Goal: Task Accomplishment & Management: Manage account settings

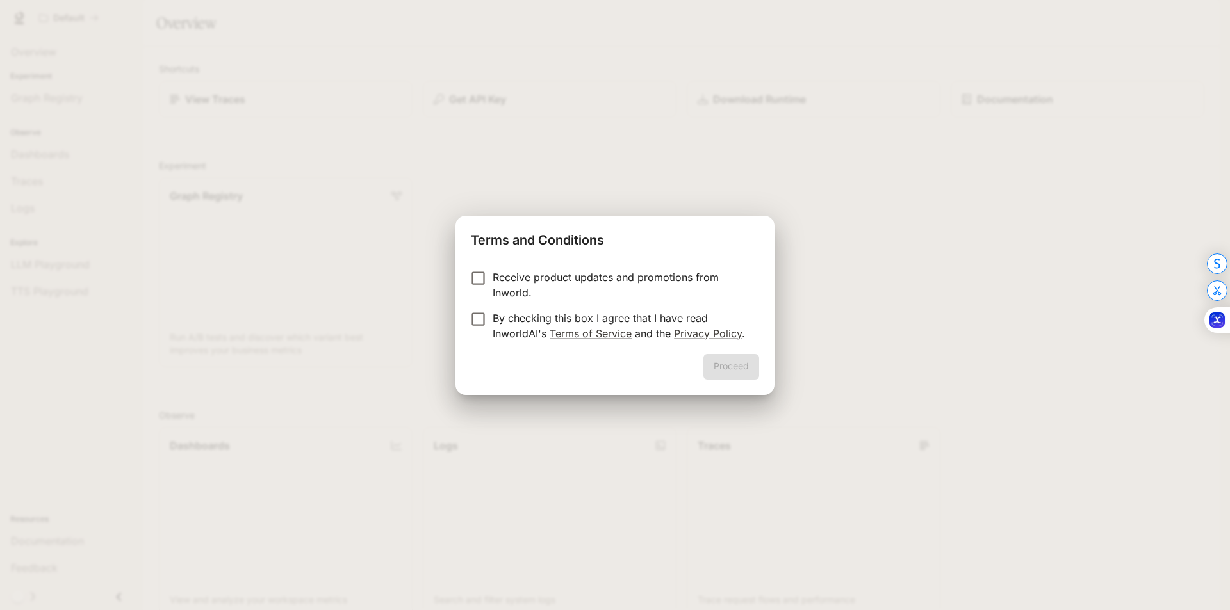
click at [568, 271] on p "Receive product updates and promotions from Inworld." at bounding box center [620, 285] width 256 height 31
click at [533, 323] on p "By checking this box I agree that I have read InworldAI's Terms of Service and …" at bounding box center [620, 326] width 256 height 31
click at [735, 359] on button "Proceed" at bounding box center [731, 367] width 56 height 26
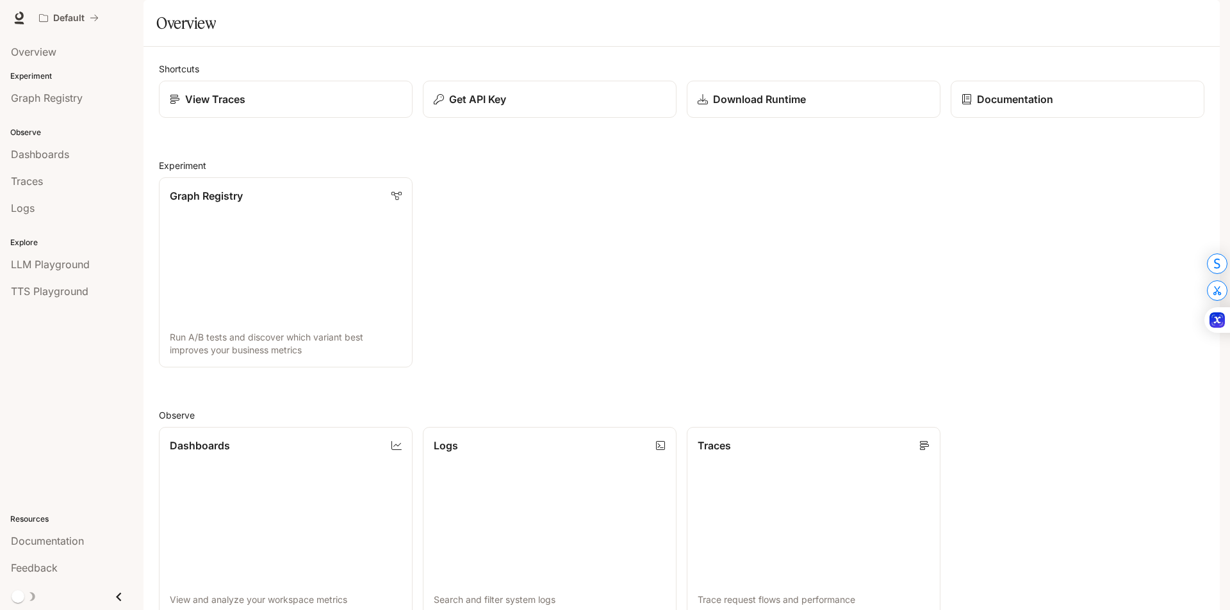
click at [54, 306] on div "Explore LLM Playground TTS Playground" at bounding box center [71, 265] width 143 height 83
click at [53, 297] on span "TTS Playground" at bounding box center [49, 291] width 77 height 15
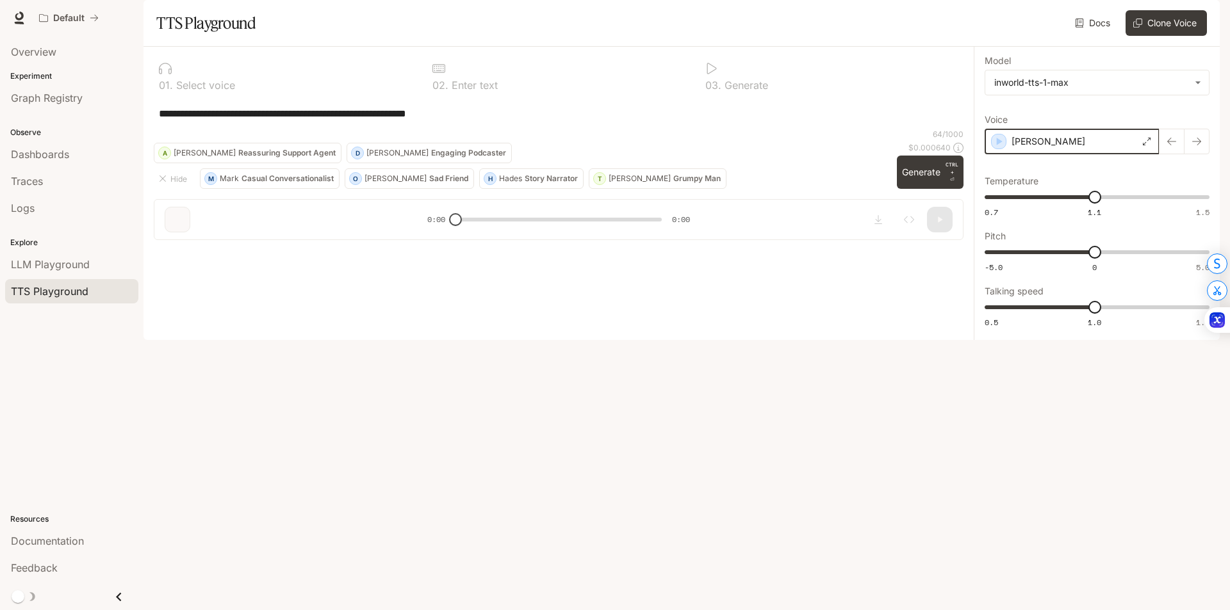
click at [1000, 145] on icon "button" at bounding box center [999, 142] width 6 height 8
click at [70, 161] on div "Dashboards" at bounding box center [72, 154] width 122 height 15
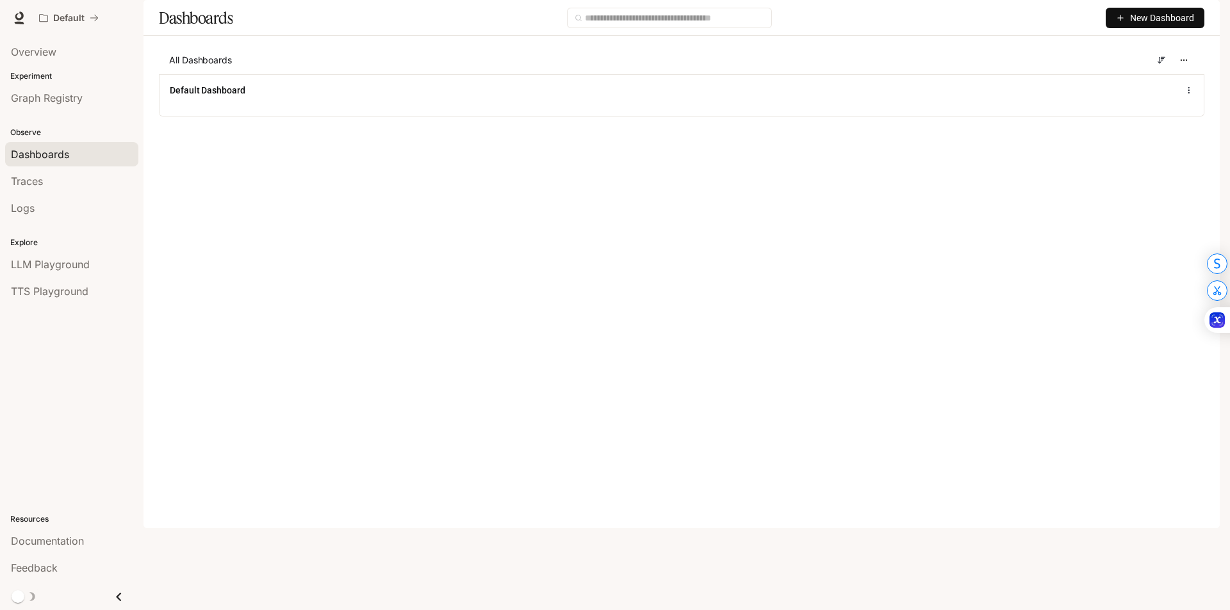
click at [1214, 17] on div "Default Documentation Documentation" at bounding box center [615, 18] width 1230 height 36
click at [1206, 17] on img "button" at bounding box center [1201, 18] width 18 height 18
click at [1084, 97] on span "Billing" at bounding box center [1120, 94] width 165 height 13
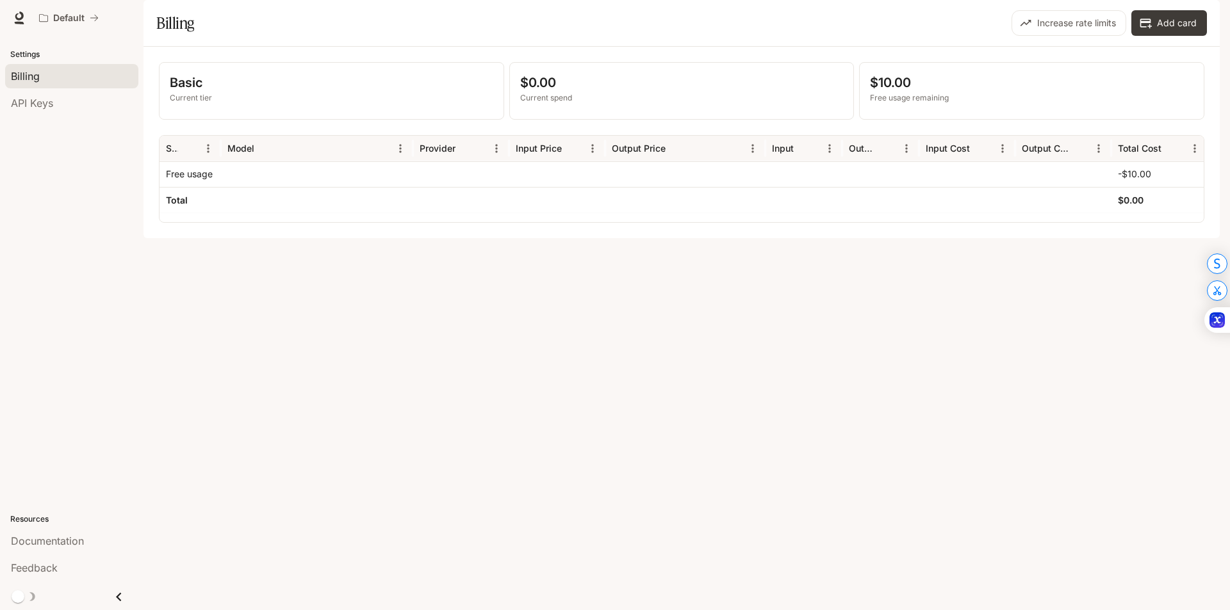
click at [1199, 18] on img "button" at bounding box center [1201, 18] width 18 height 18
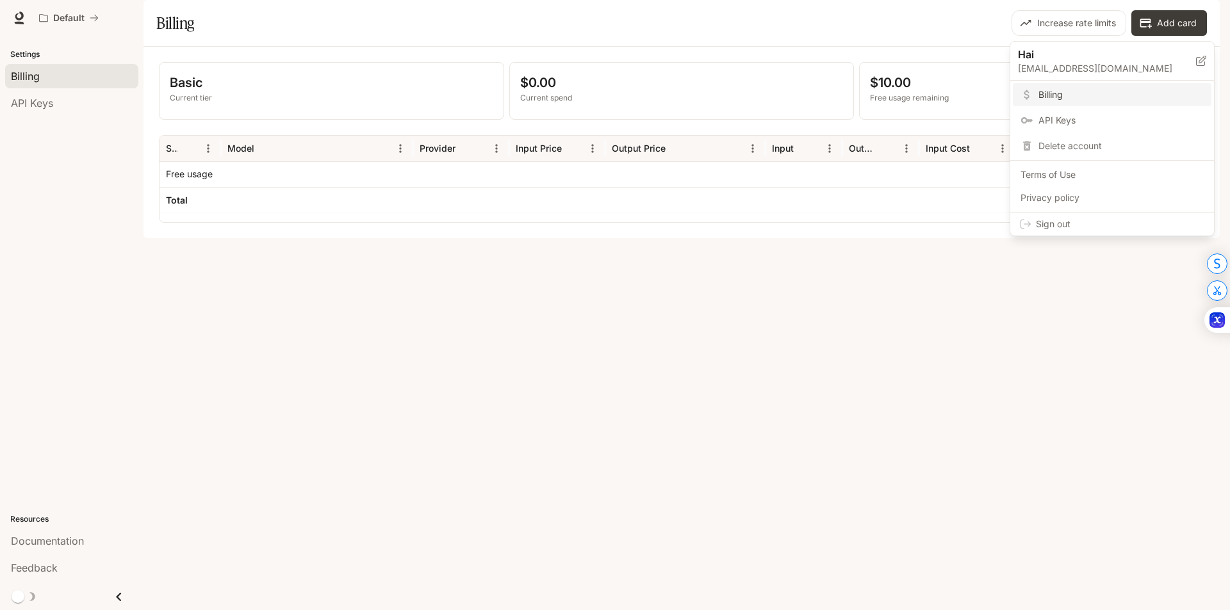
click at [1098, 114] on span "API Keys" at bounding box center [1120, 120] width 165 height 13
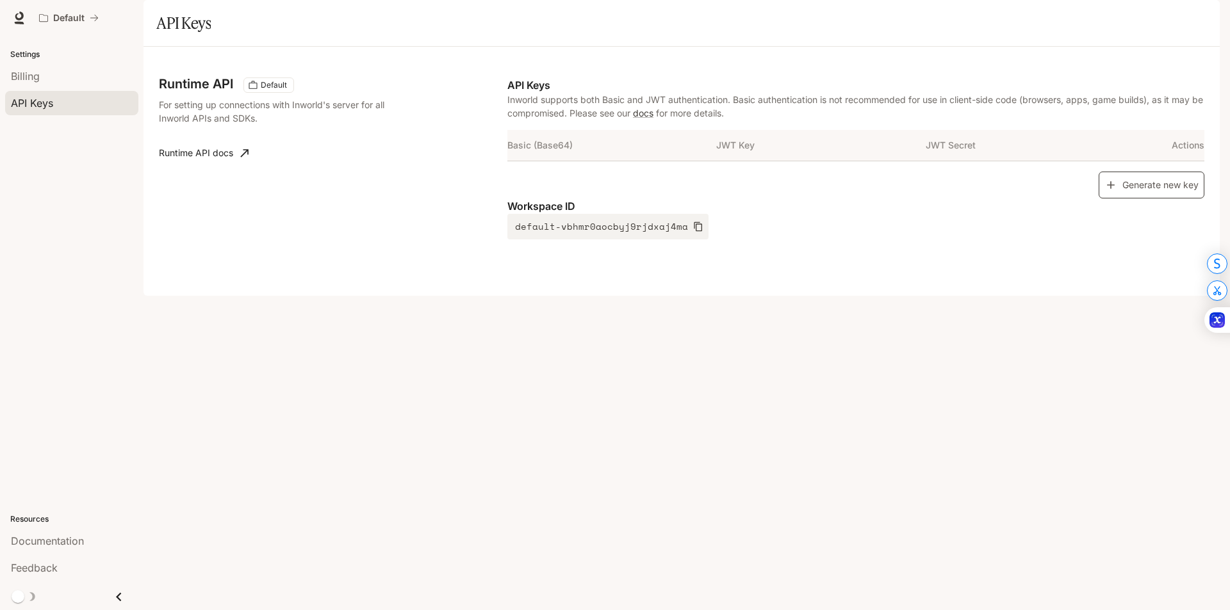
click at [1174, 199] on button "Generate new key" at bounding box center [1151, 186] width 106 height 28
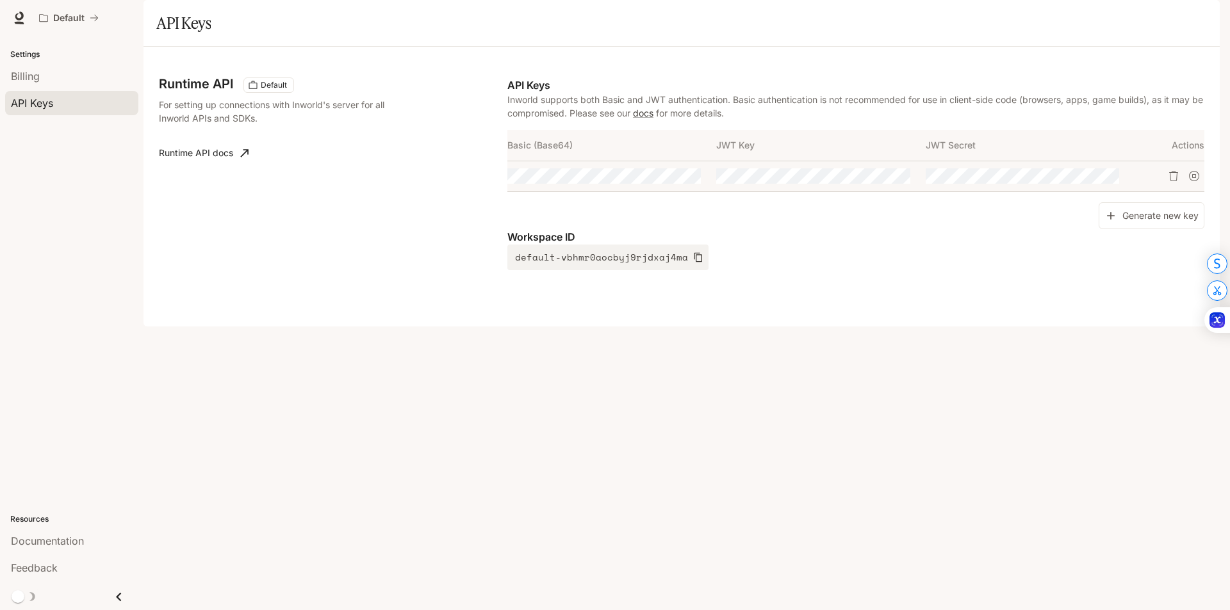
click at [125, 392] on div "Settings Billing API Keys Resources Documentation Feedback" at bounding box center [71, 323] width 143 height 574
click at [878, 187] on button "button" at bounding box center [876, 176] width 22 height 22
click at [895, 181] on icon "Copy Key" at bounding box center [899, 176] width 10 height 10
click at [150, 327] on div "Runtime API Default For setting up connections with Inworld's server for all In…" at bounding box center [681, 187] width 1076 height 280
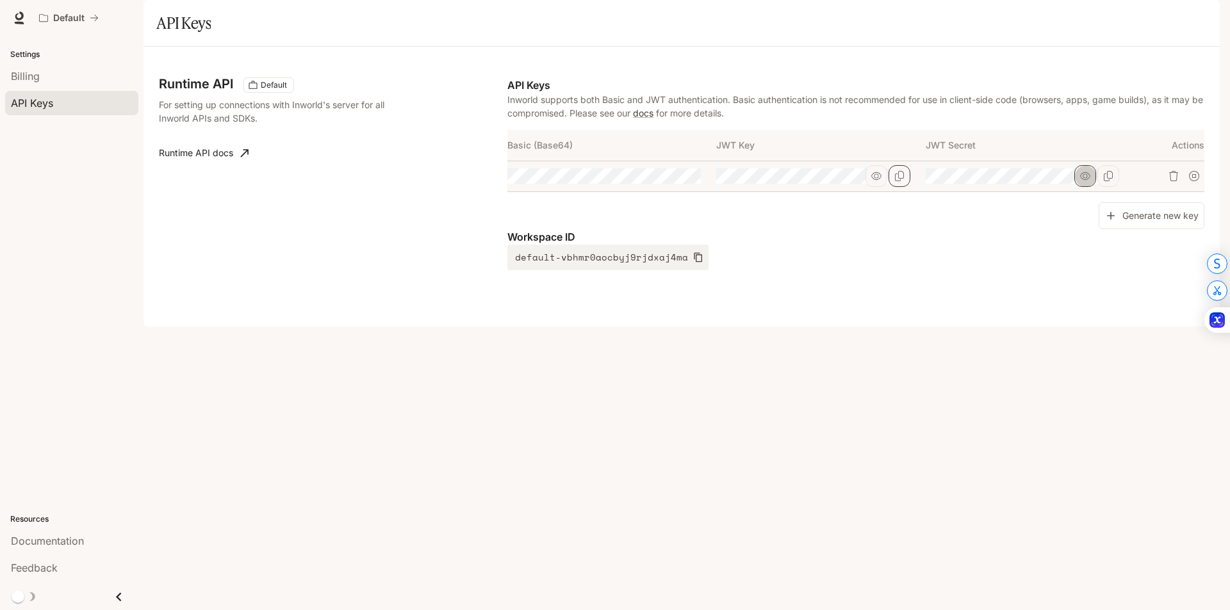
click at [1085, 181] on icon "button" at bounding box center [1085, 176] width 10 height 10
click at [1101, 187] on button "Copy Secret" at bounding box center [1108, 176] width 22 height 22
click at [1208, 327] on div "Runtime API Default For setting up connections with Inworld's server for all In…" at bounding box center [681, 187] width 1076 height 280
click at [1197, 12] on img "button" at bounding box center [1201, 18] width 18 height 18
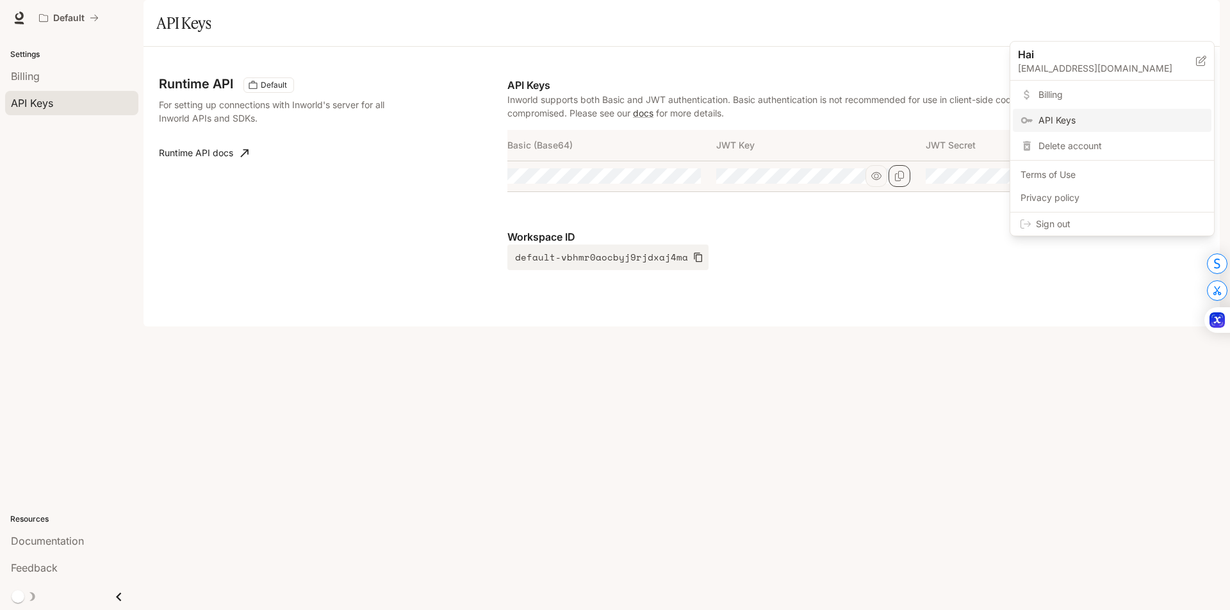
drag, startPoint x: 567, startPoint y: 391, endPoint x: 269, endPoint y: 227, distance: 340.5
click at [566, 391] on div at bounding box center [615, 305] width 1230 height 610
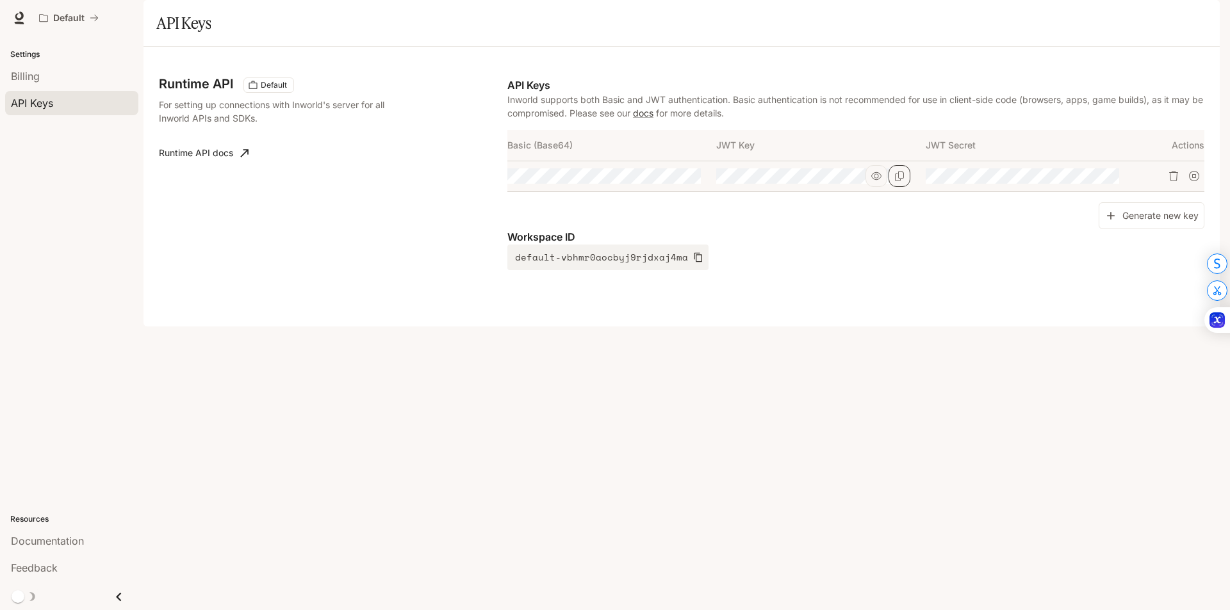
click at [78, 61] on div "Settings Billing API Keys" at bounding box center [71, 77] width 143 height 83
click at [79, 79] on div "Billing" at bounding box center [72, 76] width 122 height 15
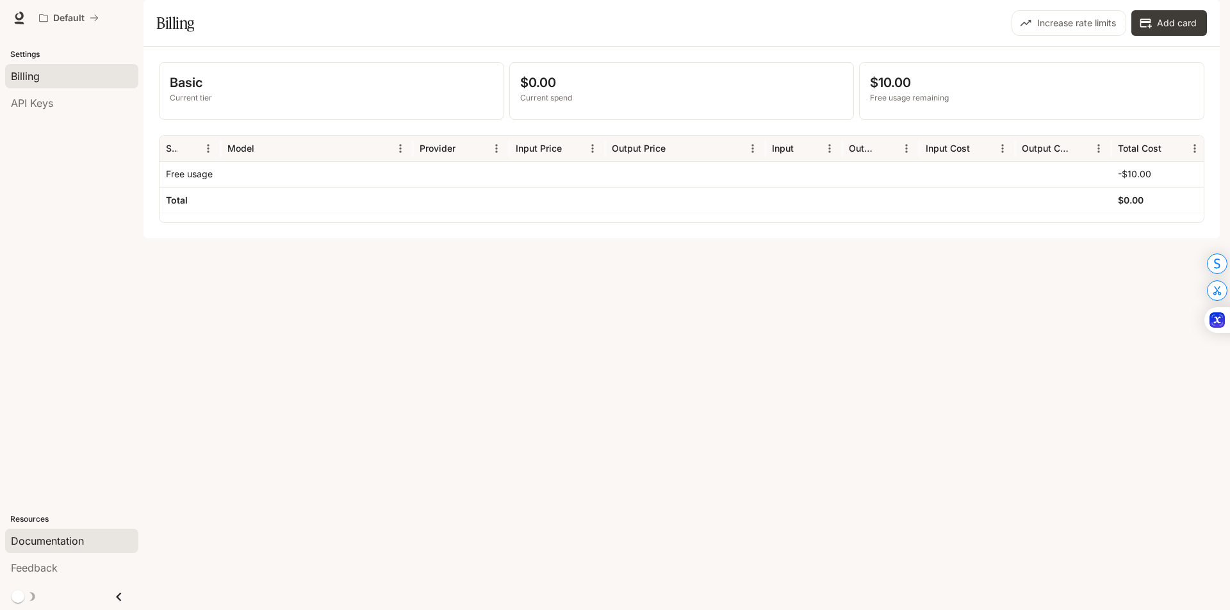
click at [69, 532] on link "Documentation" at bounding box center [71, 541] width 133 height 24
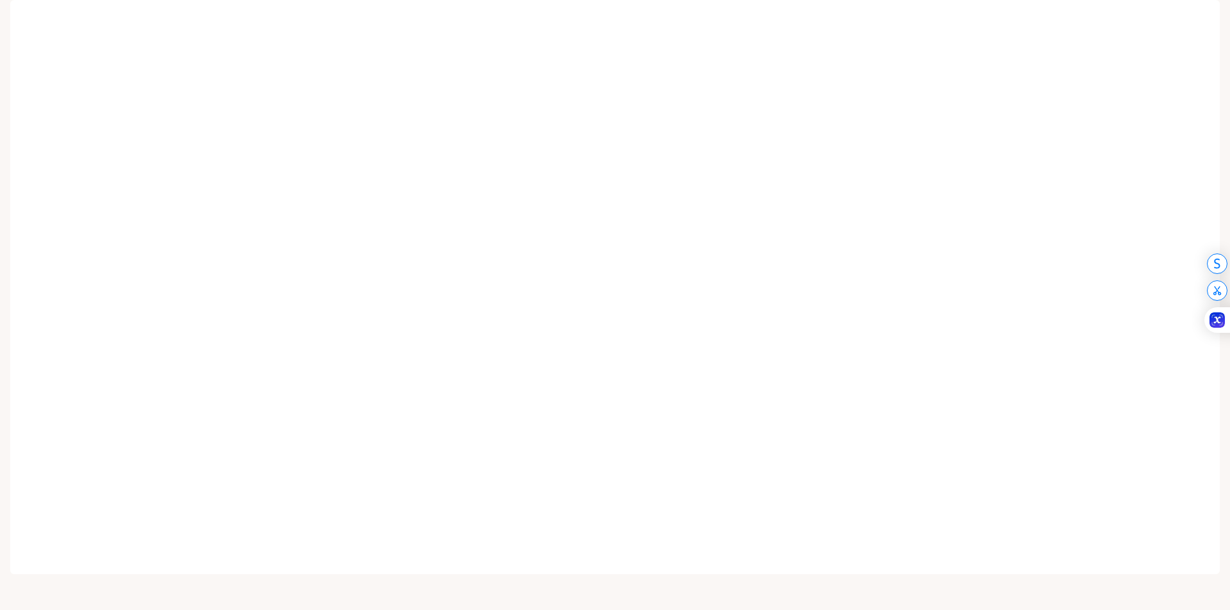
click at [1202, 16] on img "button" at bounding box center [1201, 18] width 18 height 18
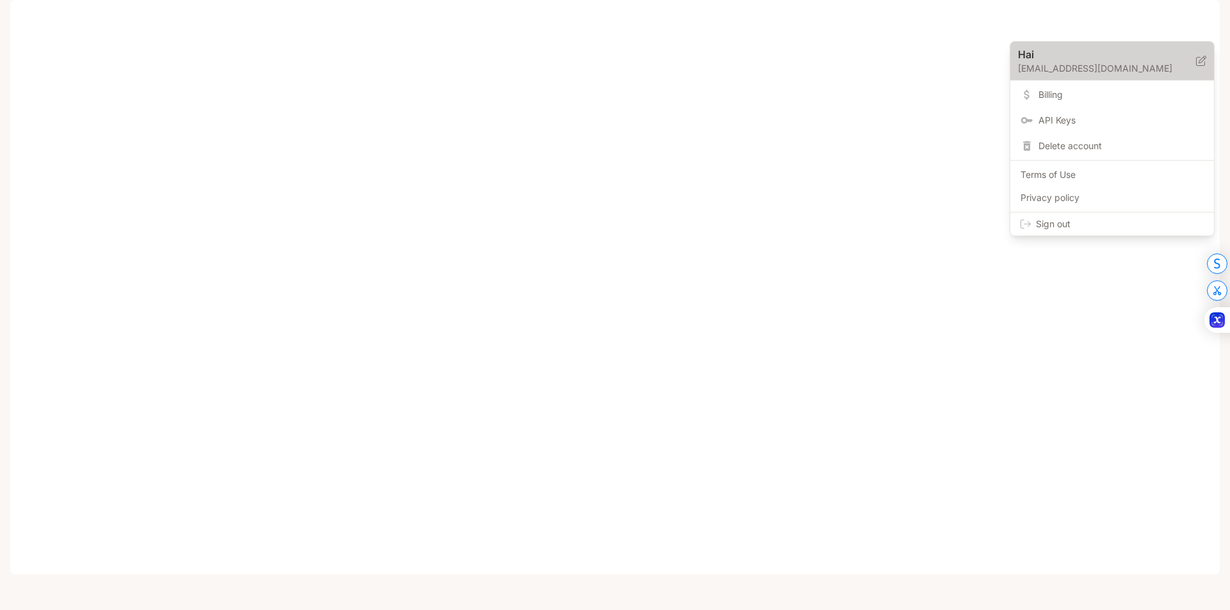
click at [1070, 63] on p "[EMAIL_ADDRESS][DOMAIN_NAME]" at bounding box center [1107, 68] width 178 height 13
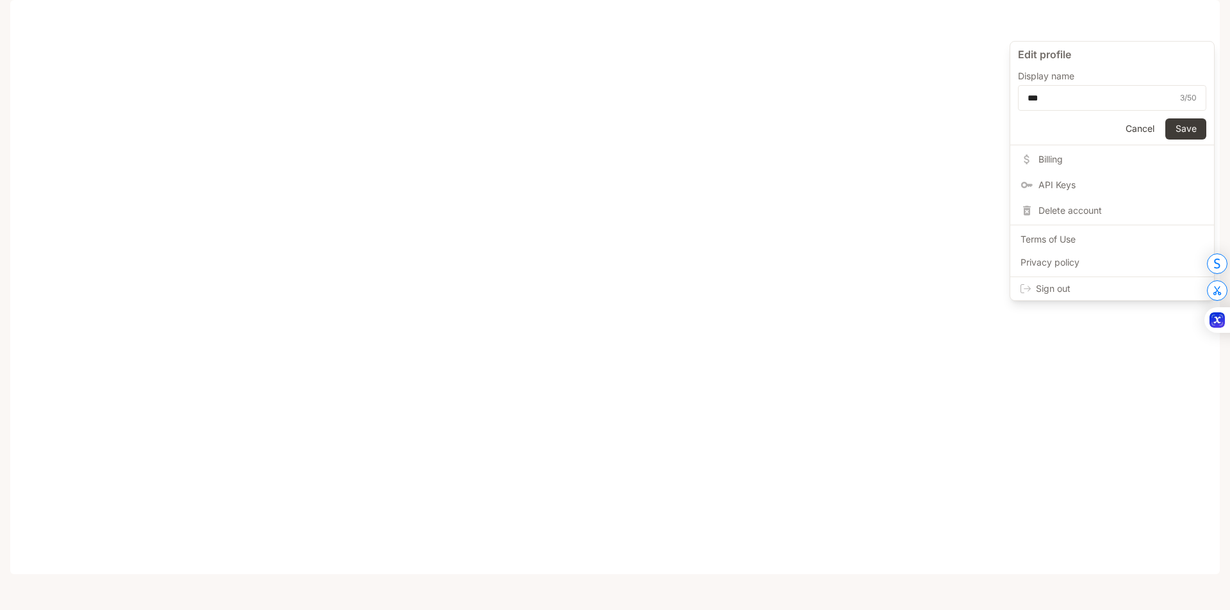
click at [938, 95] on div at bounding box center [615, 305] width 1230 height 610
click at [1201, 27] on button "button" at bounding box center [1202, 18] width 26 height 26
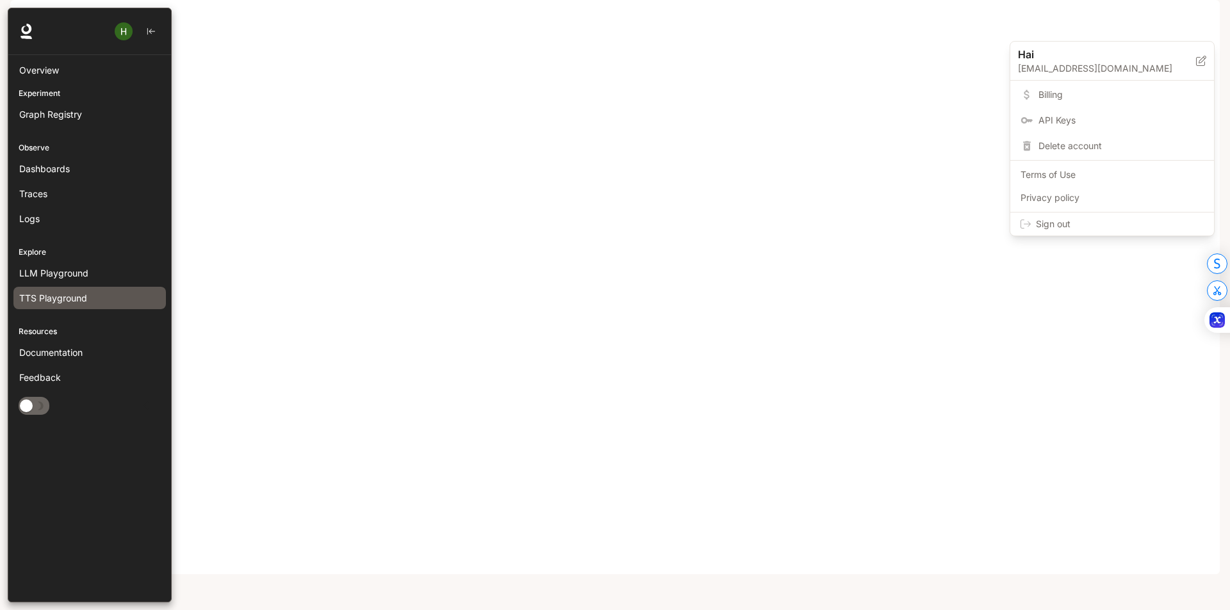
click at [68, 298] on span "TTS Playground" at bounding box center [53, 297] width 68 height 13
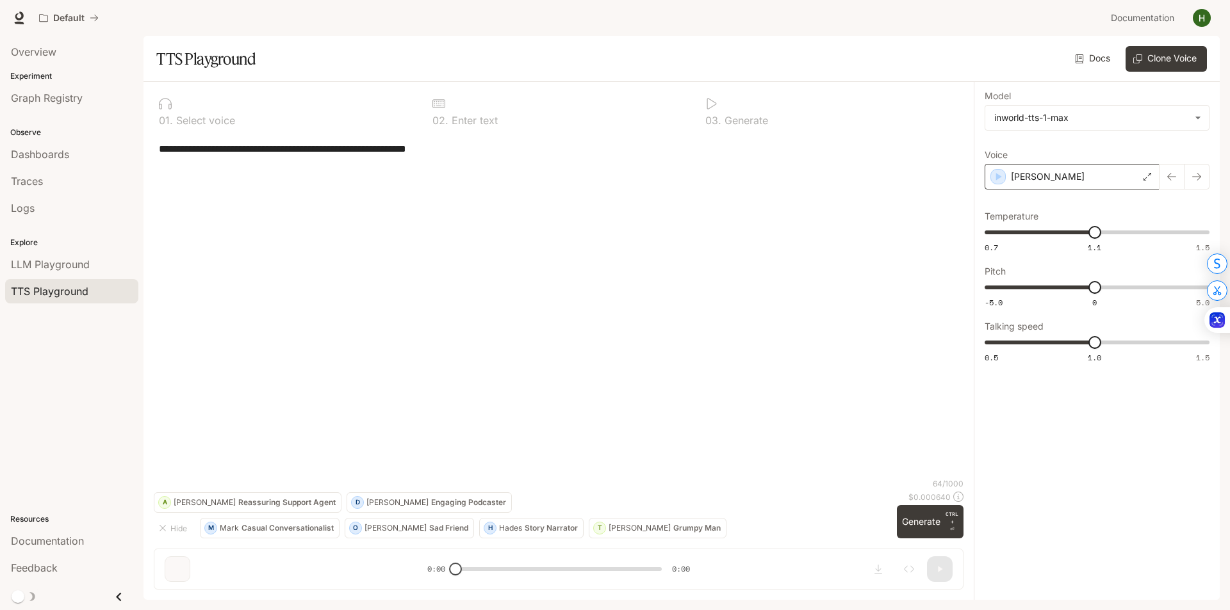
click at [1126, 175] on div "[PERSON_NAME]" at bounding box center [1071, 177] width 175 height 26
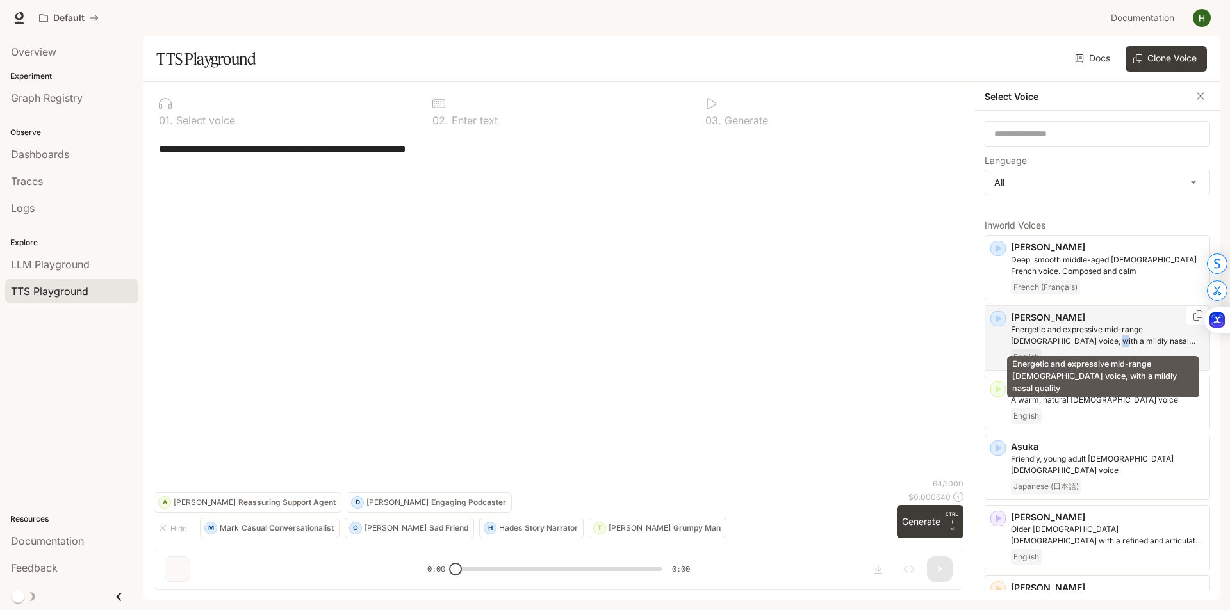
click at [1060, 340] on p "Energetic and expressive mid-range male voice, with a mildly nasal quality" at bounding box center [1107, 335] width 193 height 23
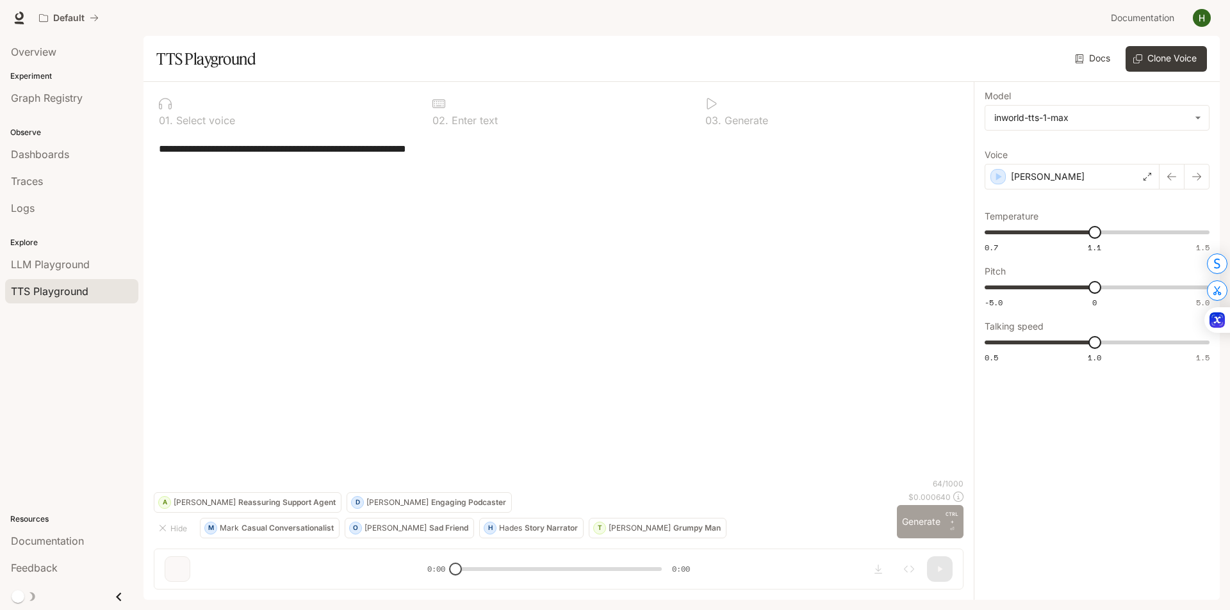
click at [913, 529] on button "Generate CTRL + ⏎" at bounding box center [930, 521] width 67 height 33
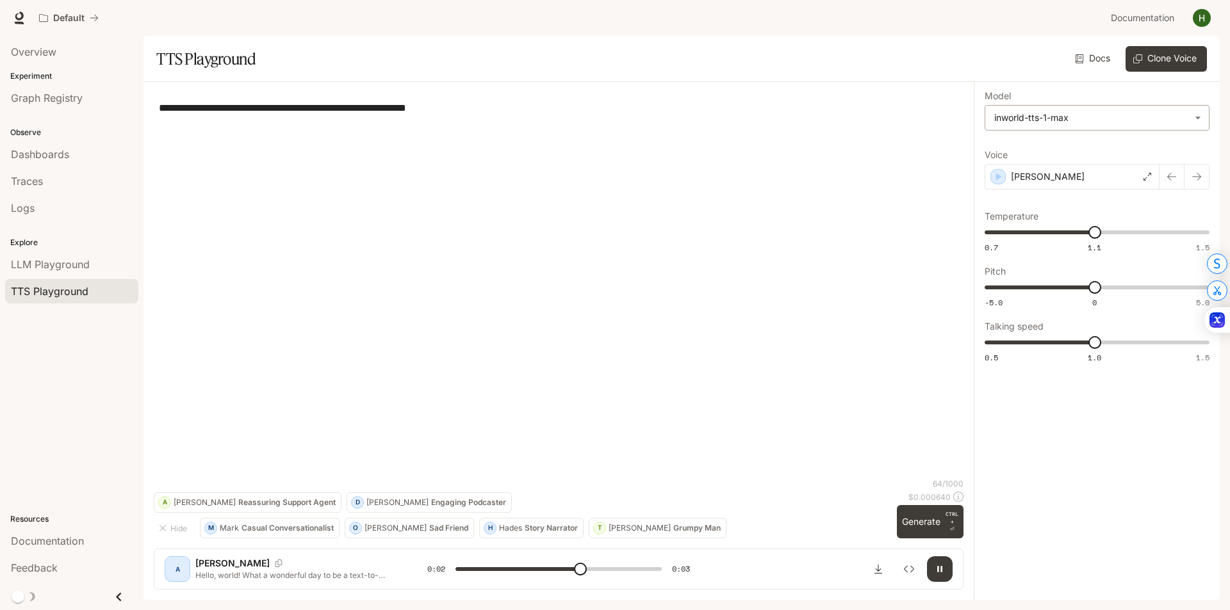
click at [1197, 123] on body "**********" at bounding box center [615, 305] width 1230 height 610
type input "*"
click at [1198, 29] on div at bounding box center [615, 305] width 1230 height 610
click at [1196, 19] on img "button" at bounding box center [1201, 18] width 18 height 18
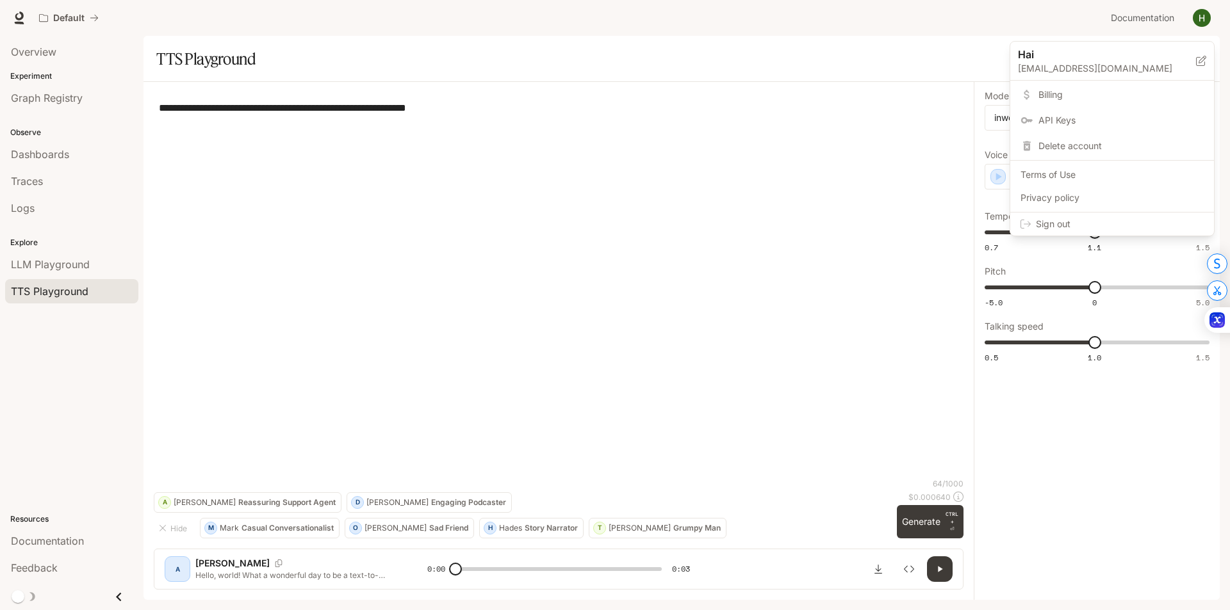
click at [1075, 97] on span "Billing" at bounding box center [1120, 94] width 165 height 13
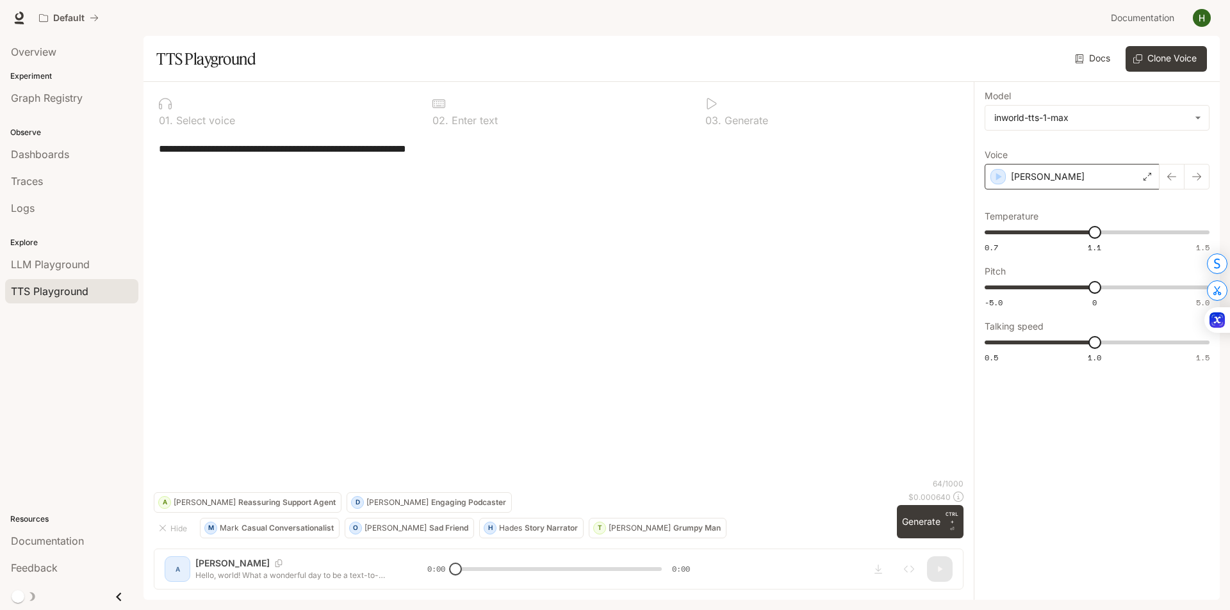
click at [1075, 174] on div "Alex" at bounding box center [1071, 177] width 175 height 26
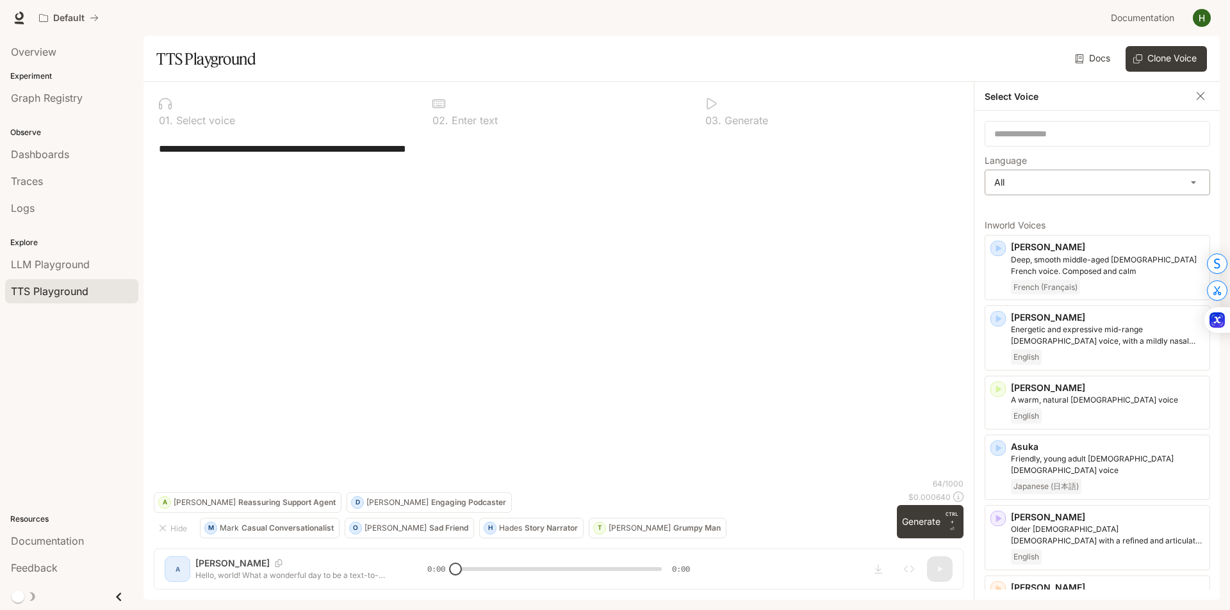
click at [1077, 185] on body "**********" at bounding box center [615, 305] width 1230 height 610
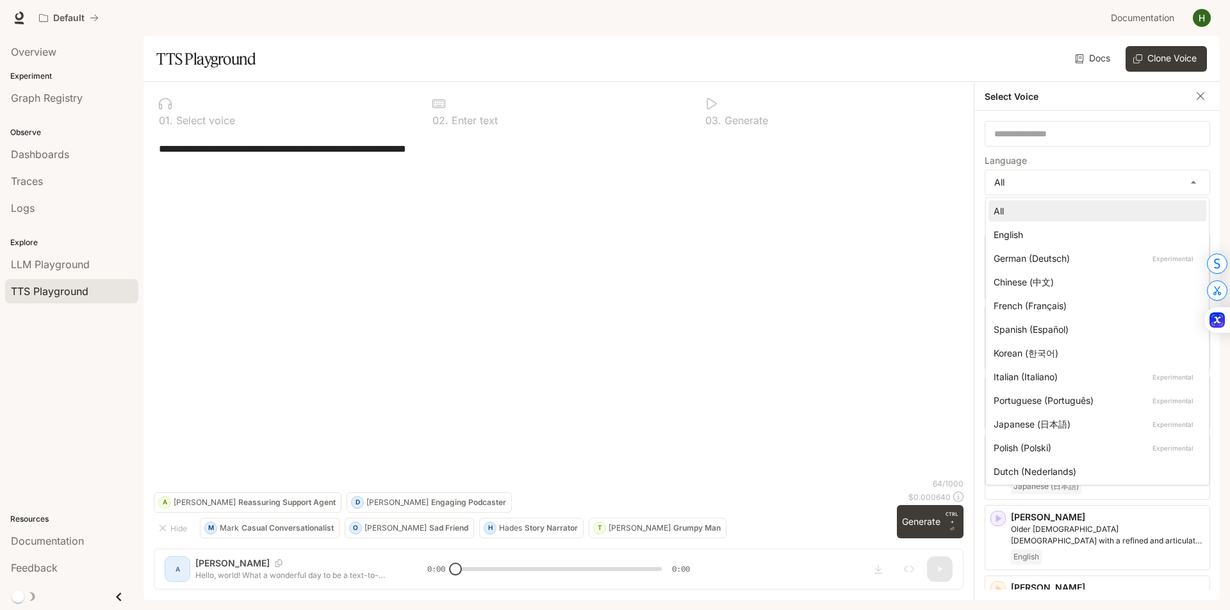
click at [1065, 233] on div "English" at bounding box center [1094, 234] width 202 height 13
type input "*****"
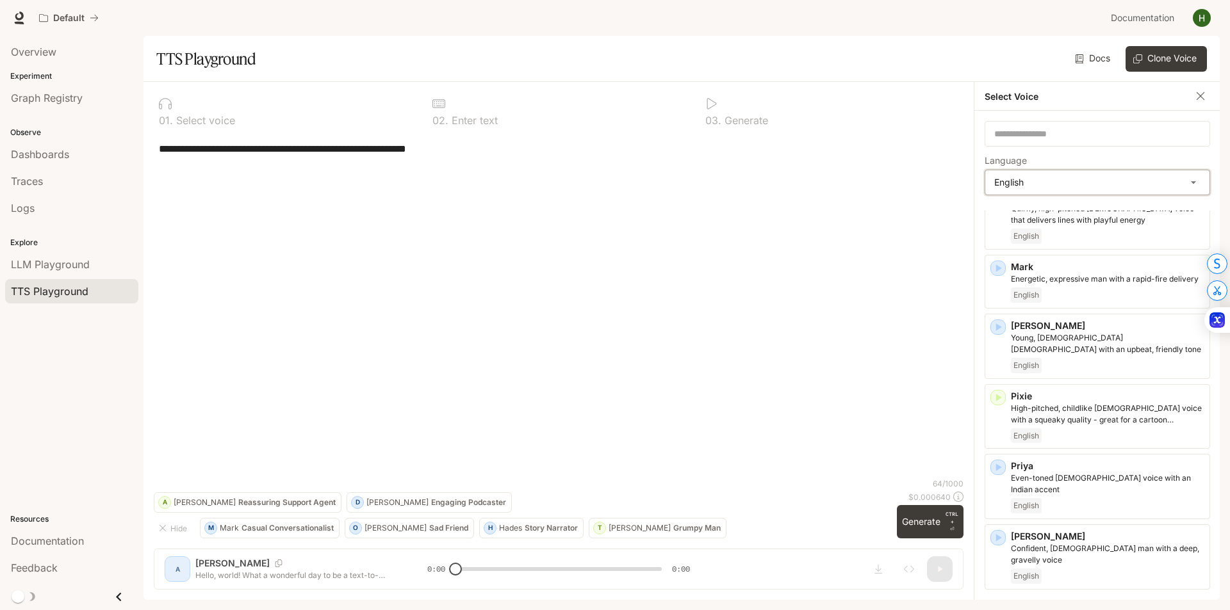
scroll to position [962, 0]
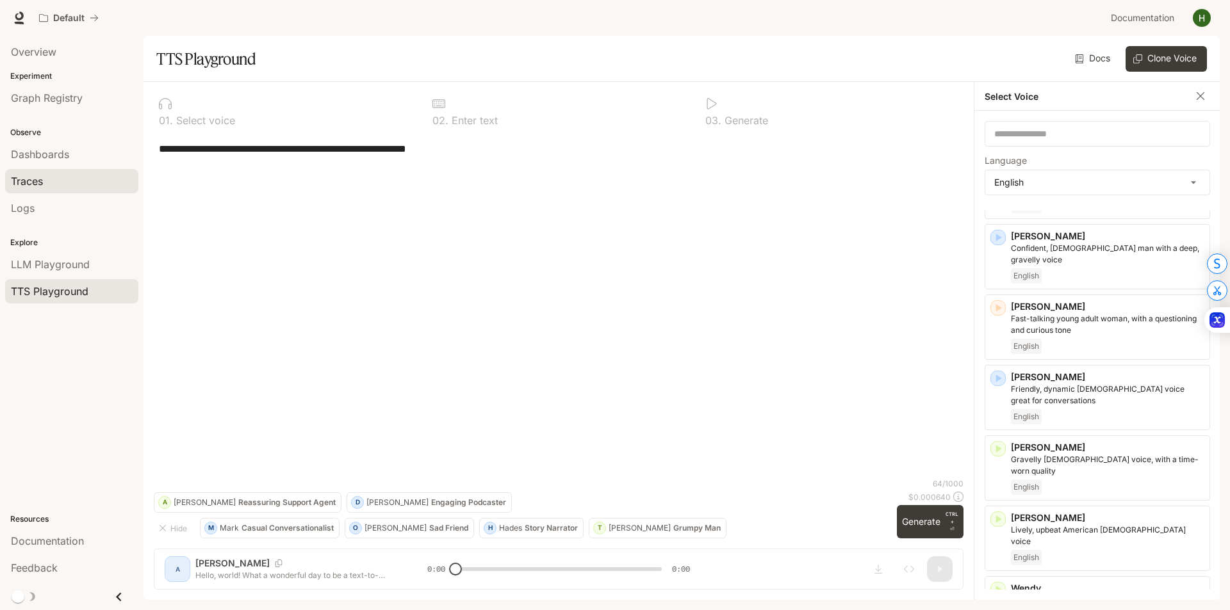
drag, startPoint x: 261, startPoint y: 156, endPoint x: 99, endPoint y: 170, distance: 162.6
click at [143, 170] on main "**********" at bounding box center [681, 318] width 1076 height 564
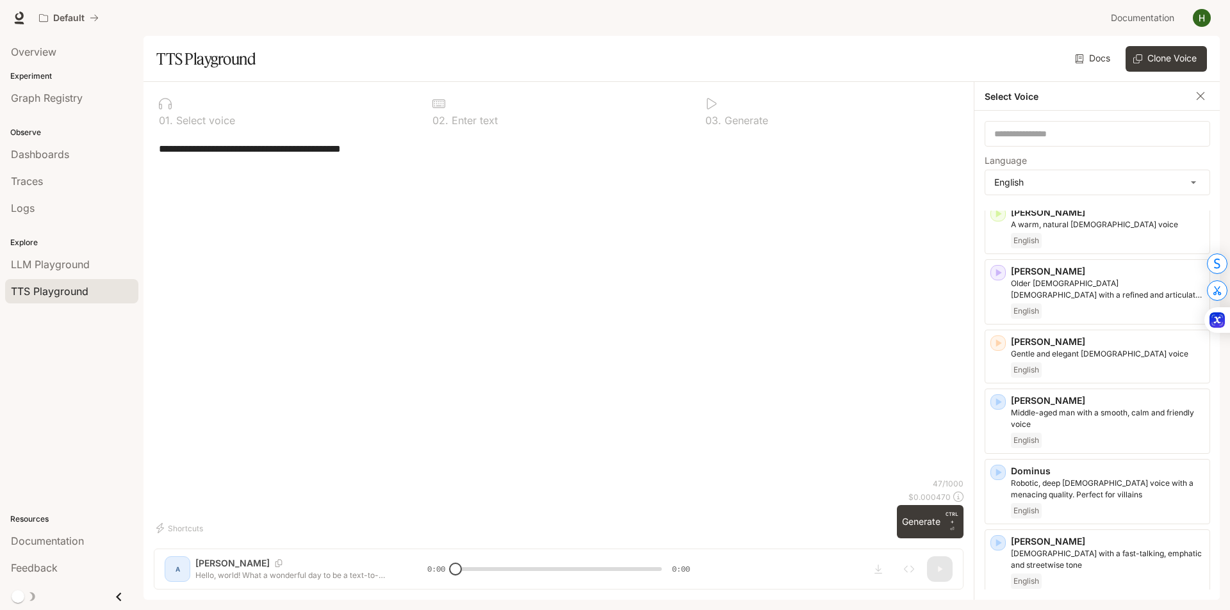
scroll to position [110, 0]
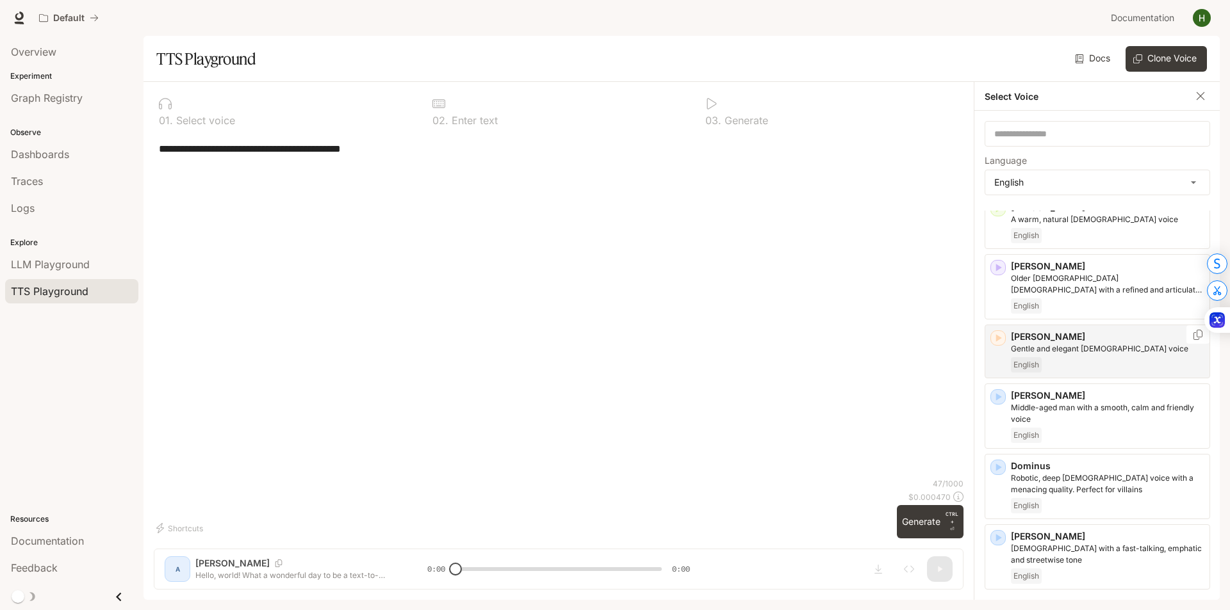
type textarea "**********"
click at [1078, 348] on p "Gentle and elegant female voice" at bounding box center [1107, 349] width 193 height 12
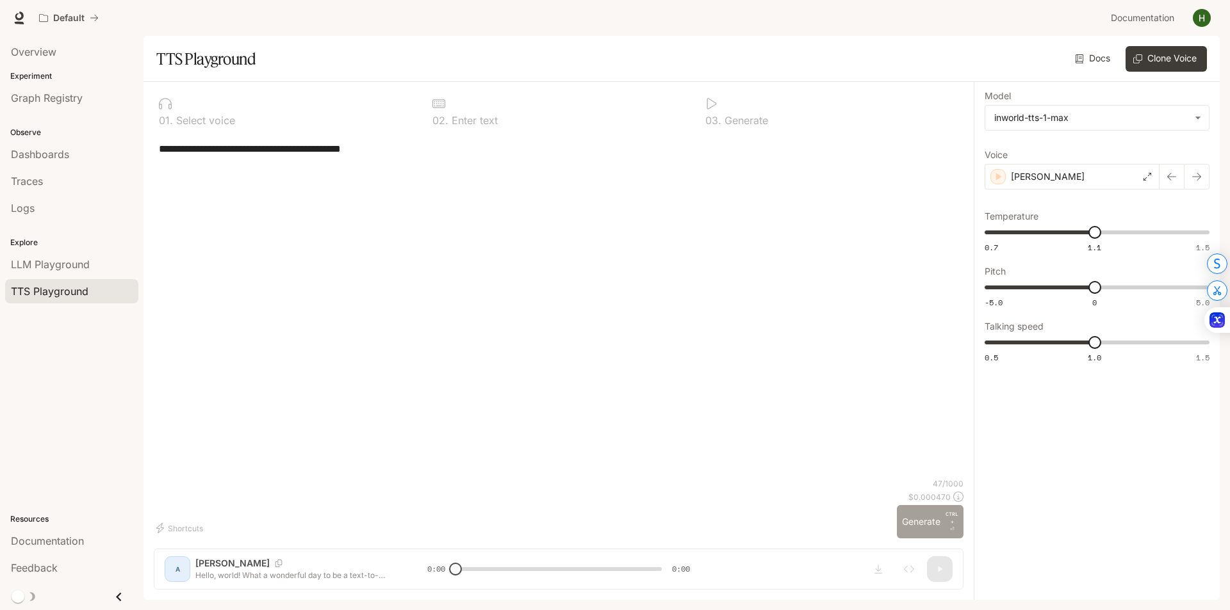
click at [919, 519] on button "Generate CTRL + ⏎" at bounding box center [930, 521] width 67 height 33
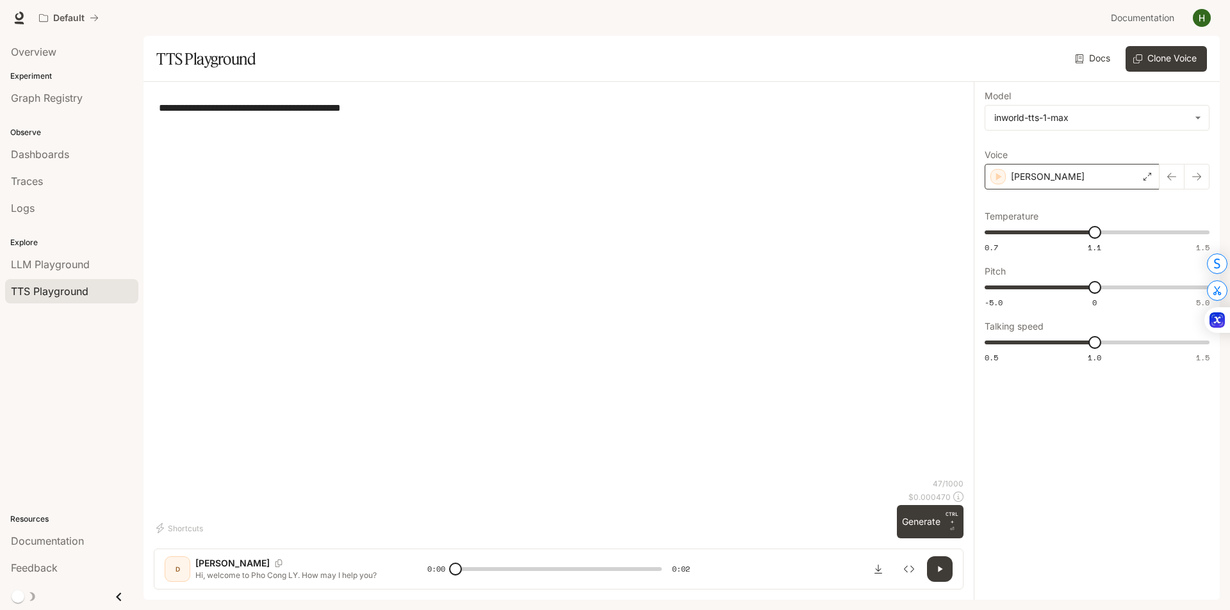
click at [1052, 177] on div "Deborah" at bounding box center [1071, 177] width 175 height 26
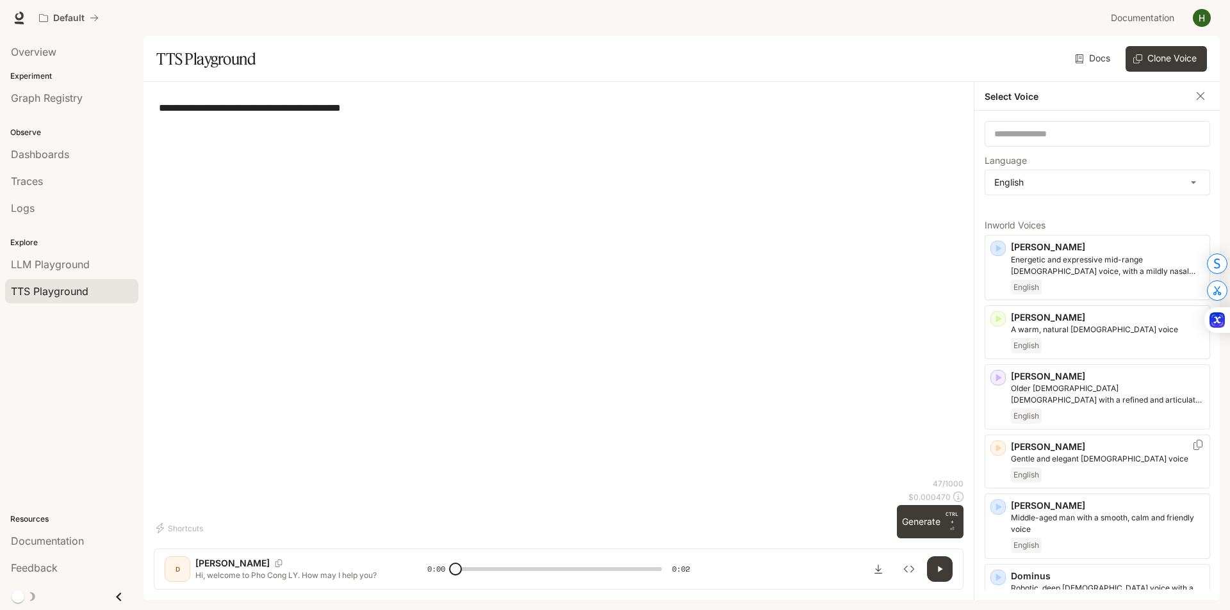
click at [634, 369] on div "**********" at bounding box center [558, 285] width 809 height 386
click at [1202, 96] on icon "button" at bounding box center [1200, 96] width 13 height 13
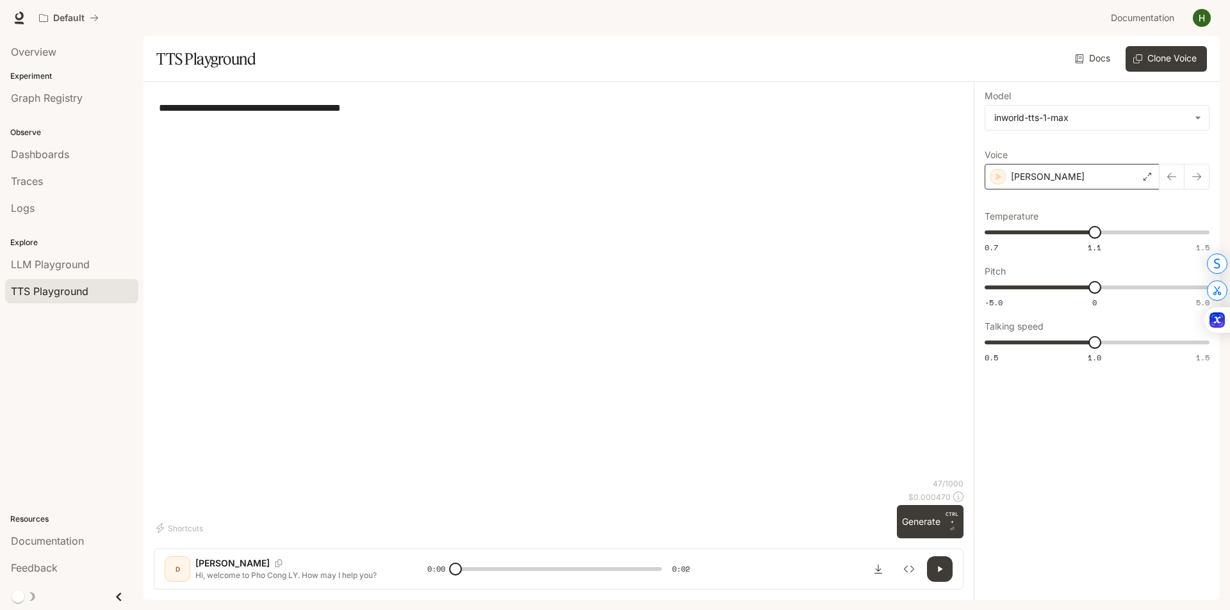
click at [1123, 179] on div "Deborah" at bounding box center [1071, 177] width 175 height 26
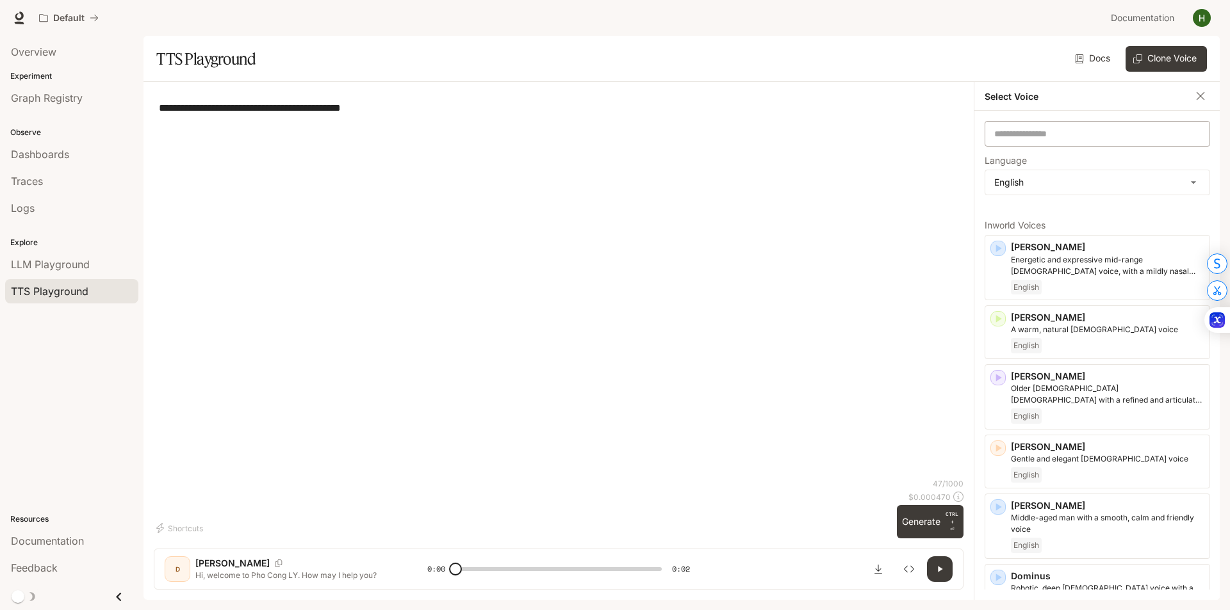
drag, startPoint x: 833, startPoint y: 211, endPoint x: 1191, endPoint y: 135, distance: 366.6
click at [834, 211] on div "**********" at bounding box center [558, 285] width 809 height 386
click at [1203, 92] on icon "button" at bounding box center [1200, 96] width 13 height 13
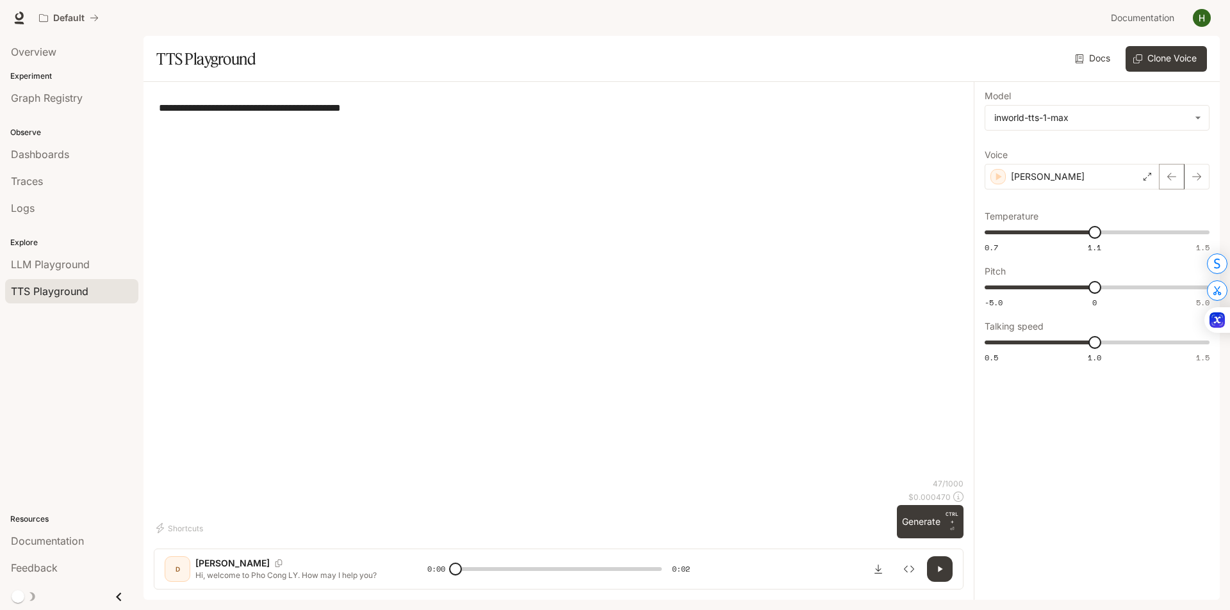
click at [1177, 173] on button "button" at bounding box center [1171, 177] width 26 height 26
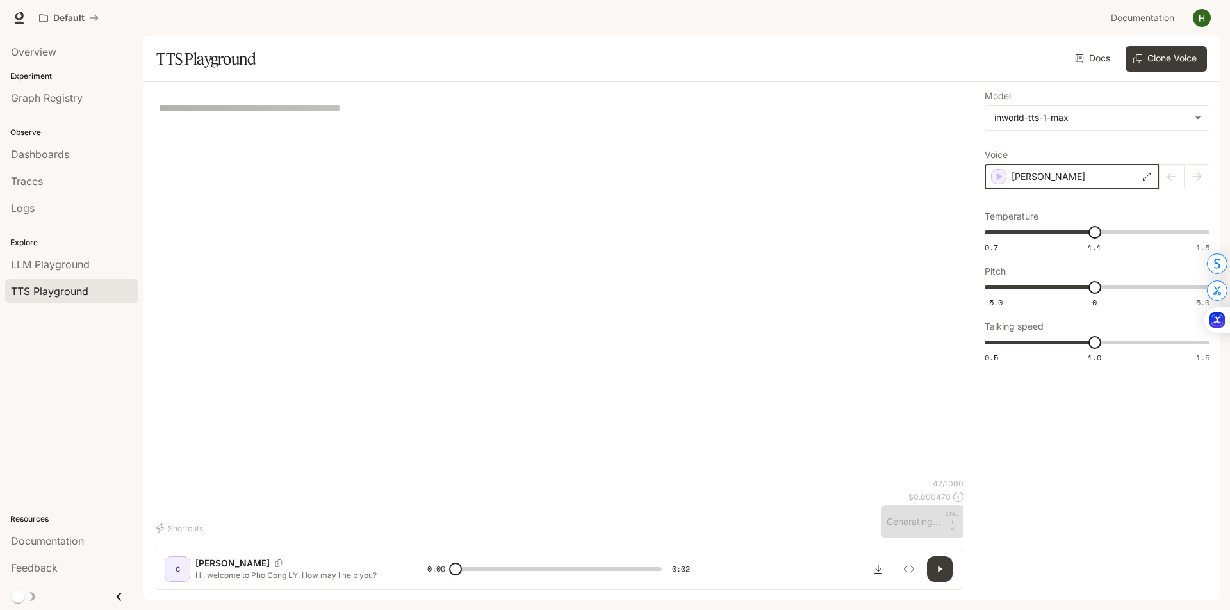
click at [995, 175] on icon "button" at bounding box center [998, 176] width 13 height 13
click at [1194, 177] on icon "button" at bounding box center [1196, 177] width 9 height 8
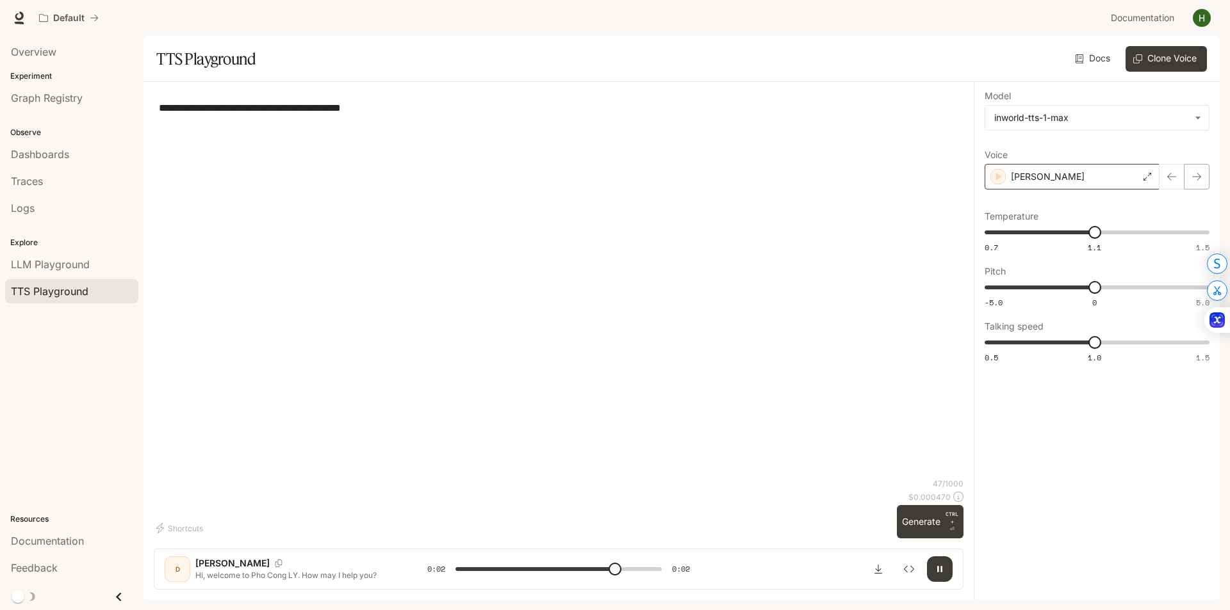
click at [1193, 181] on icon "button" at bounding box center [1196, 177] width 10 height 10
click at [1201, 179] on button "button" at bounding box center [1196, 177] width 26 height 26
drag, startPoint x: 295, startPoint y: 107, endPoint x: 254, endPoint y: 111, distance: 41.9
click at [254, 111] on textarea "**********" at bounding box center [558, 108] width 799 height 15
type input "***"
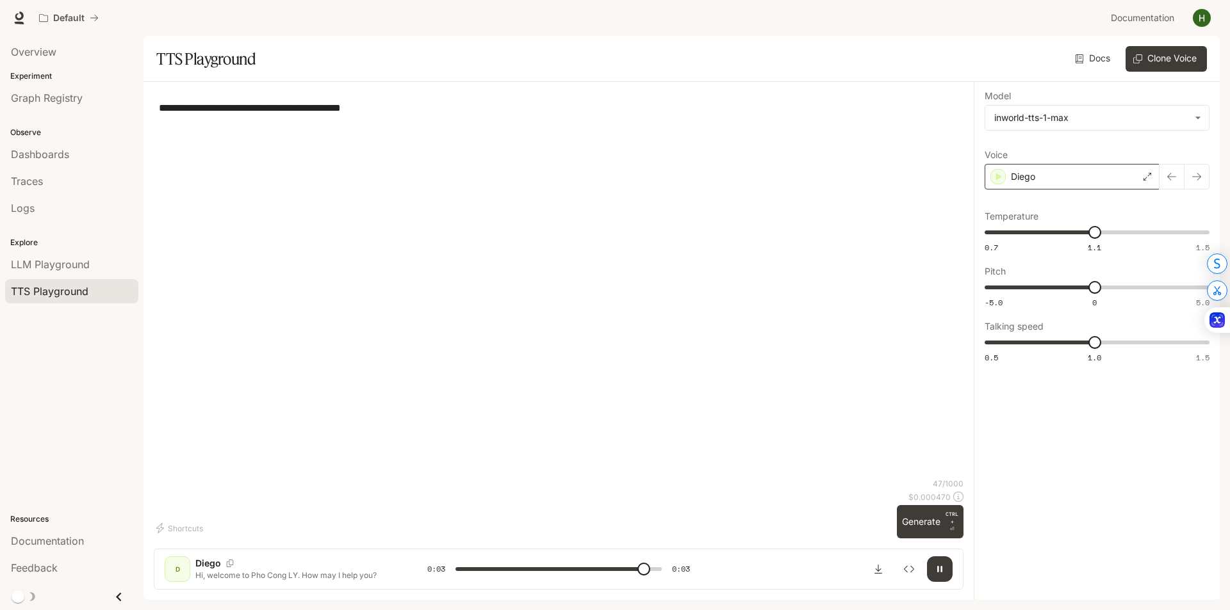
type textarea "**********"
type input "*"
type textarea "**********"
click at [1176, 180] on button "button" at bounding box center [1171, 177] width 26 height 26
click at [1173, 176] on icon "button" at bounding box center [1171, 177] width 10 height 10
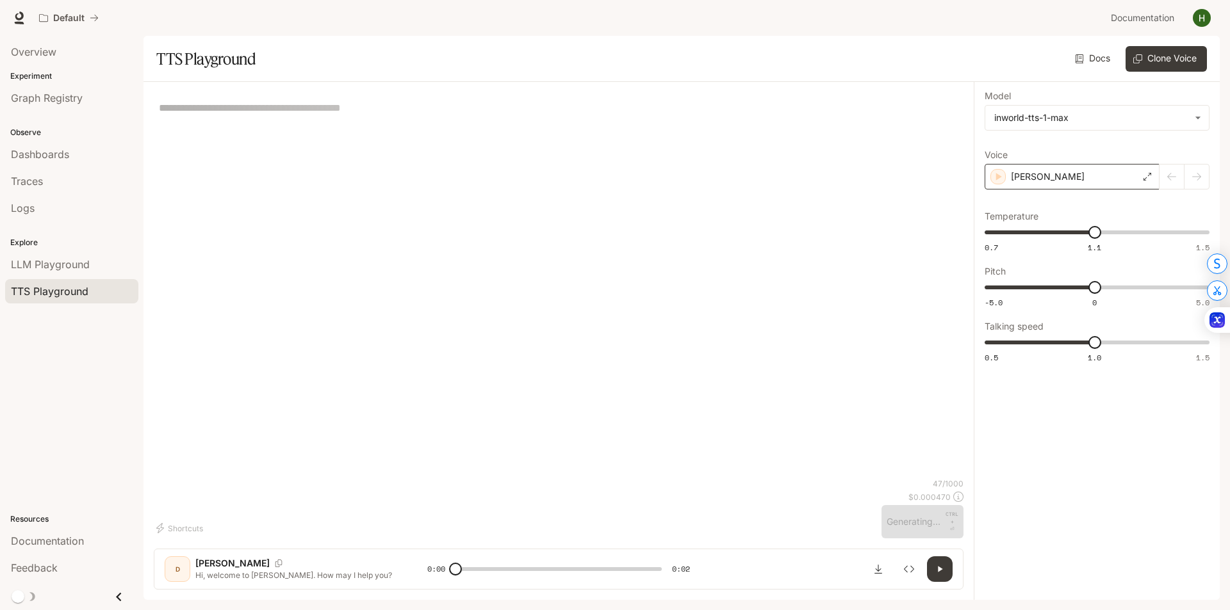
click at [987, 179] on div "Deborah" at bounding box center [1071, 177] width 175 height 26
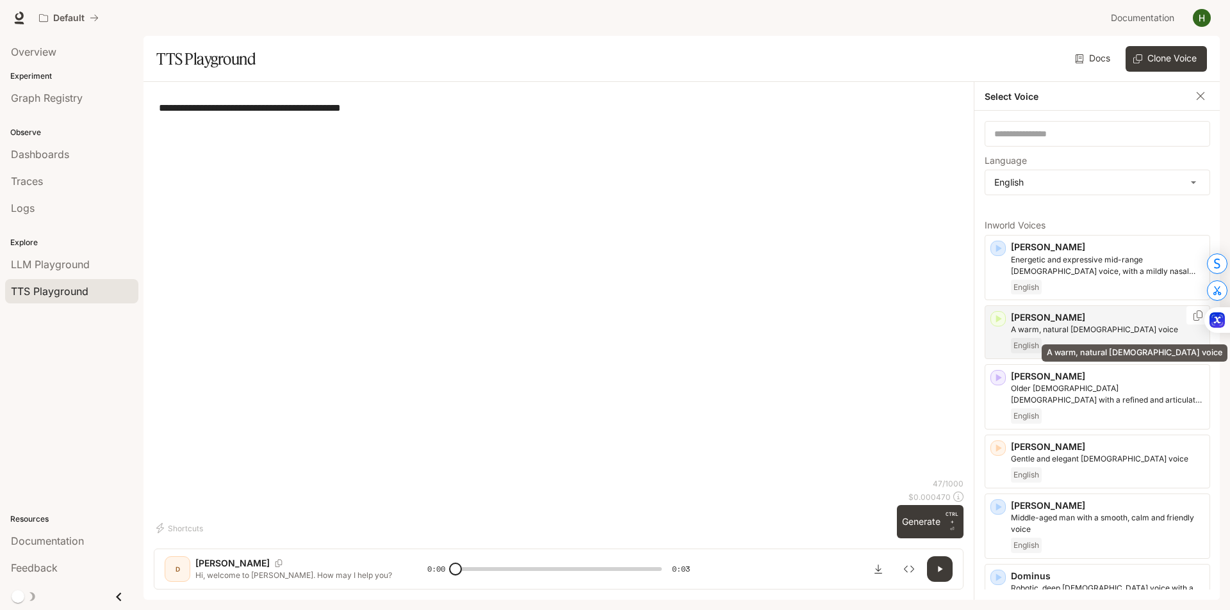
click at [1148, 332] on p "A warm, natural female voice" at bounding box center [1107, 330] width 193 height 12
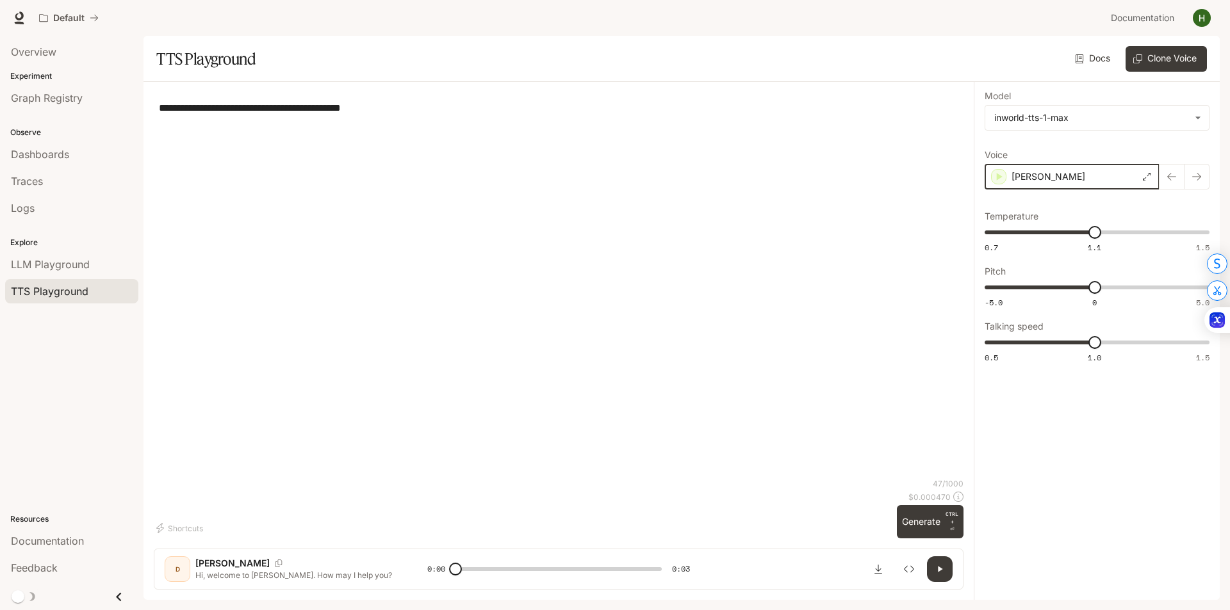
click at [1000, 179] on icon "button" at bounding box center [998, 176] width 13 height 13
click at [929, 526] on button "Generate CTRL + ⏎" at bounding box center [930, 521] width 67 height 33
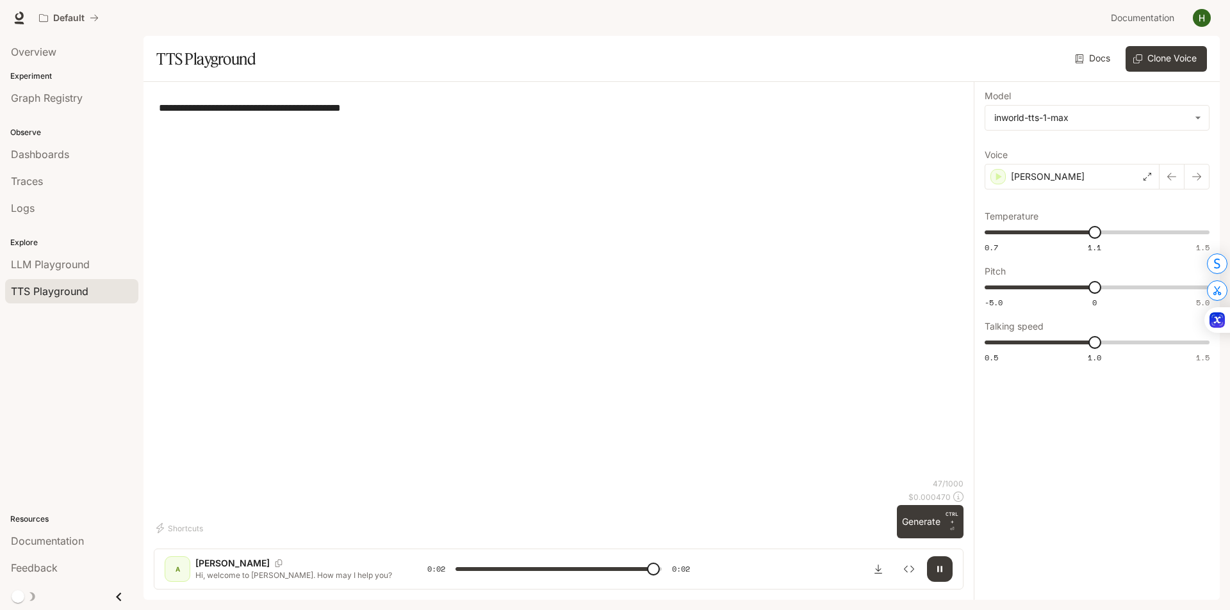
type input "*"
type input "***"
drag, startPoint x: 1091, startPoint y: 236, endPoint x: 1229, endPoint y: 251, distance: 139.1
click at [1229, 251] on div "**********" at bounding box center [615, 305] width 1230 height 610
click at [941, 560] on button "button" at bounding box center [940, 570] width 26 height 26
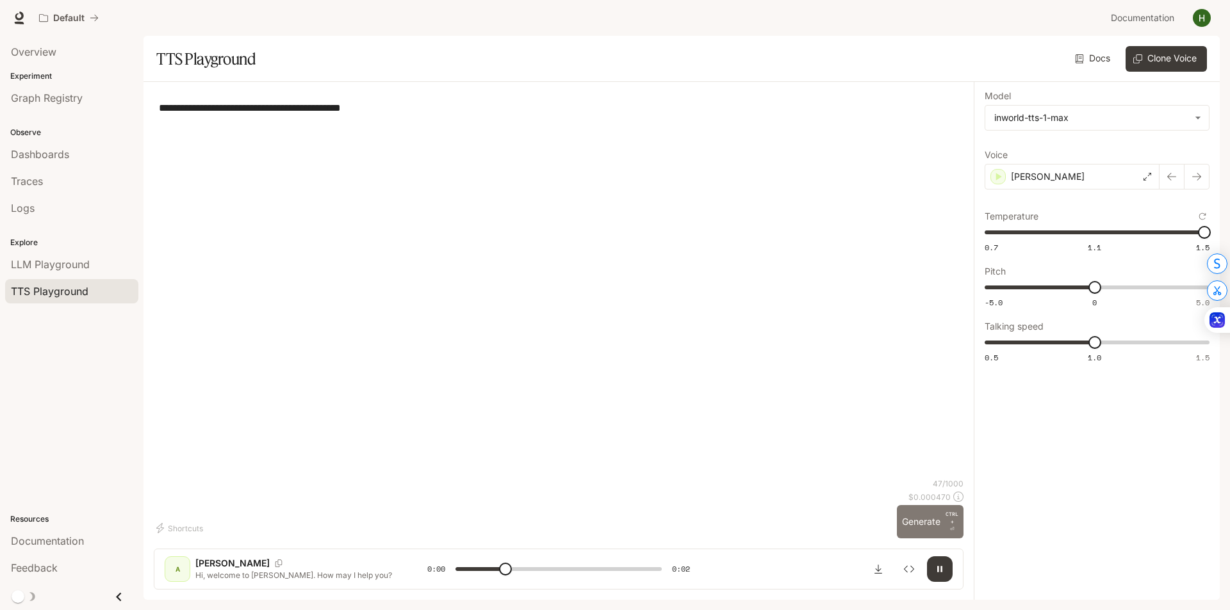
click at [945, 519] on button "Generate CTRL + ⏎" at bounding box center [930, 521] width 67 height 33
type input "*"
click at [1079, 114] on body "**********" at bounding box center [615, 305] width 1230 height 610
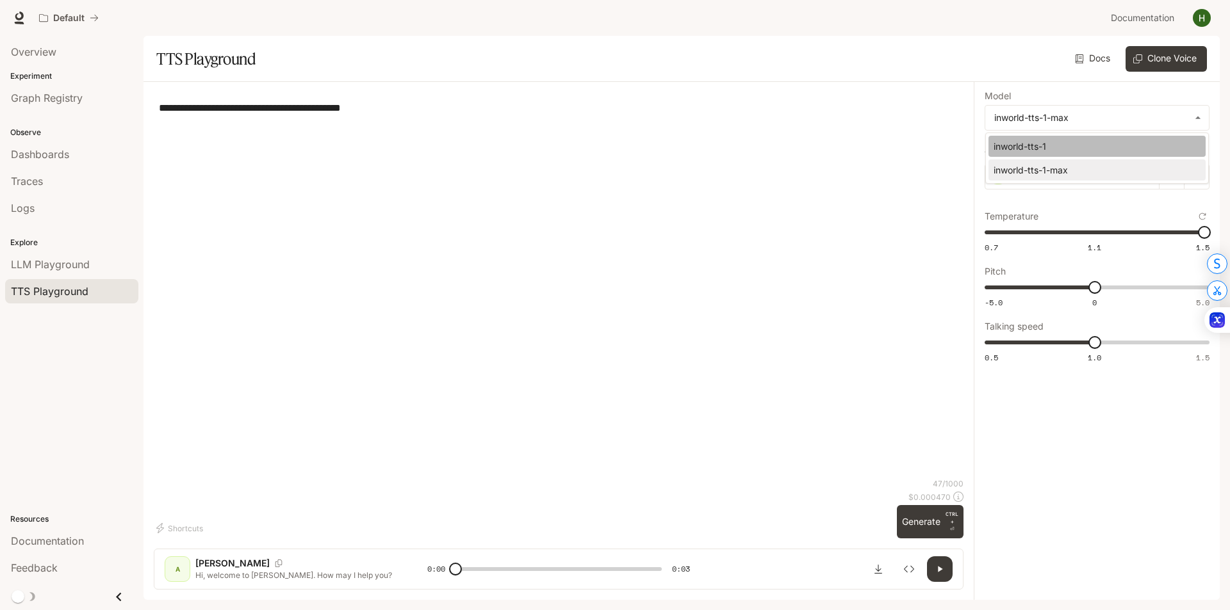
click at [1057, 150] on div "inworld-tts-1" at bounding box center [1094, 146] width 202 height 13
type input "**********"
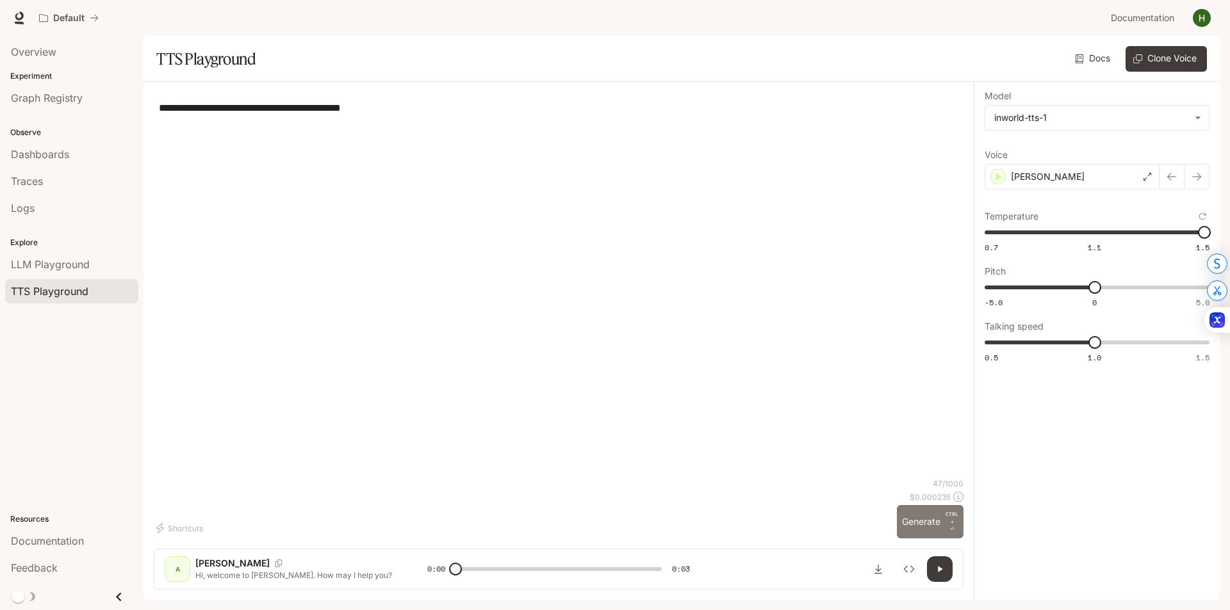
click at [931, 526] on button "Generate CTRL + ⏎" at bounding box center [930, 521] width 67 height 33
click at [940, 572] on icon "button" at bounding box center [939, 569] width 10 height 10
click at [937, 569] on icon "button" at bounding box center [939, 569] width 10 height 10
type input "*"
click at [1202, 25] on img "button" at bounding box center [1201, 18] width 18 height 18
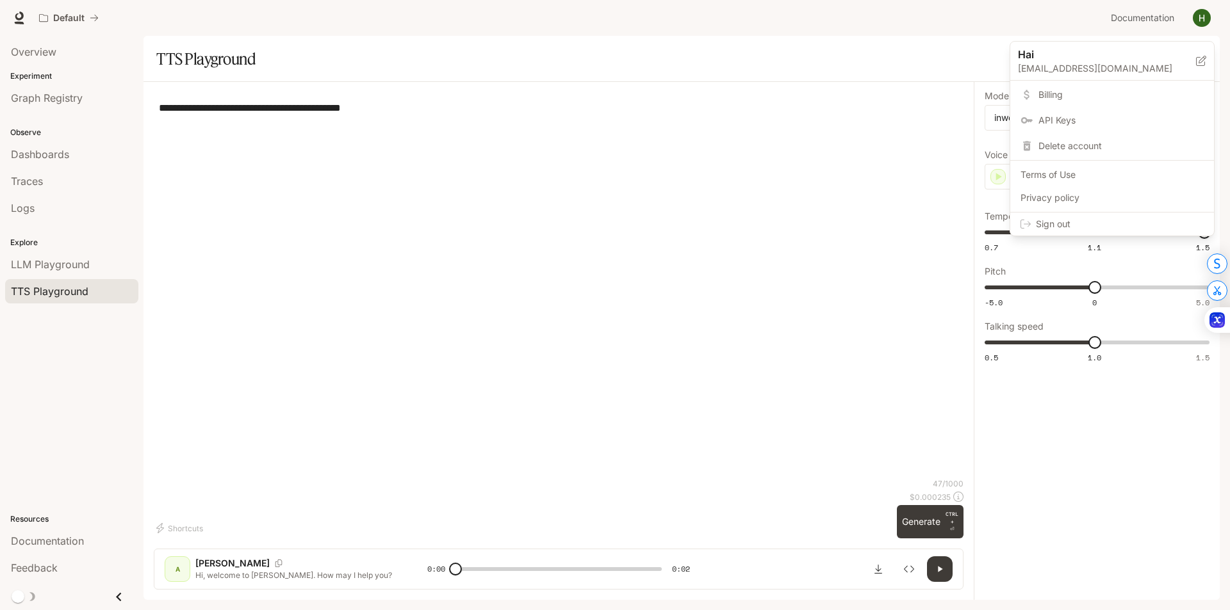
click at [1123, 83] on link "Billing" at bounding box center [1111, 94] width 199 height 23
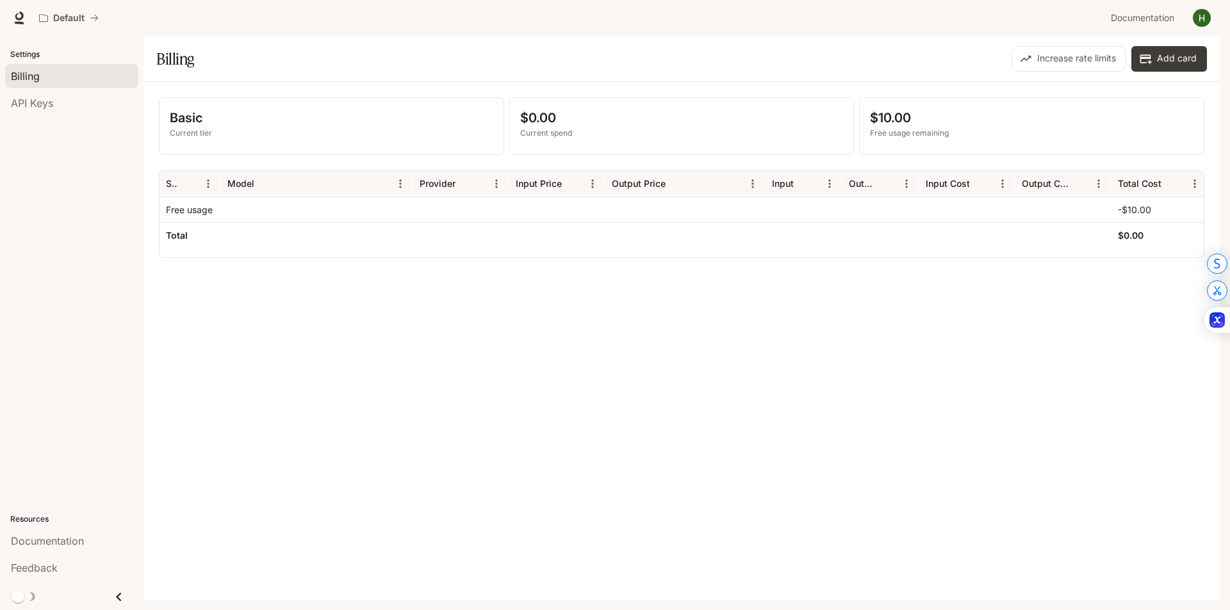
click at [1126, 85] on div "Basic Current tier $0.00 Current spend $10.00 Free usage remaining Service Mode…" at bounding box center [681, 341] width 1076 height 518
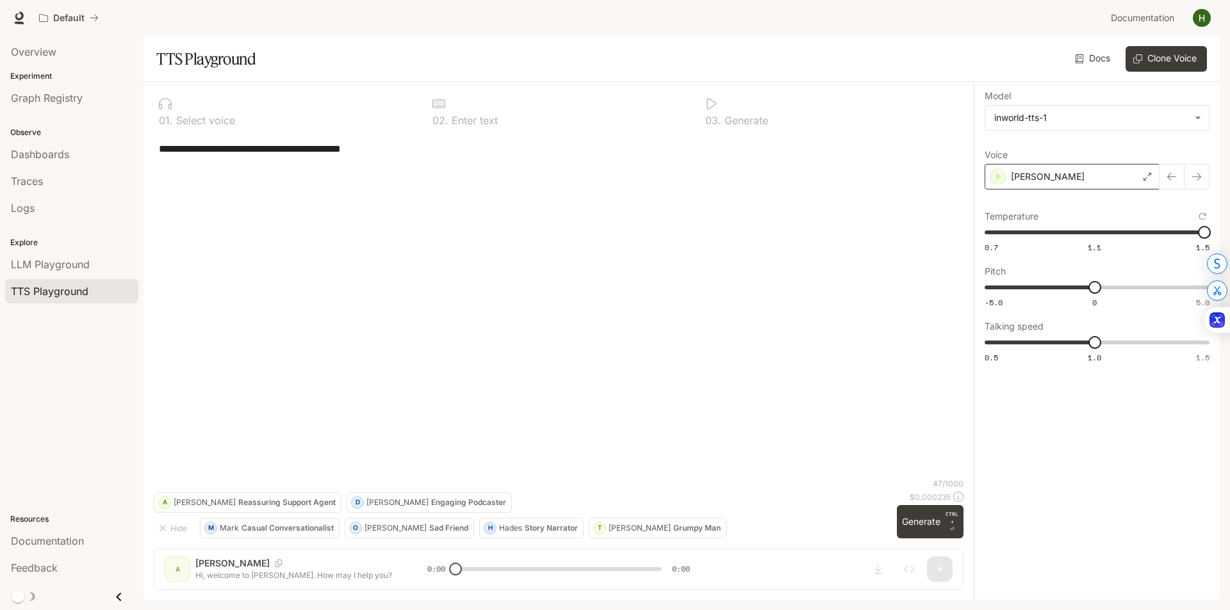
click at [1139, 179] on div "Ashley" at bounding box center [1071, 177] width 175 height 26
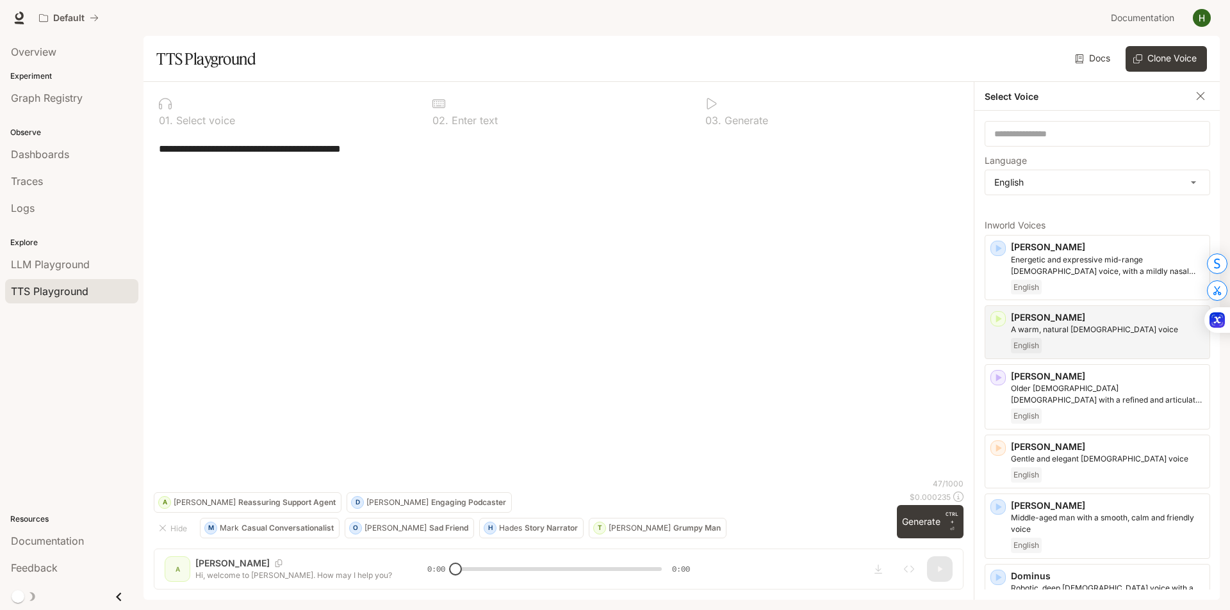
click at [1100, 331] on p "A warm, natural female voice" at bounding box center [1107, 330] width 193 height 12
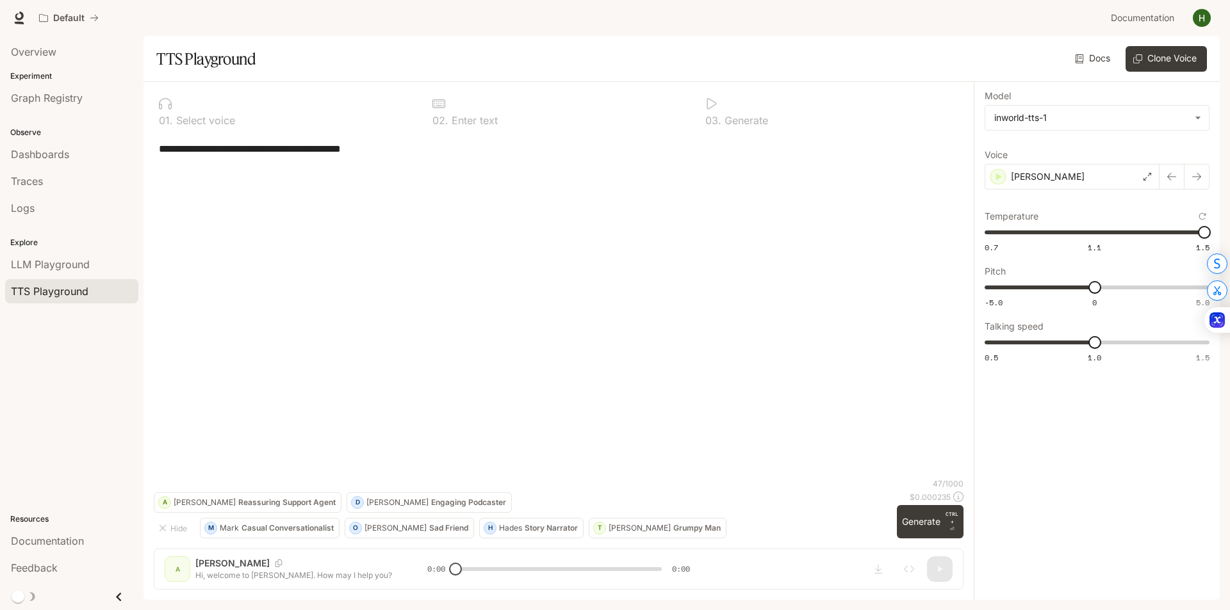
click at [949, 556] on div "**********" at bounding box center [558, 325] width 809 height 467
click at [948, 580] on div "**********" at bounding box center [558, 341] width 830 height 518
click at [940, 512] on button "Generate CTRL + ⏎" at bounding box center [930, 521] width 67 height 33
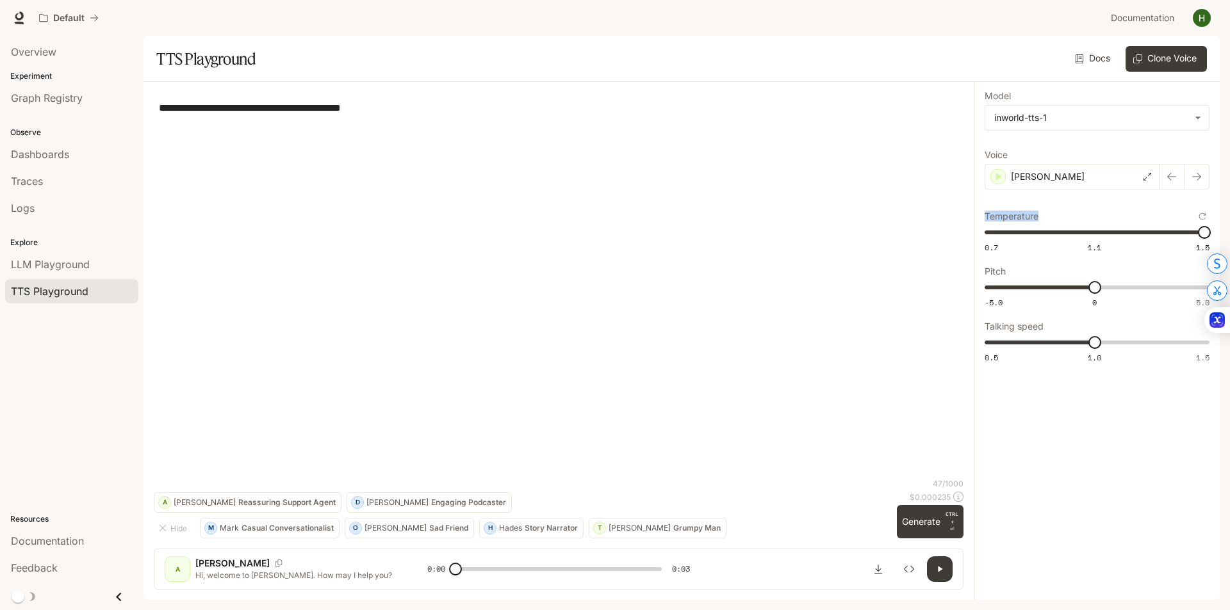
drag, startPoint x: 1103, startPoint y: 177, endPoint x: 1110, endPoint y: 201, distance: 25.2
click at [1114, 209] on div "**********" at bounding box center [1096, 228] width 225 height 273
click at [1106, 178] on div "Ashley" at bounding box center [1071, 177] width 175 height 26
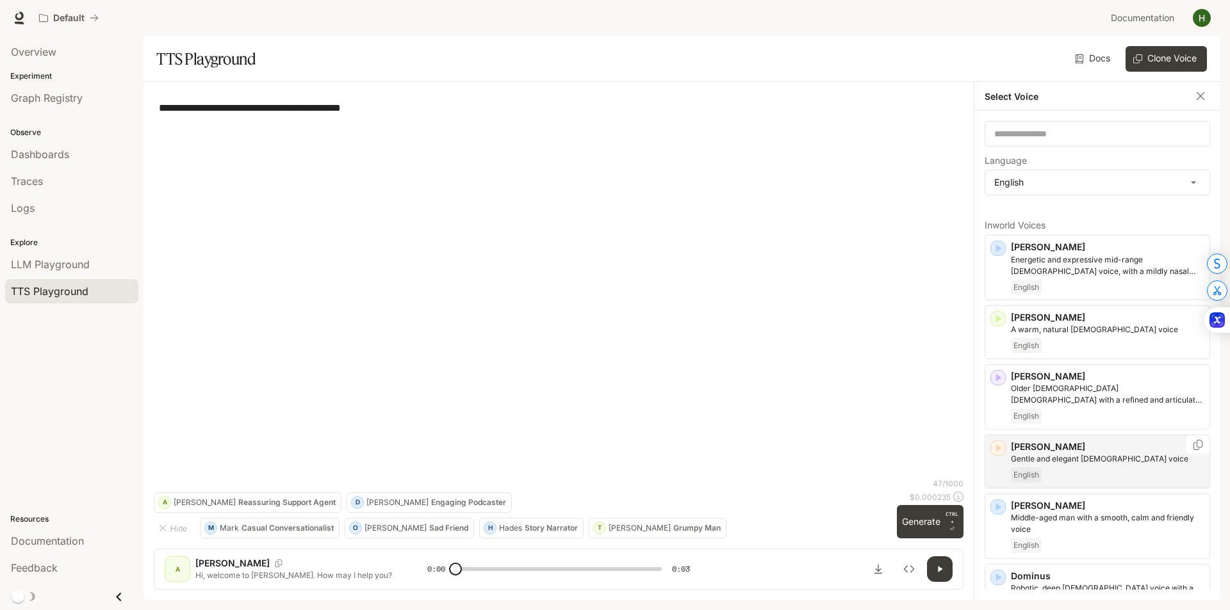
click at [1077, 451] on p "Deborah" at bounding box center [1107, 447] width 193 height 13
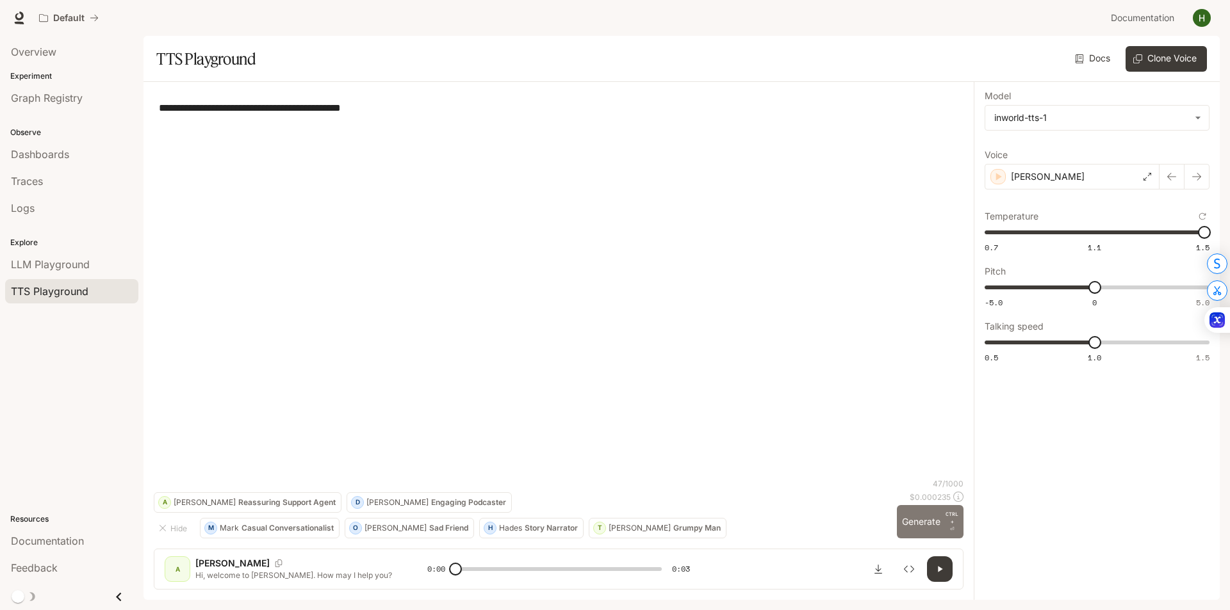
click at [928, 523] on button "Generate CTRL + ⏎" at bounding box center [930, 521] width 67 height 33
click at [1097, 179] on div "Deborah" at bounding box center [1071, 177] width 175 height 26
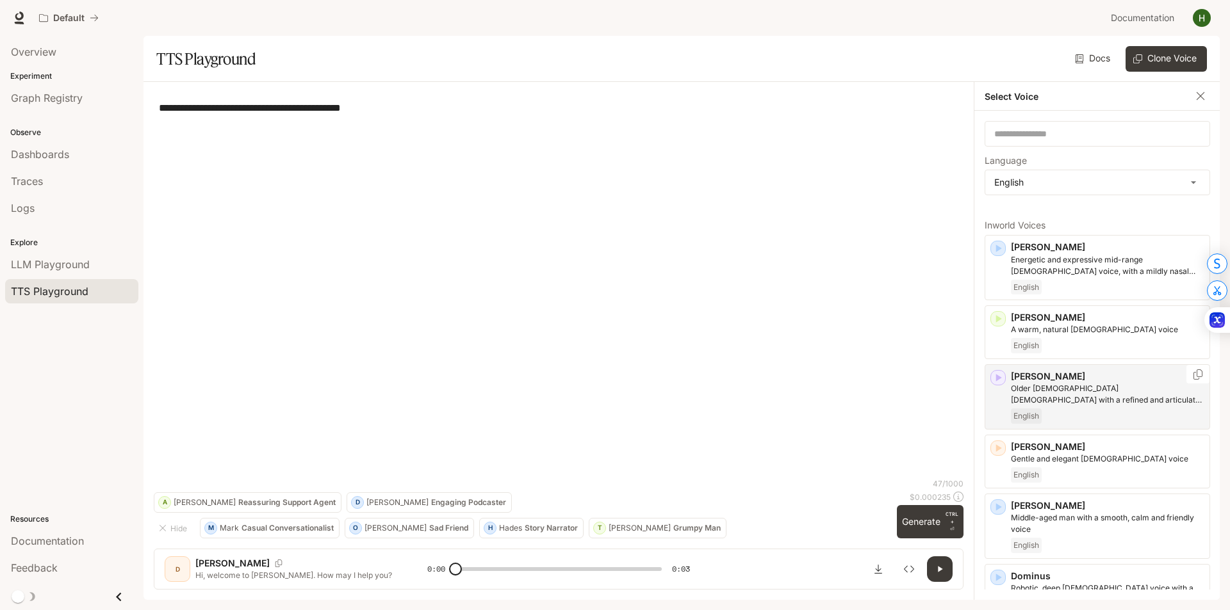
click at [1107, 406] on body "**********" at bounding box center [615, 305] width 1230 height 610
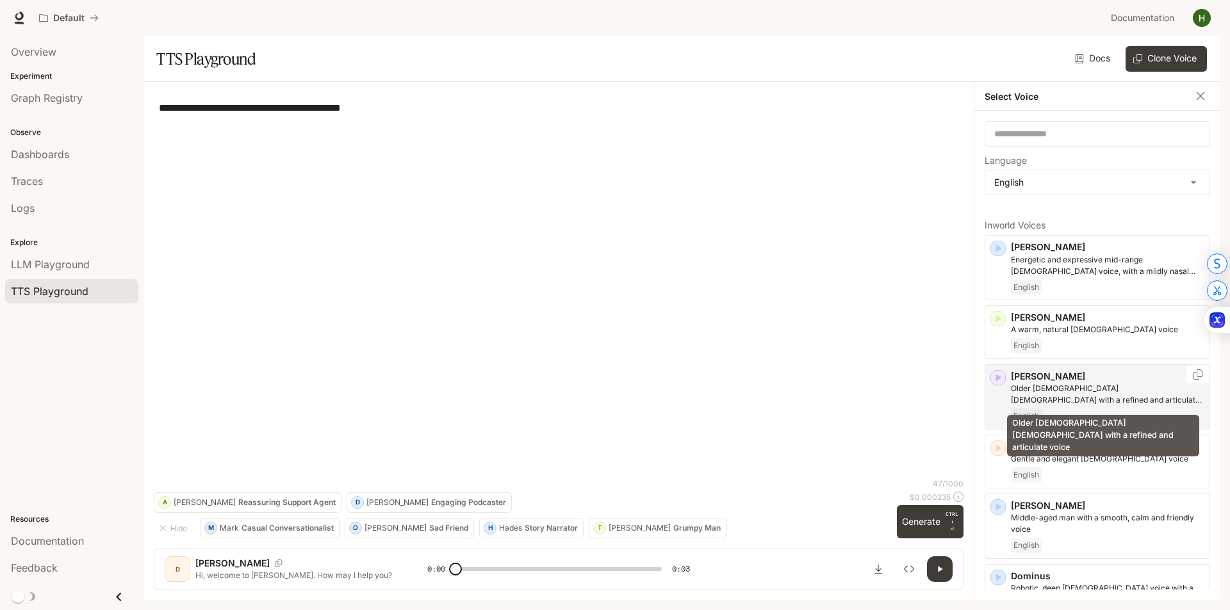
click at [1028, 389] on p "Older British male with a refined and articulate voice" at bounding box center [1107, 394] width 193 height 23
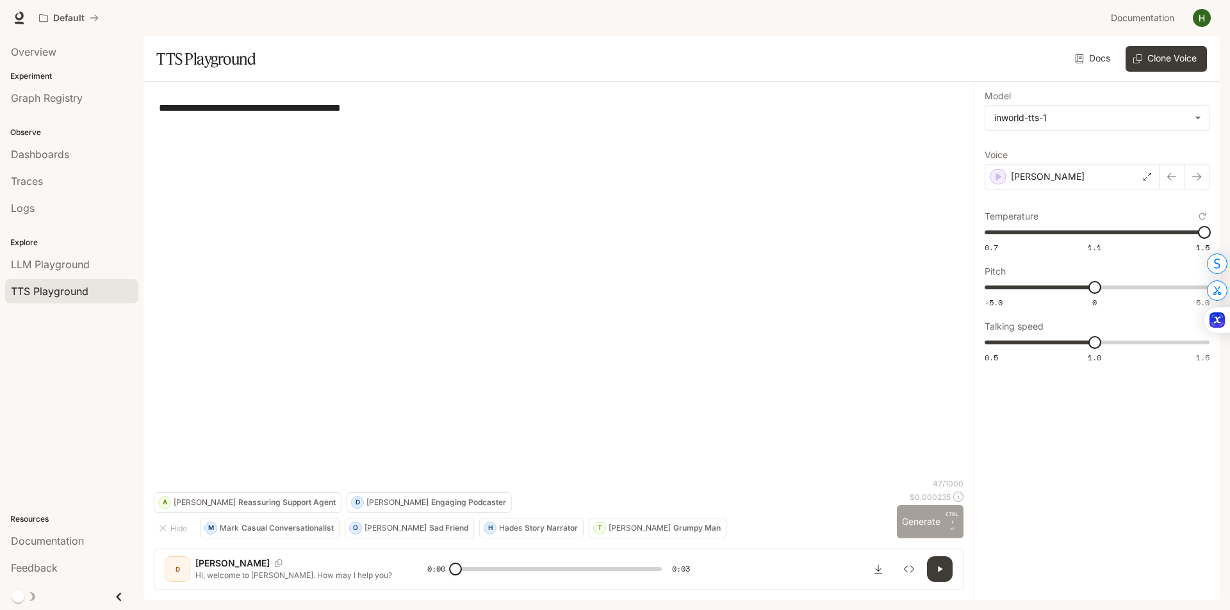
click at [929, 521] on button "Generate CTRL + ⏎" at bounding box center [930, 521] width 67 height 33
click at [1089, 176] on div "Craig" at bounding box center [1071, 177] width 175 height 26
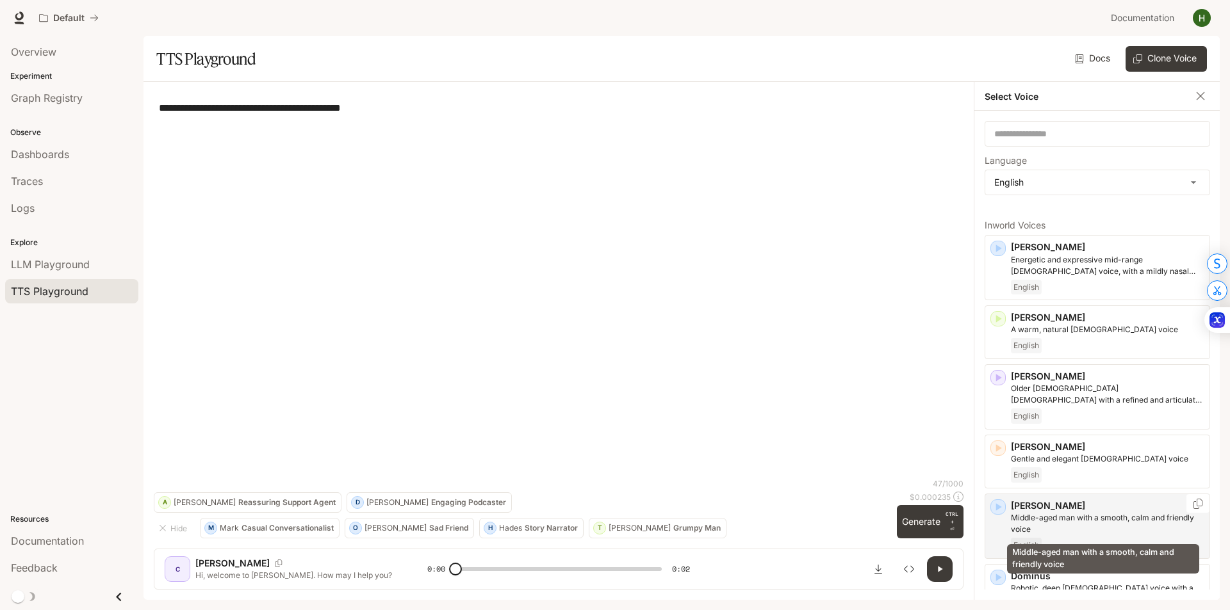
click at [1078, 521] on p "Middle-aged man with a smooth, calm and friendly voice" at bounding box center [1107, 523] width 193 height 23
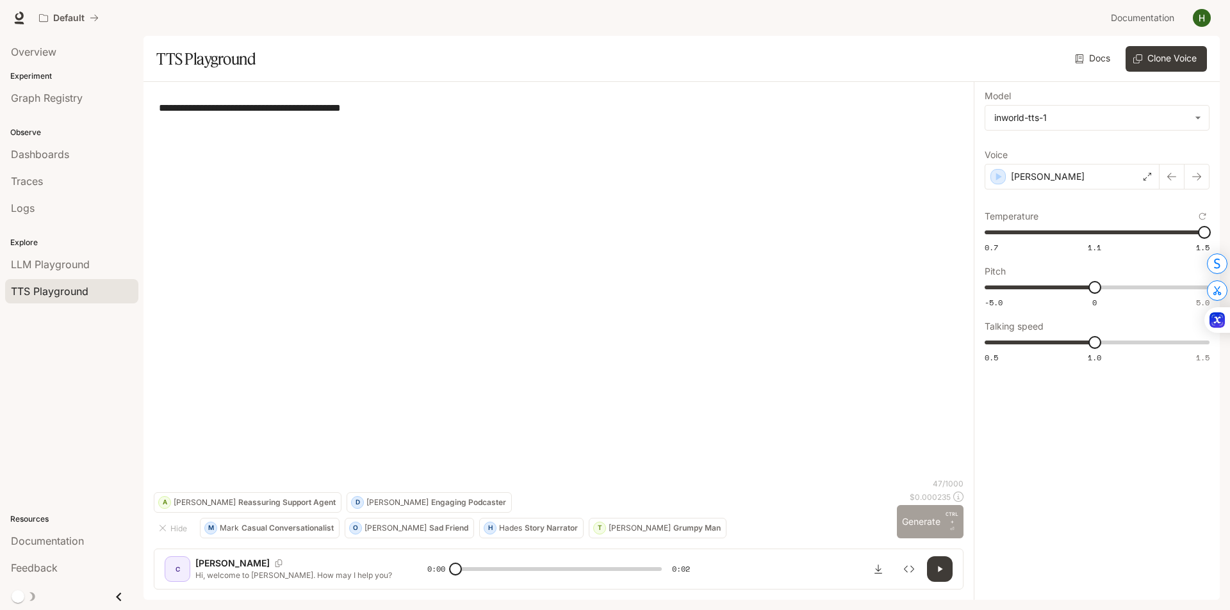
click at [938, 527] on button "Generate CTRL + ⏎" at bounding box center [930, 521] width 67 height 33
type input "*"
click at [1111, 173] on div "Dennis" at bounding box center [1071, 177] width 175 height 26
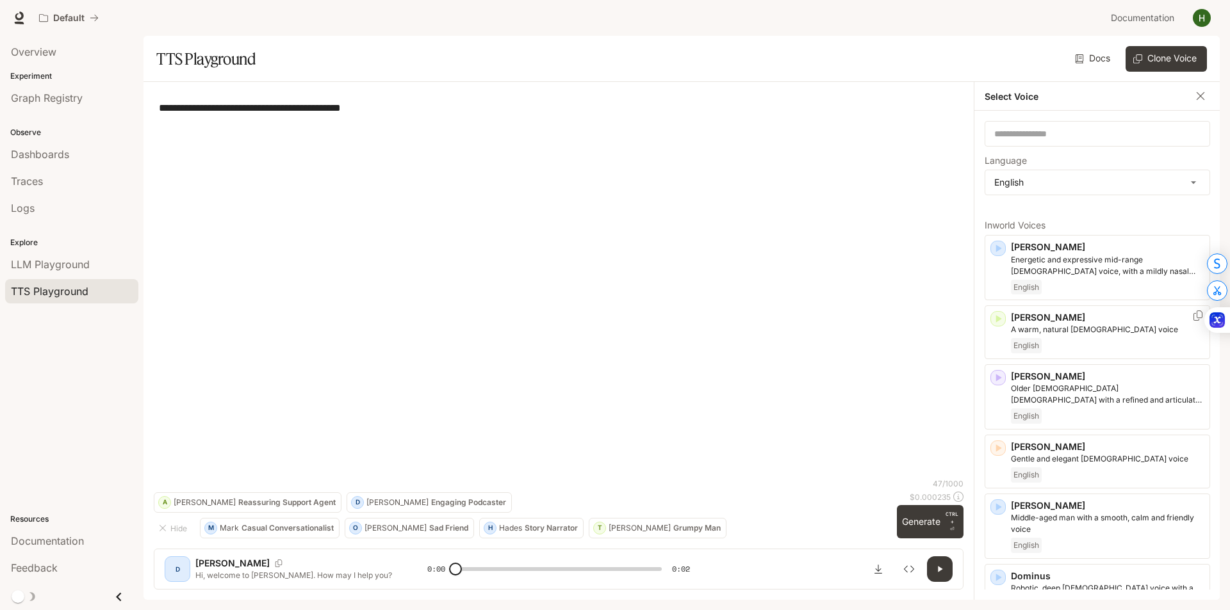
click at [847, 273] on div "**********" at bounding box center [558, 285] width 809 height 386
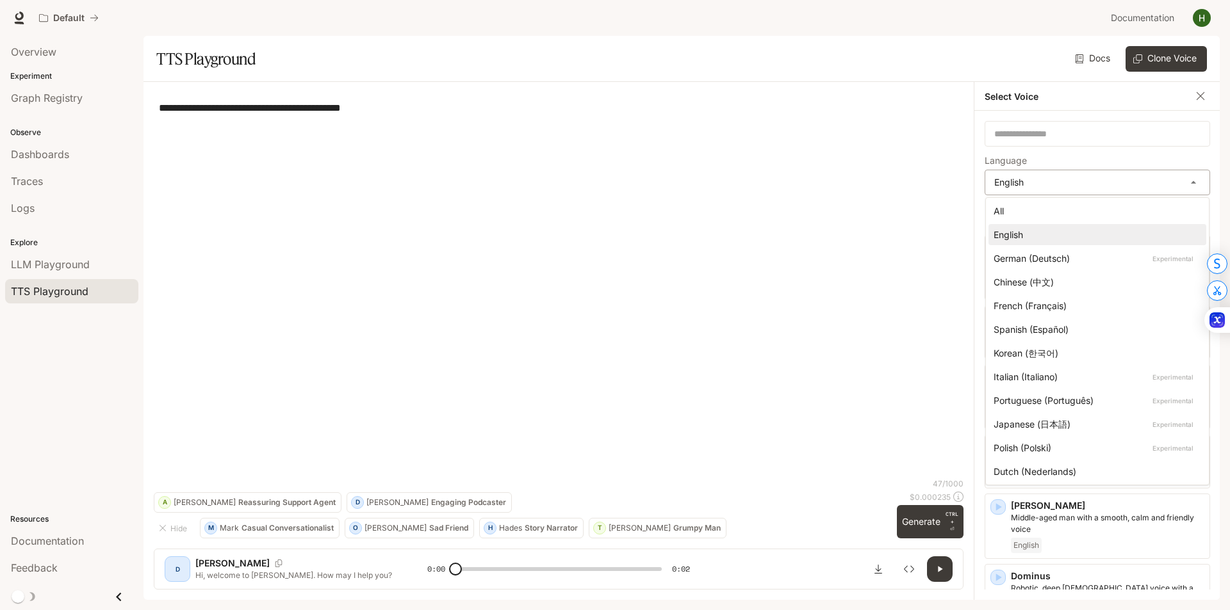
click at [1062, 174] on body "**********" at bounding box center [615, 305] width 1230 height 610
click at [1057, 284] on div "Chinese (中文)" at bounding box center [1094, 281] width 202 height 13
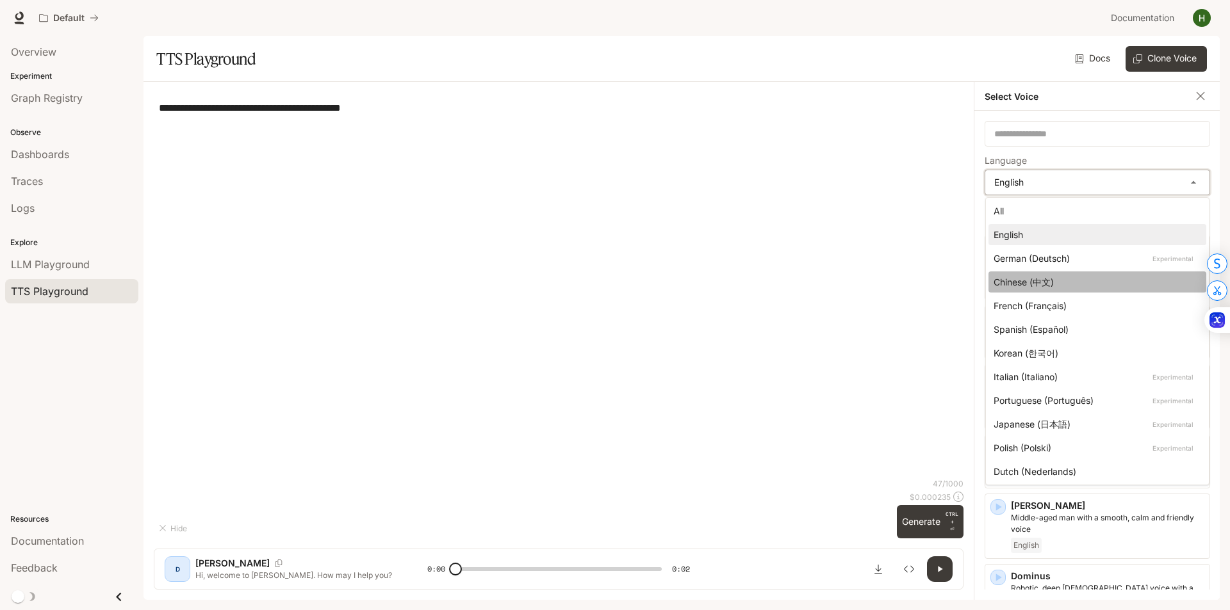
type input "*****"
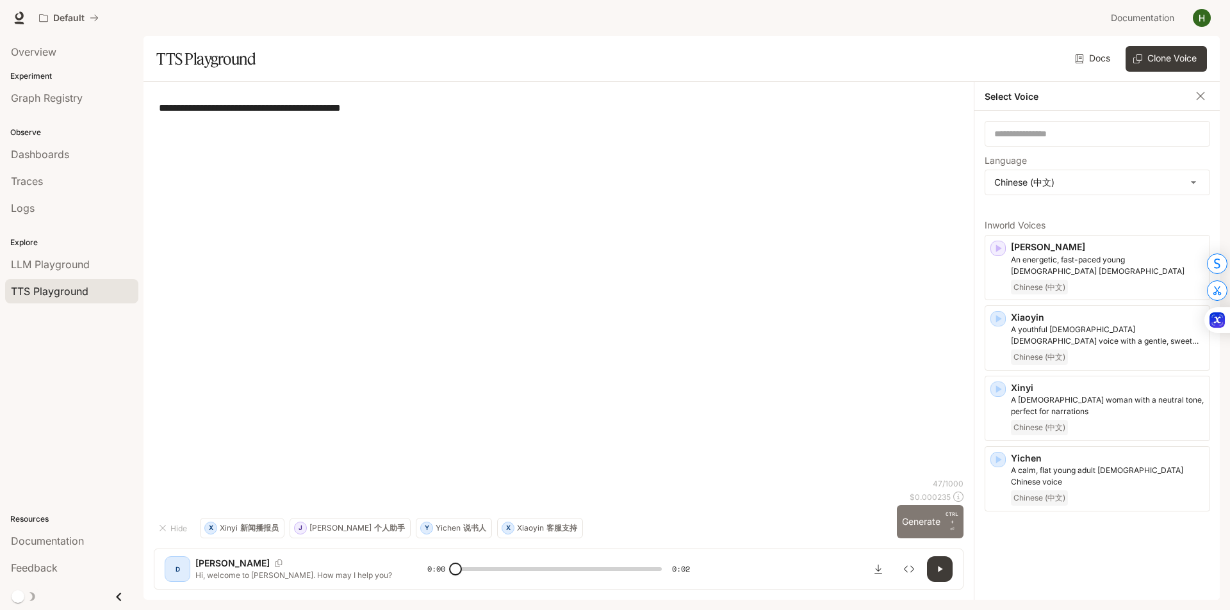
click at [939, 515] on button "Generate CTRL + ⏎" at bounding box center [930, 521] width 67 height 33
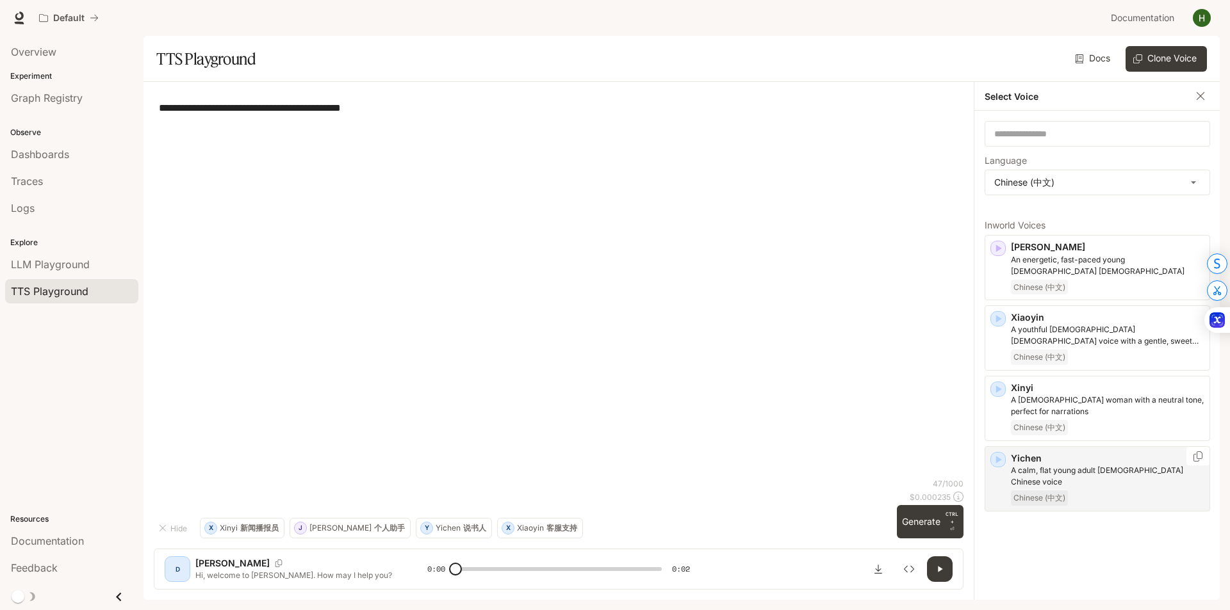
click at [1063, 452] on p "Yichen" at bounding box center [1107, 458] width 193 height 13
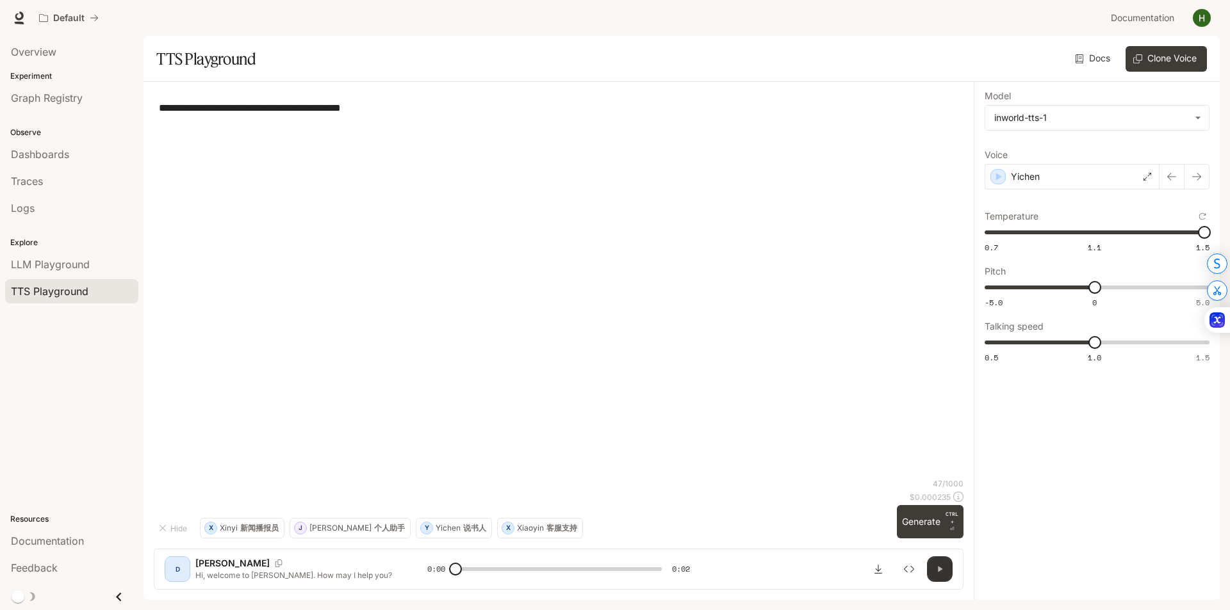
click at [942, 562] on button "button" at bounding box center [940, 570] width 26 height 26
click at [938, 531] on button "Generate CTRL + ⏎" at bounding box center [930, 521] width 67 height 33
click at [941, 577] on button "button" at bounding box center [940, 570] width 26 height 26
click at [933, 523] on button "Generate CTRL + ⏎" at bounding box center [930, 521] width 67 height 33
type input "*"
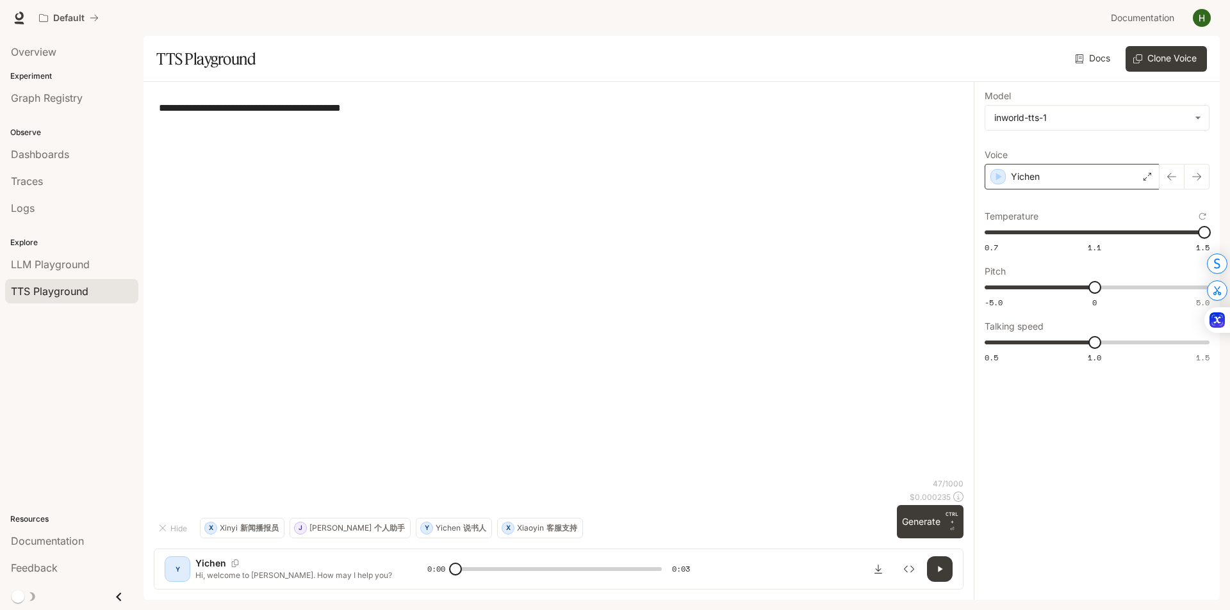
click at [1101, 174] on div "Yichen" at bounding box center [1071, 177] width 175 height 26
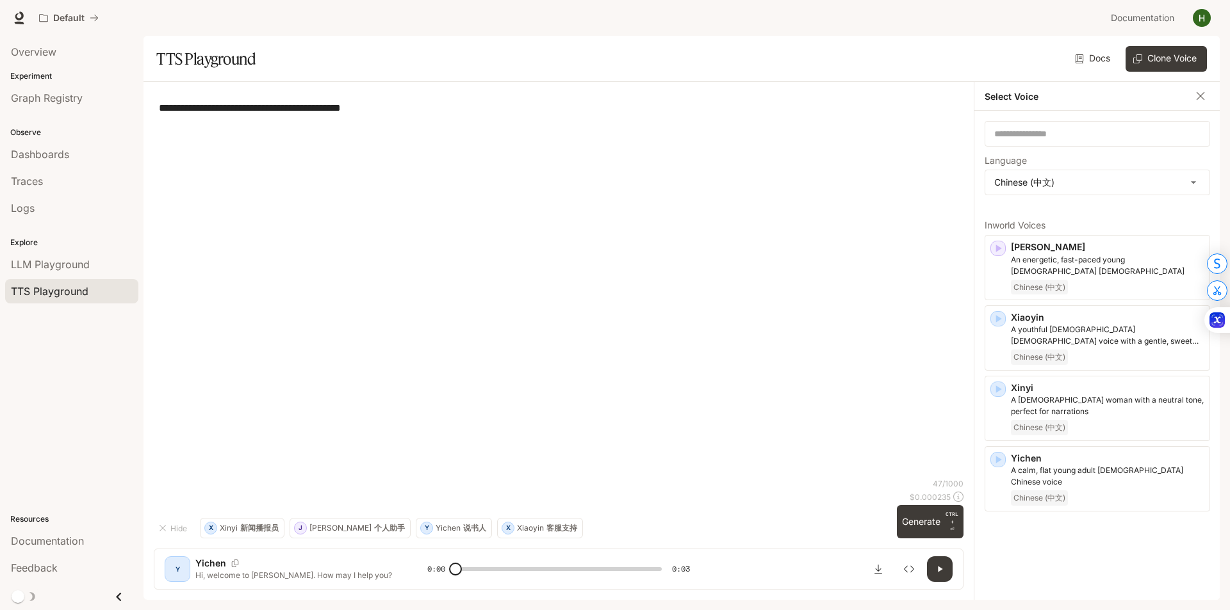
click at [865, 317] on div "**********" at bounding box center [558, 285] width 809 height 386
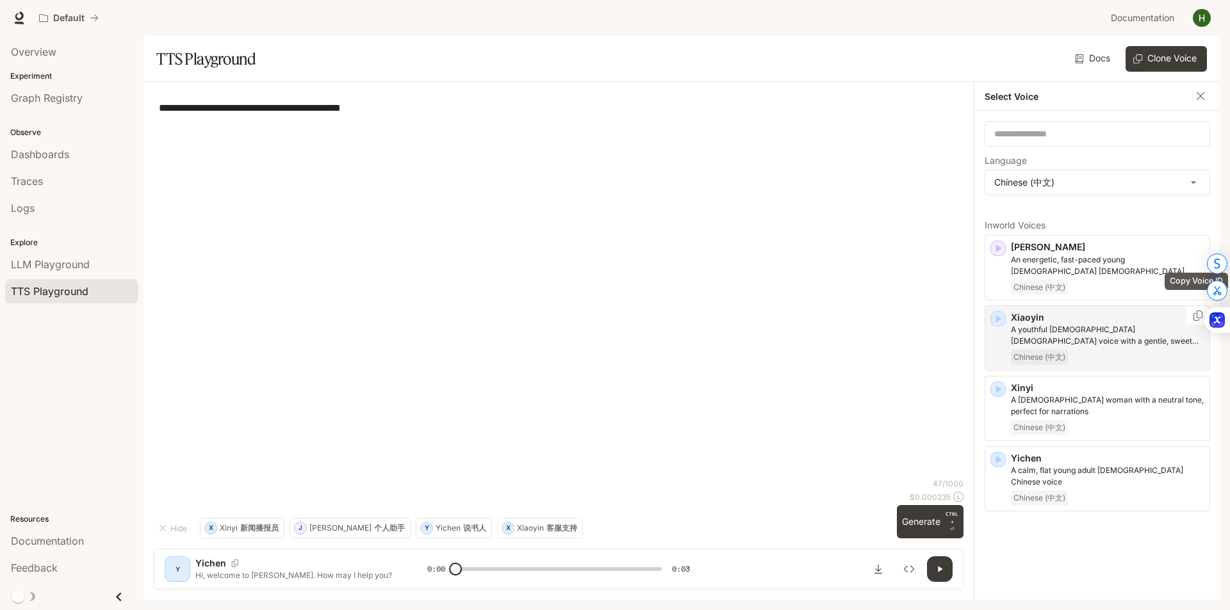
click at [1199, 311] on icon "Copy Voice ID" at bounding box center [1197, 316] width 13 height 10
drag, startPoint x: 199, startPoint y: 394, endPoint x: 214, endPoint y: 392, distance: 15.5
click at [199, 394] on div "**********" at bounding box center [558, 285] width 809 height 386
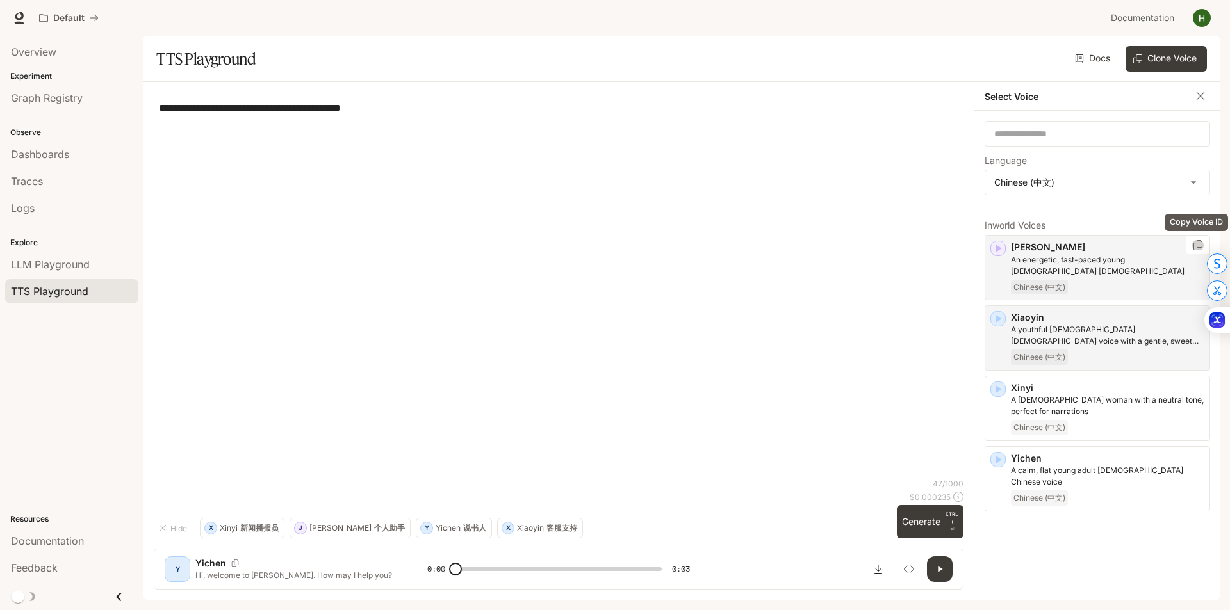
click at [1196, 243] on icon "Copy Voice ID" at bounding box center [1197, 245] width 9 height 10
click at [86, 159] on div "Dashboards" at bounding box center [72, 154] width 122 height 15
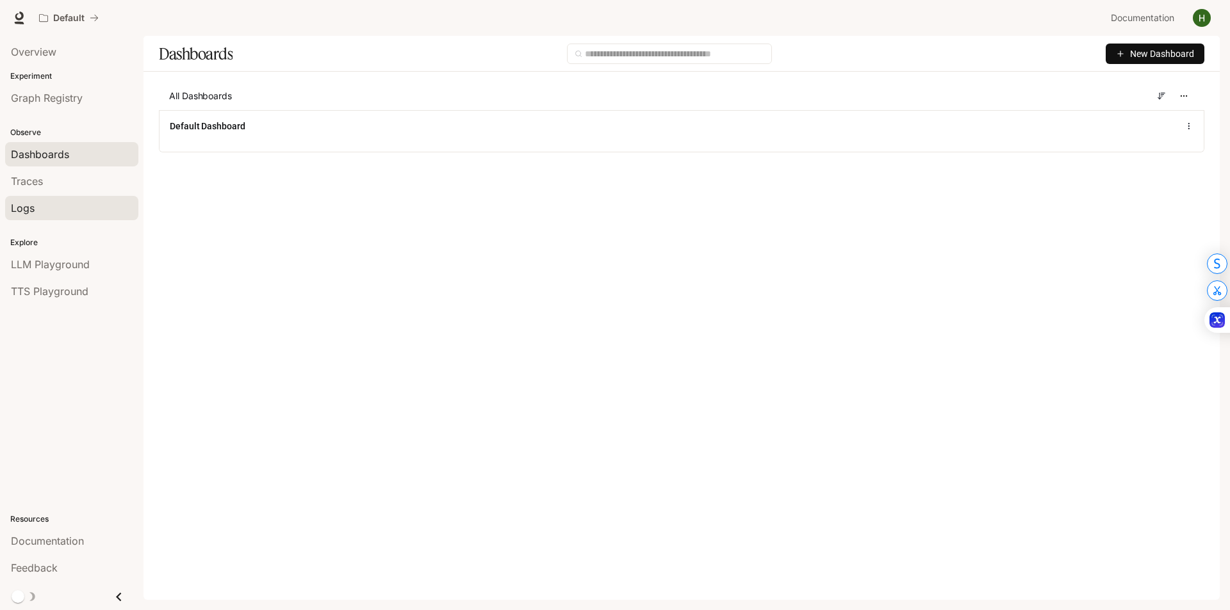
click at [90, 211] on div "Logs" at bounding box center [72, 207] width 122 height 15
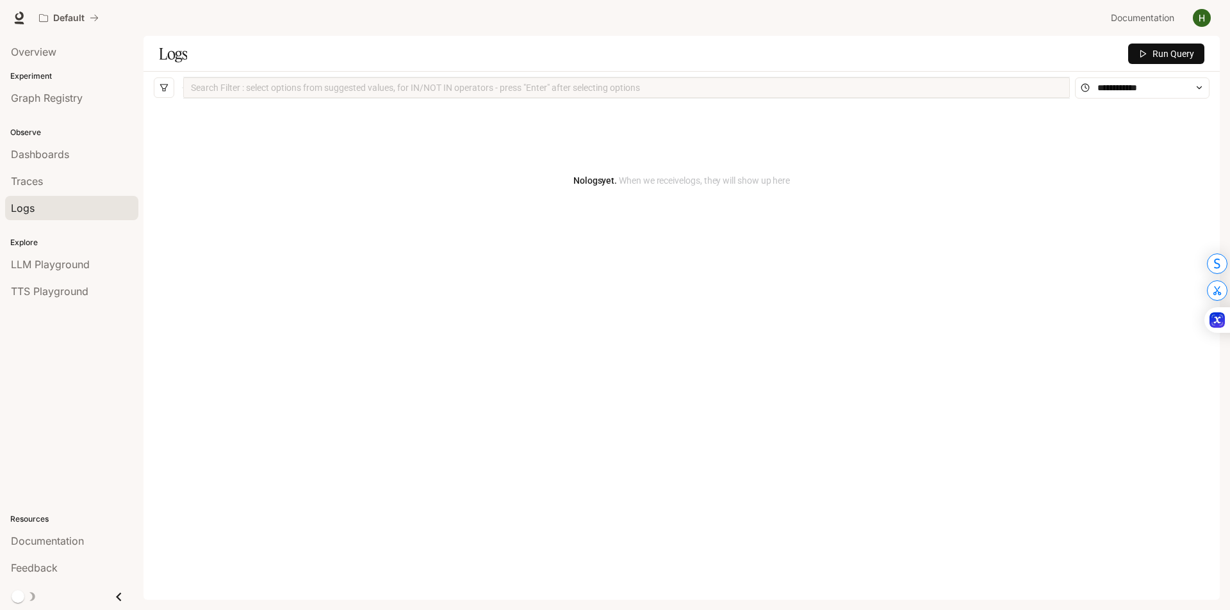
click at [83, 247] on p "Explore" at bounding box center [71, 243] width 143 height 12
click at [76, 529] on link "Documentation" at bounding box center [71, 541] width 133 height 24
click at [55, 305] on div "Explore LLM Playground TTS Playground" at bounding box center [71, 265] width 143 height 83
click at [73, 262] on span "LLM Playground" at bounding box center [50, 264] width 79 height 15
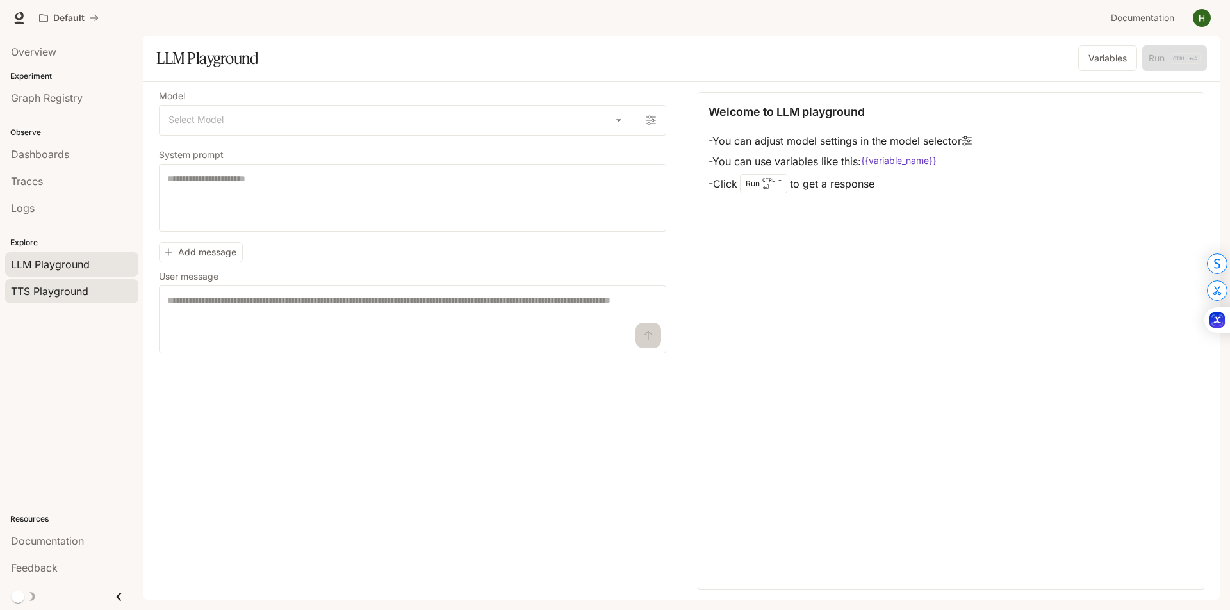
drag, startPoint x: 73, startPoint y: 262, endPoint x: 76, endPoint y: 290, distance: 28.4
click at [76, 290] on span "TTS Playground" at bounding box center [49, 291] width 77 height 15
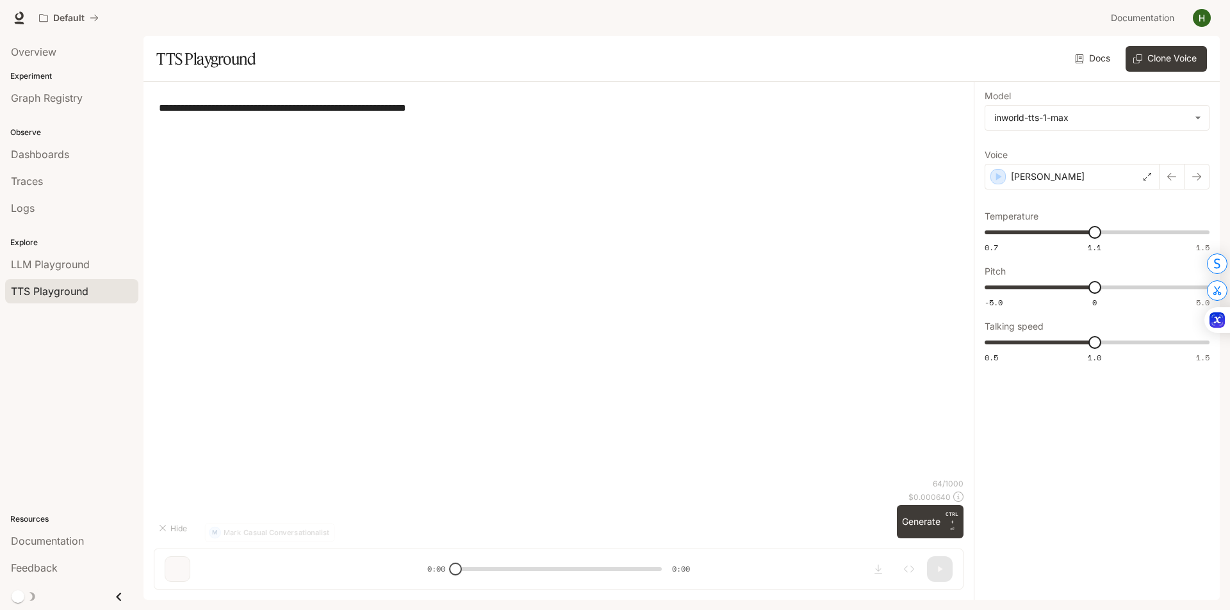
type textarea "**********"
type input "**********"
type input "***"
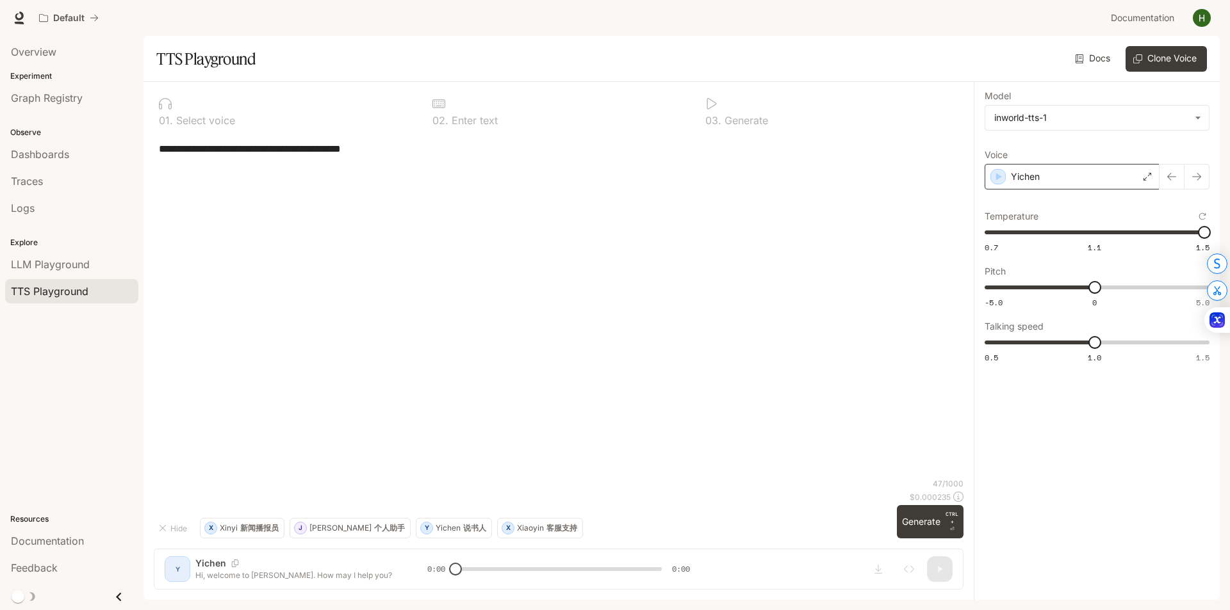
click at [1146, 173] on icon at bounding box center [1147, 177] width 8 height 8
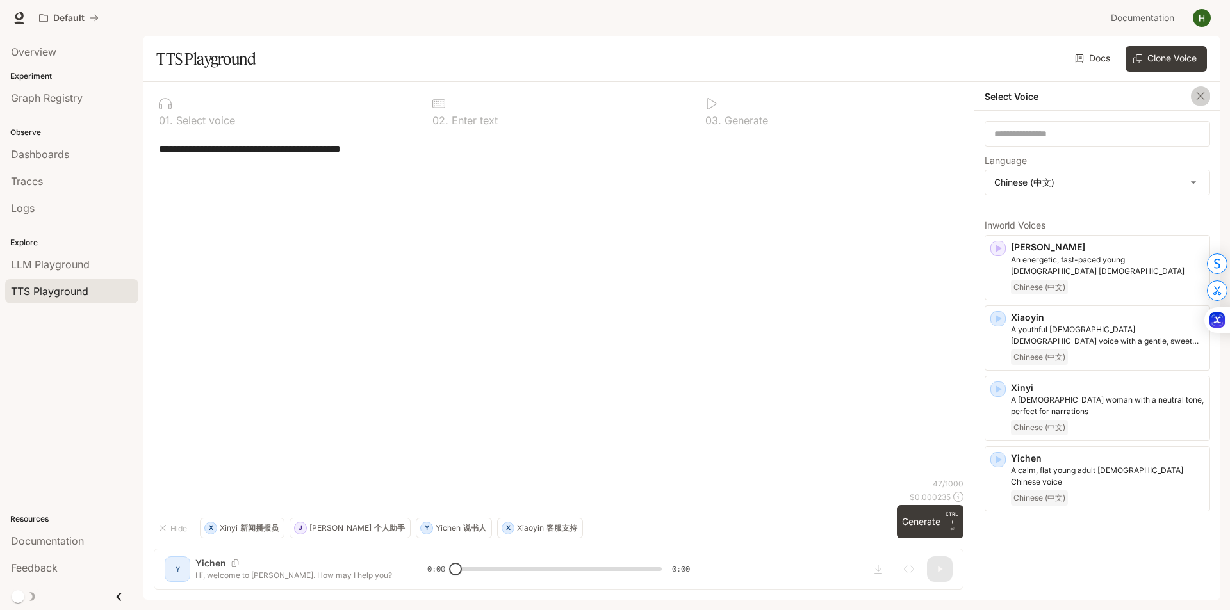
click at [1197, 97] on icon "button" at bounding box center [1200, 96] width 13 height 13
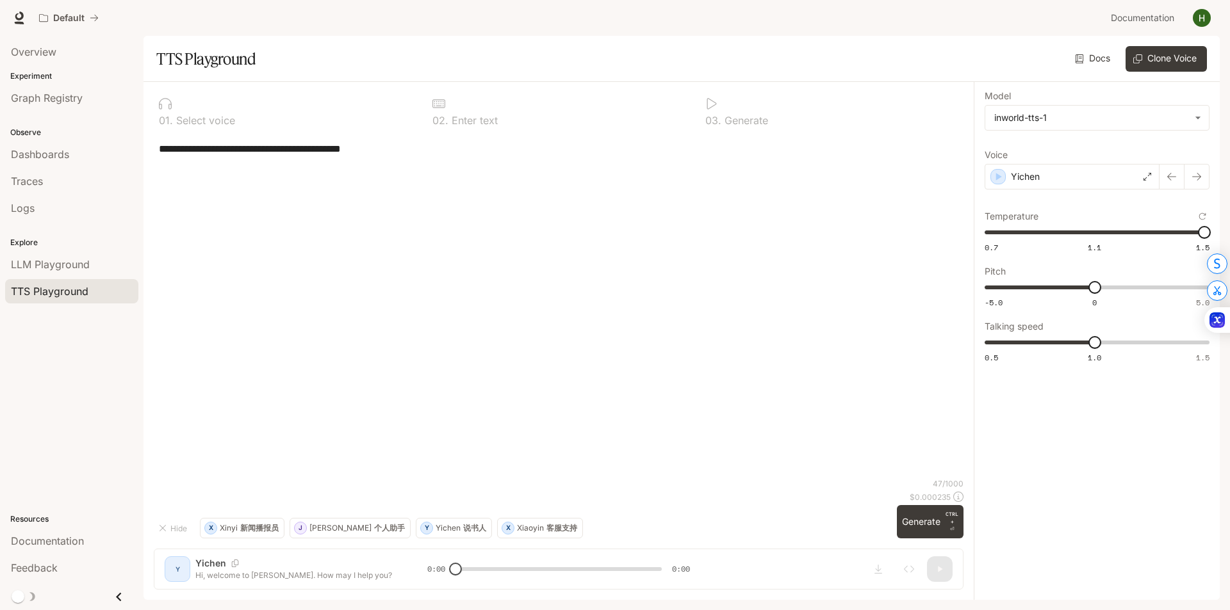
click at [70, 479] on div "Overview Experiment Graph Registry Observe Dashboards Traces Logs Explore LLM P…" at bounding box center [71, 323] width 143 height 574
click at [1114, 104] on label "Model" at bounding box center [1096, 98] width 225 height 13
click at [1120, 108] on body "**********" at bounding box center [615, 305] width 1230 height 610
click at [1123, 115] on div at bounding box center [615, 305] width 1230 height 610
click at [1107, 71] on link "Docs" at bounding box center [1093, 59] width 43 height 26
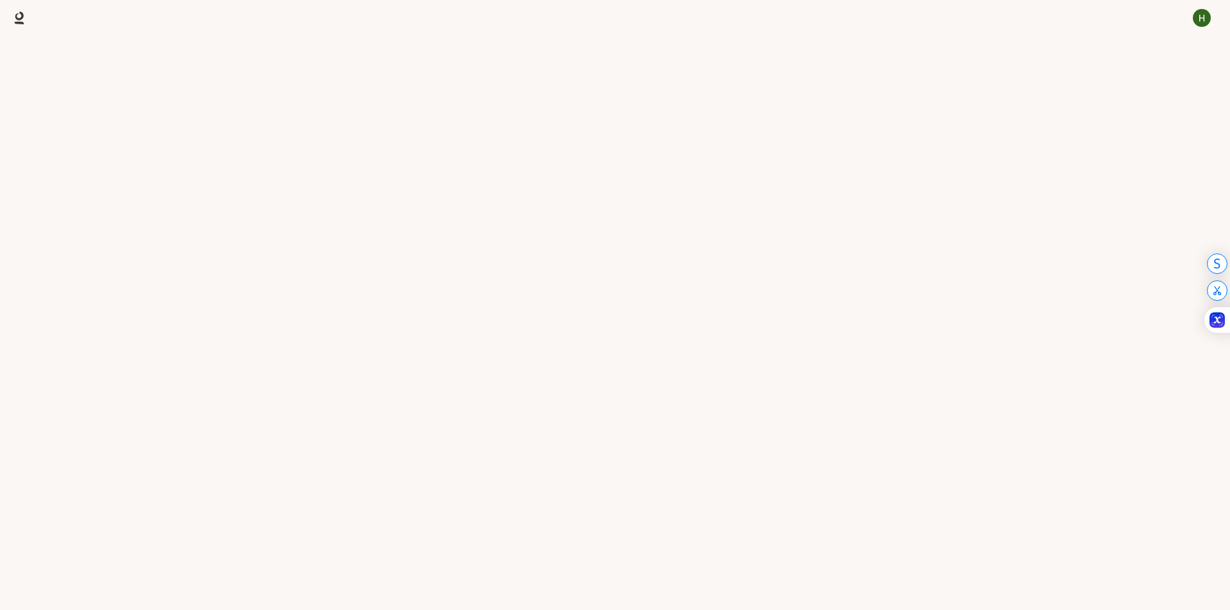
click at [1101, 0] on div at bounding box center [614, 0] width 1209 height 0
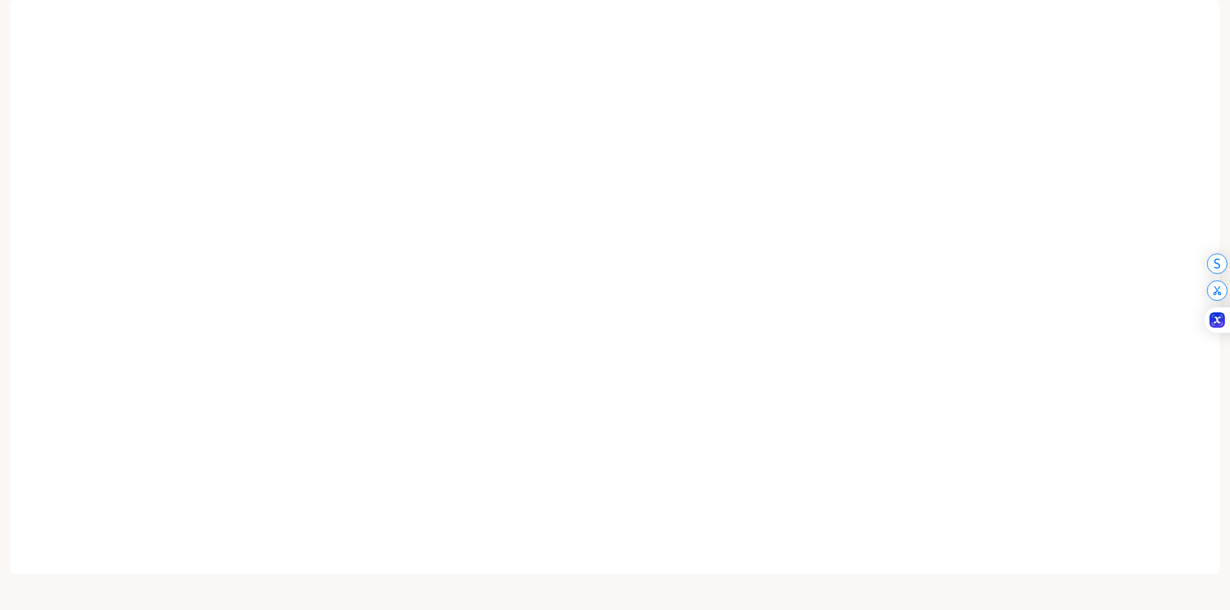
click at [1213, 21] on button "button" at bounding box center [1202, 18] width 26 height 26
click at [1095, 122] on span "API Keys" at bounding box center [1120, 120] width 165 height 13
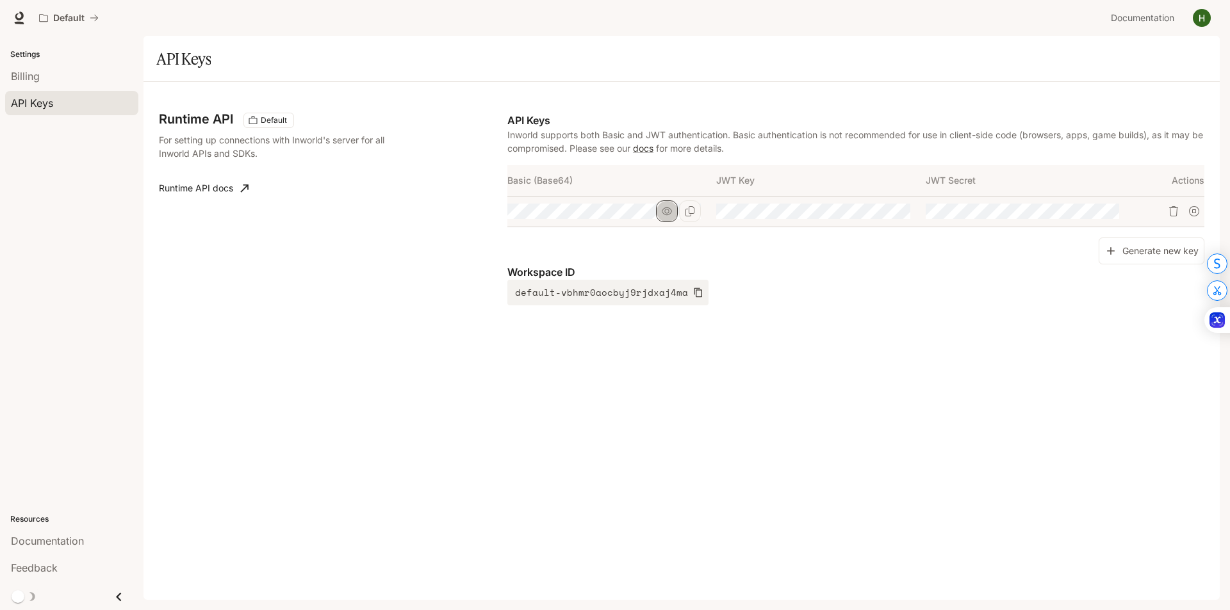
click at [669, 212] on icon "button" at bounding box center [667, 211] width 10 height 10
click at [883, 212] on button "button" at bounding box center [876, 211] width 22 height 22
click at [694, 291] on icon "button" at bounding box center [698, 293] width 8 height 10
click at [150, 372] on div "Runtime API Default For setting up connections with Inworld's server for all In…" at bounding box center [681, 341] width 1076 height 518
click at [688, 209] on icon "Copy Basic (Base64)" at bounding box center [689, 211] width 9 height 10
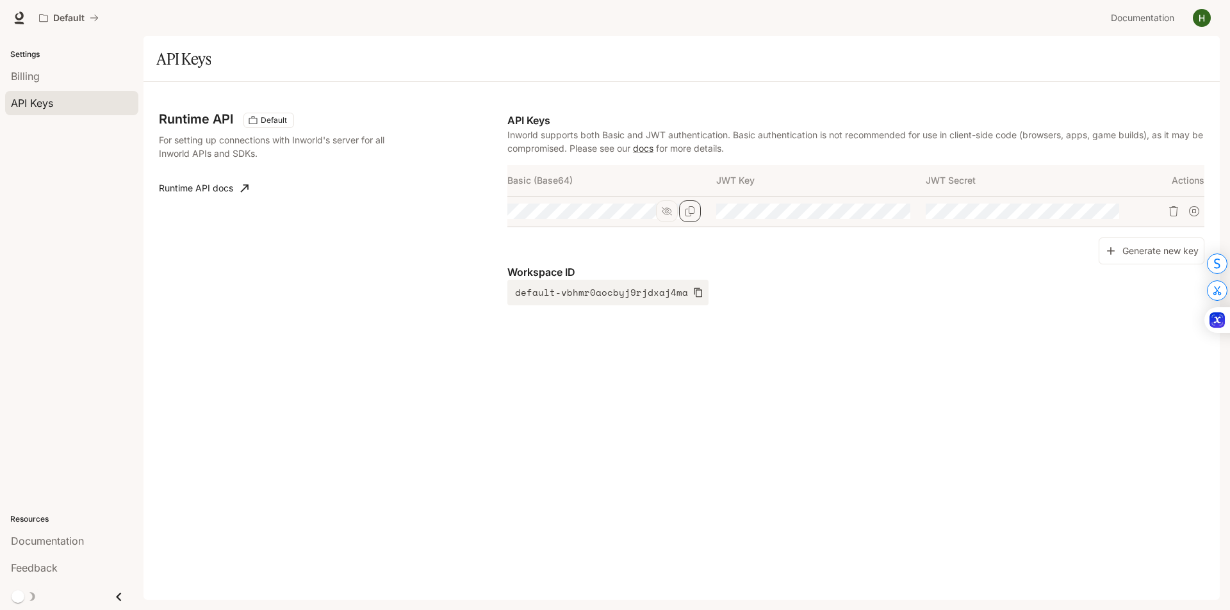
click at [0, 441] on div "Settings Billing API Keys Resources Documentation Feedback" at bounding box center [71, 323] width 143 height 574
click at [1212, 19] on button "button" at bounding box center [1202, 18] width 26 height 26
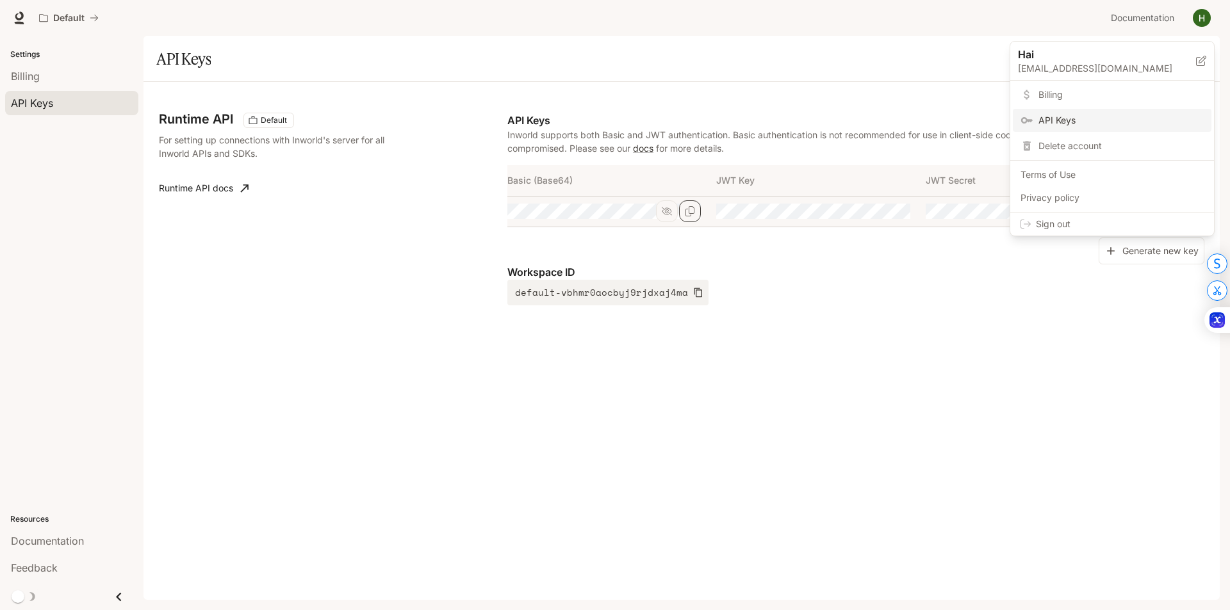
drag, startPoint x: 1211, startPoint y: 19, endPoint x: 1202, endPoint y: 20, distance: 9.0
click at [1210, 19] on div at bounding box center [615, 305] width 1230 height 610
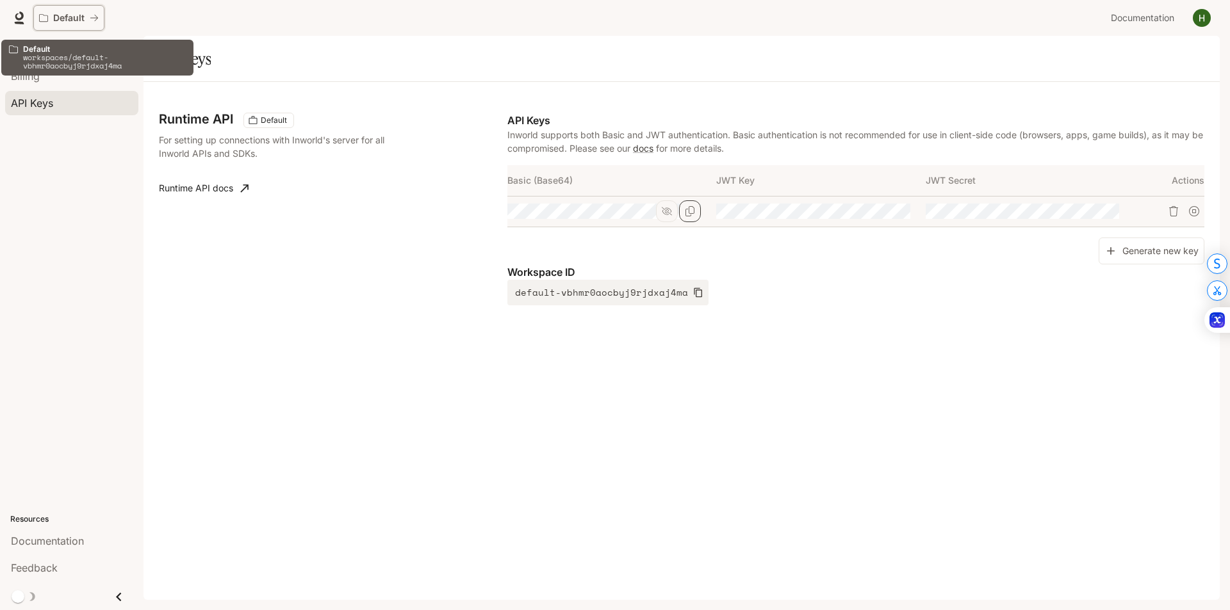
click at [69, 19] on p "Default" at bounding box center [68, 18] width 31 height 11
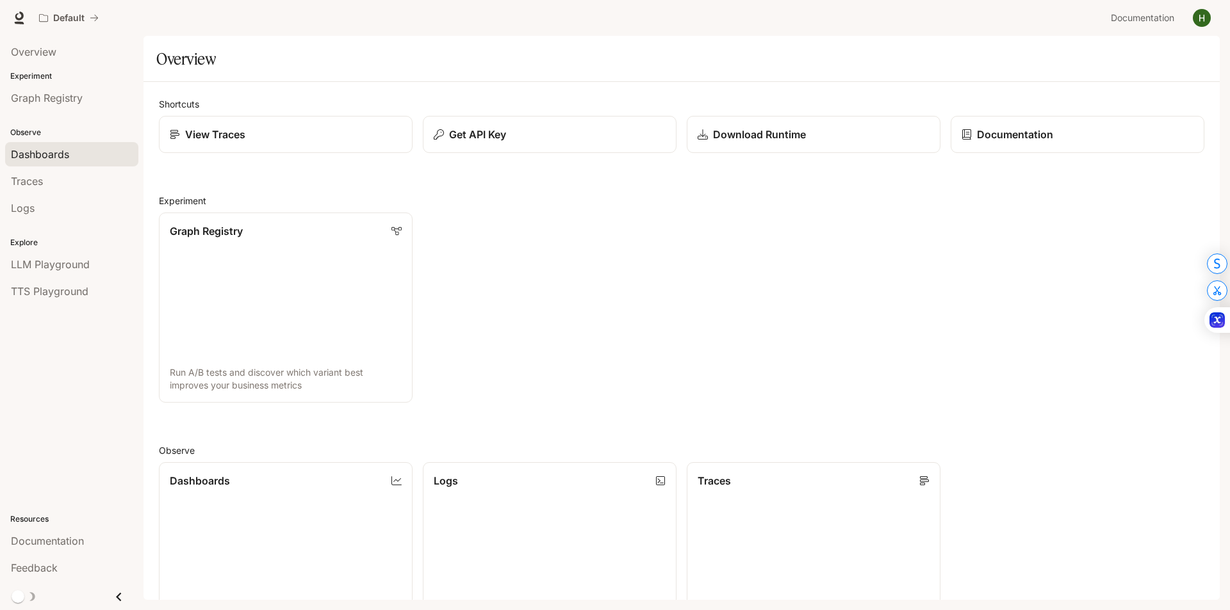
click at [64, 156] on span "Dashboards" at bounding box center [40, 154] width 58 height 15
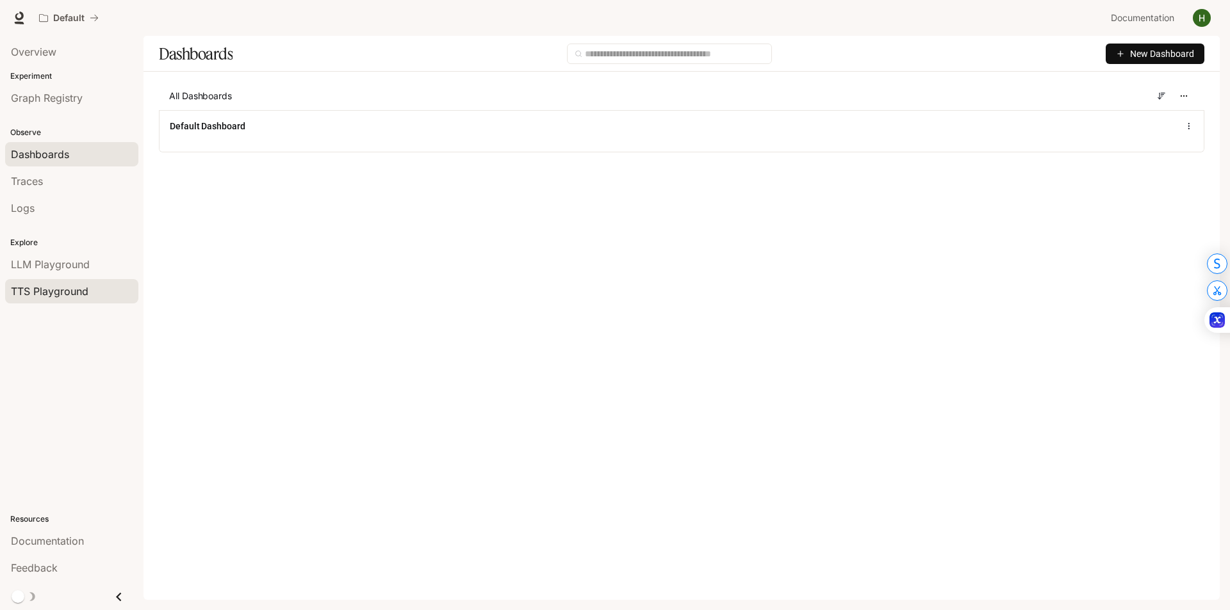
click at [62, 293] on span "TTS Playground" at bounding box center [49, 291] width 77 height 15
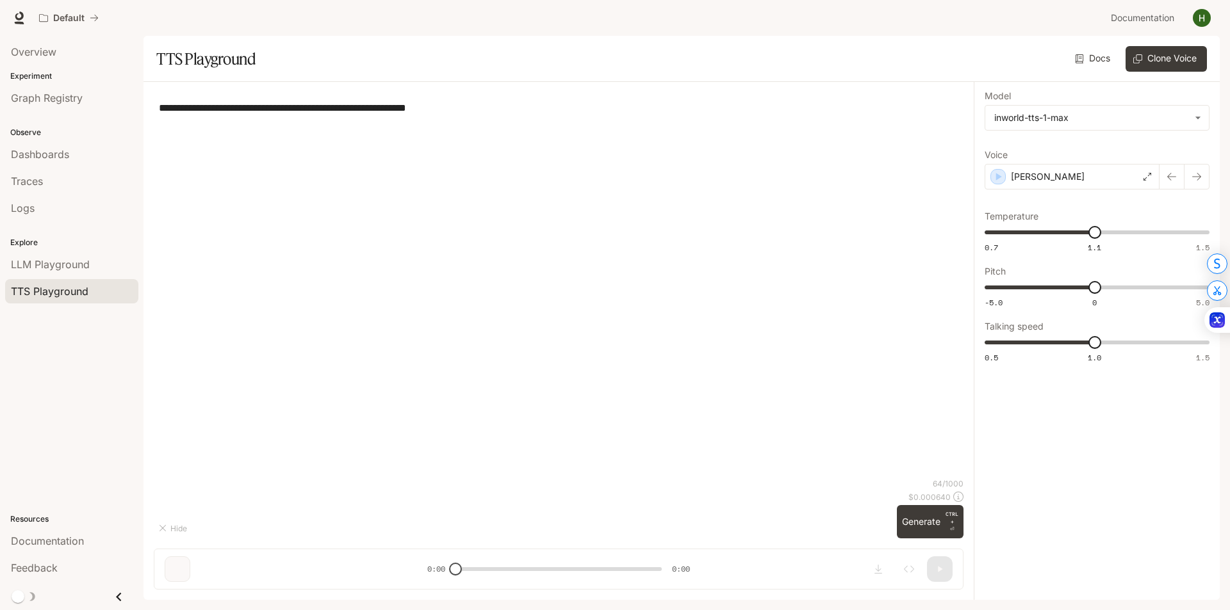
type textarea "**********"
type input "**********"
type input "***"
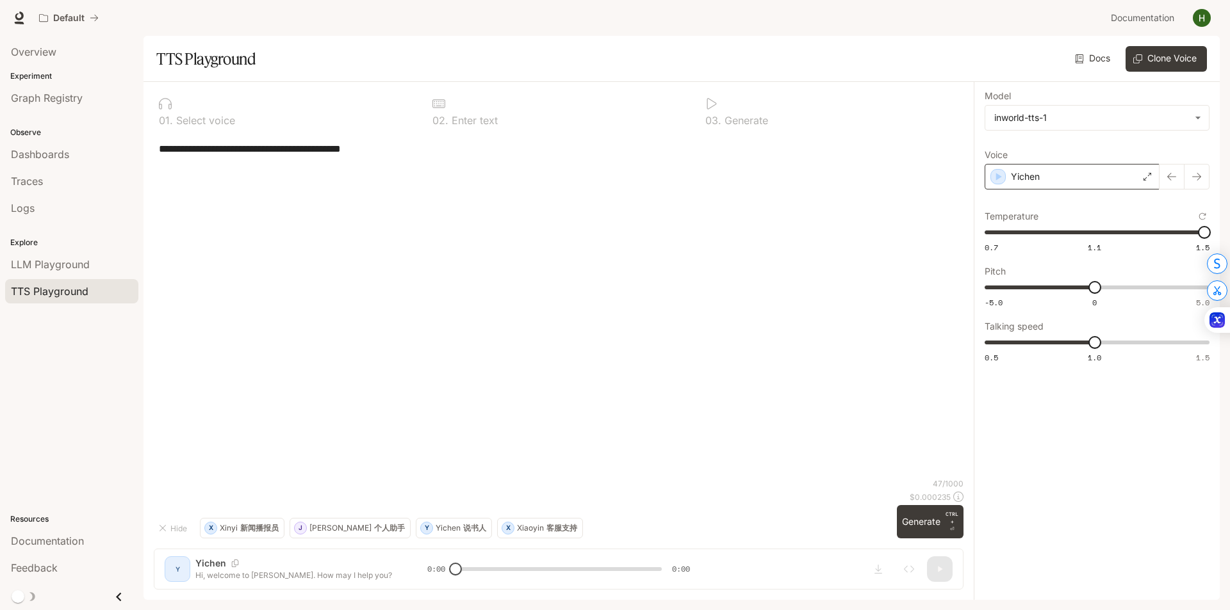
click at [1075, 177] on div "Yichen" at bounding box center [1071, 177] width 175 height 26
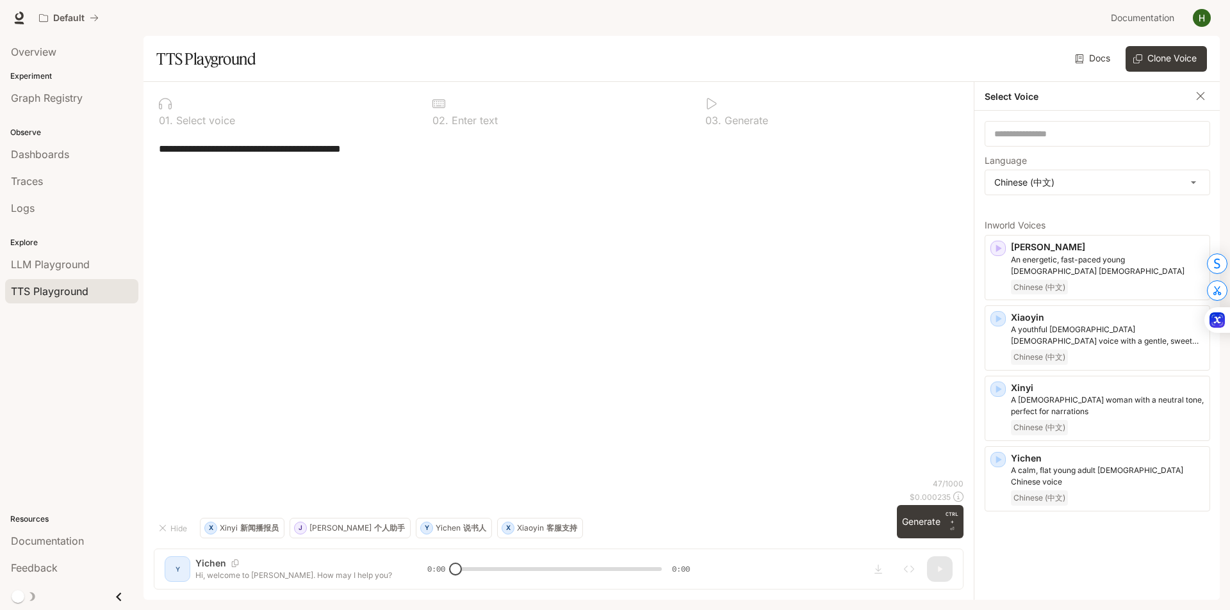
click at [1201, 98] on icon "button" at bounding box center [1200, 96] width 13 height 13
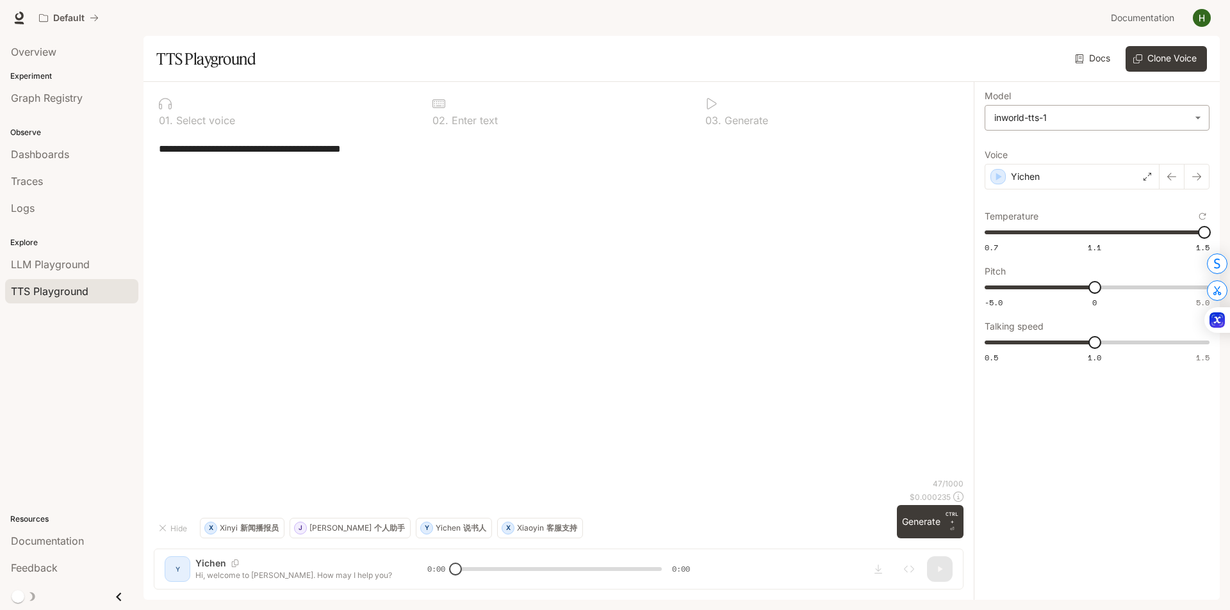
click at [1044, 121] on body "**********" at bounding box center [615, 305] width 1230 height 610
click at [1043, 171] on div "inworld-tts-1-max" at bounding box center [1094, 169] width 202 height 13
click at [1069, 118] on body "**********" at bounding box center [615, 305] width 1230 height 610
click at [1055, 145] on div "inworld-tts-1" at bounding box center [1094, 146] width 202 height 13
type input "**********"
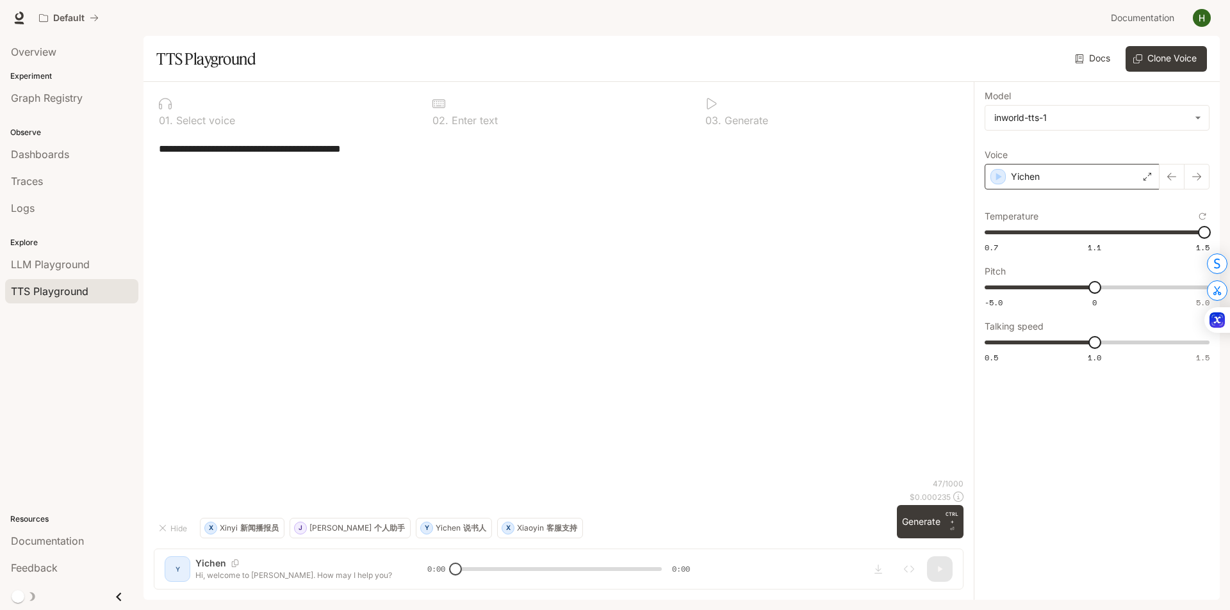
click at [1155, 174] on div "Yichen" at bounding box center [1071, 177] width 175 height 26
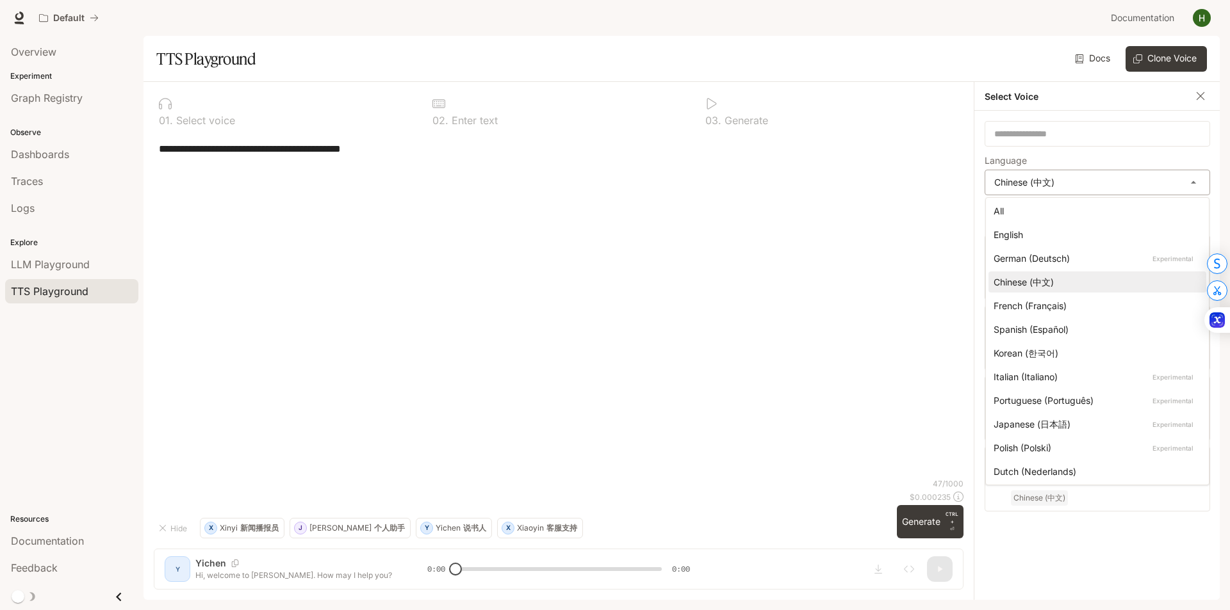
click at [1127, 185] on body "**********" at bounding box center [615, 305] width 1230 height 610
click at [1068, 234] on div "English" at bounding box center [1094, 234] width 202 height 13
type input "*****"
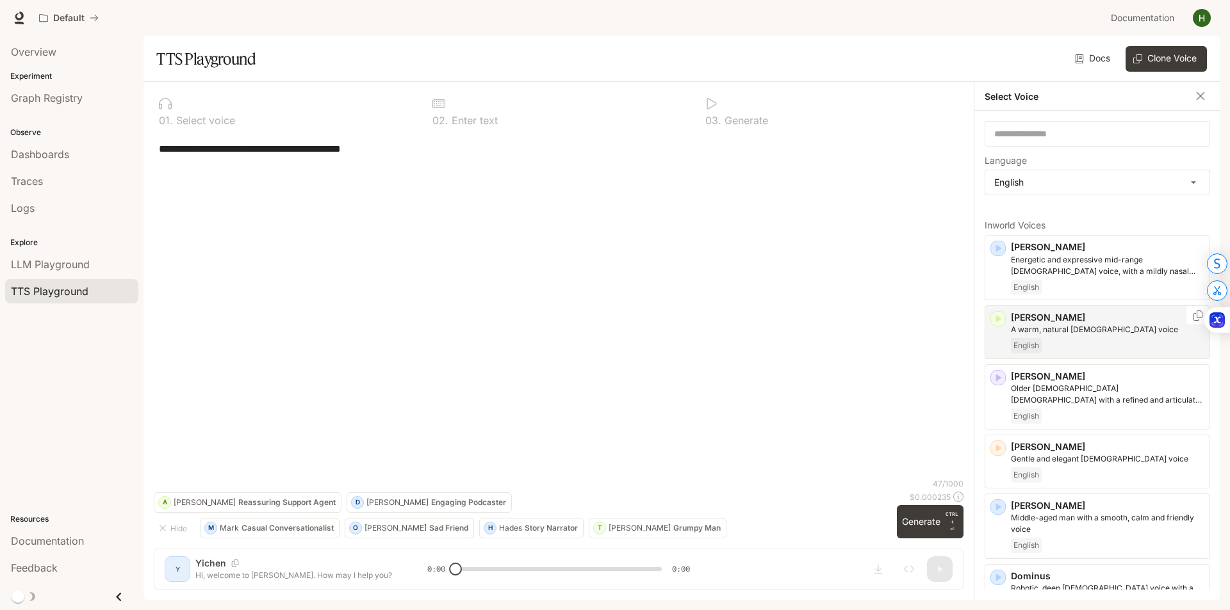
click at [996, 321] on icon "button" at bounding box center [999, 320] width 6 height 8
click at [1089, 323] on p "Ashley" at bounding box center [1107, 317] width 193 height 13
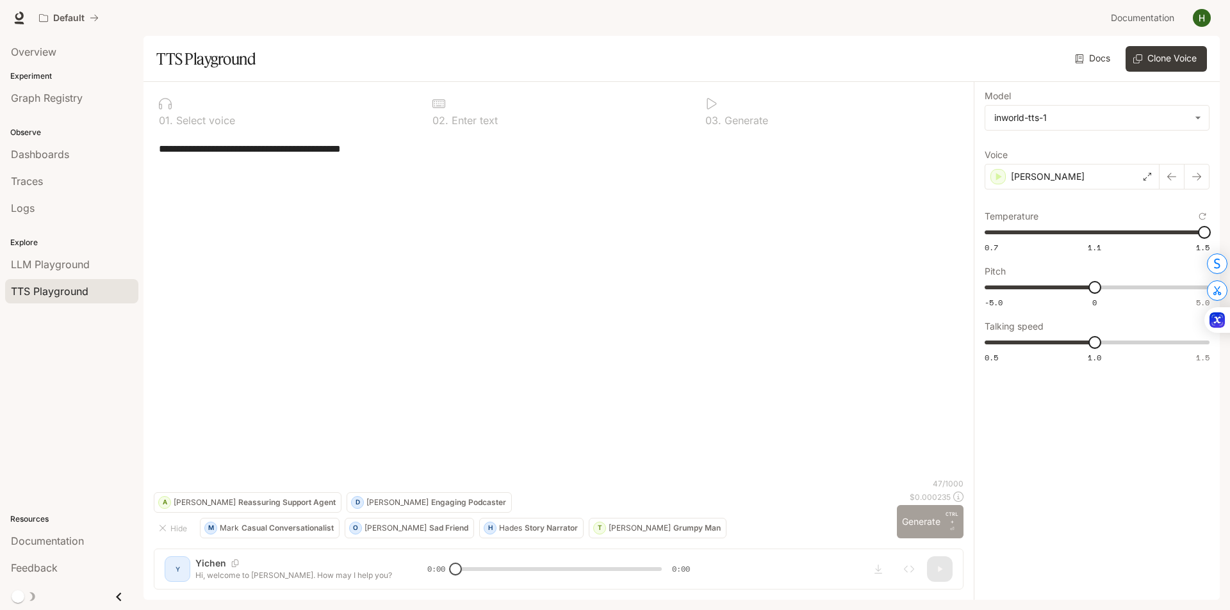
click at [930, 526] on button "Generate CTRL + ⏎" at bounding box center [930, 521] width 67 height 33
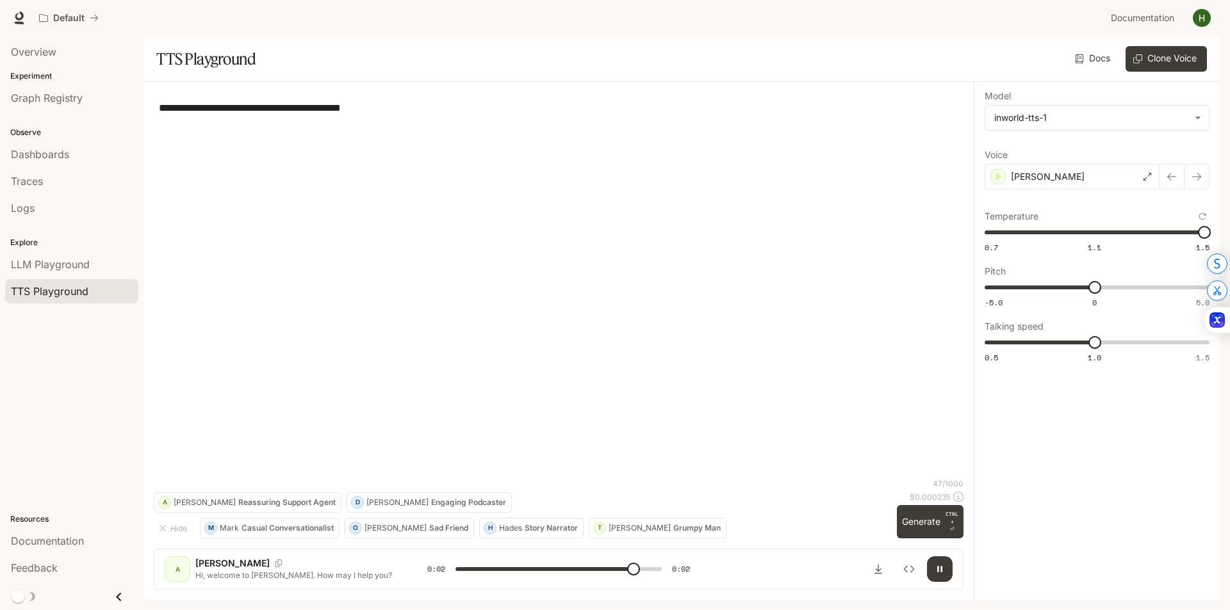
type input "*"
click at [1065, 175] on div "Ashley" at bounding box center [1071, 177] width 175 height 26
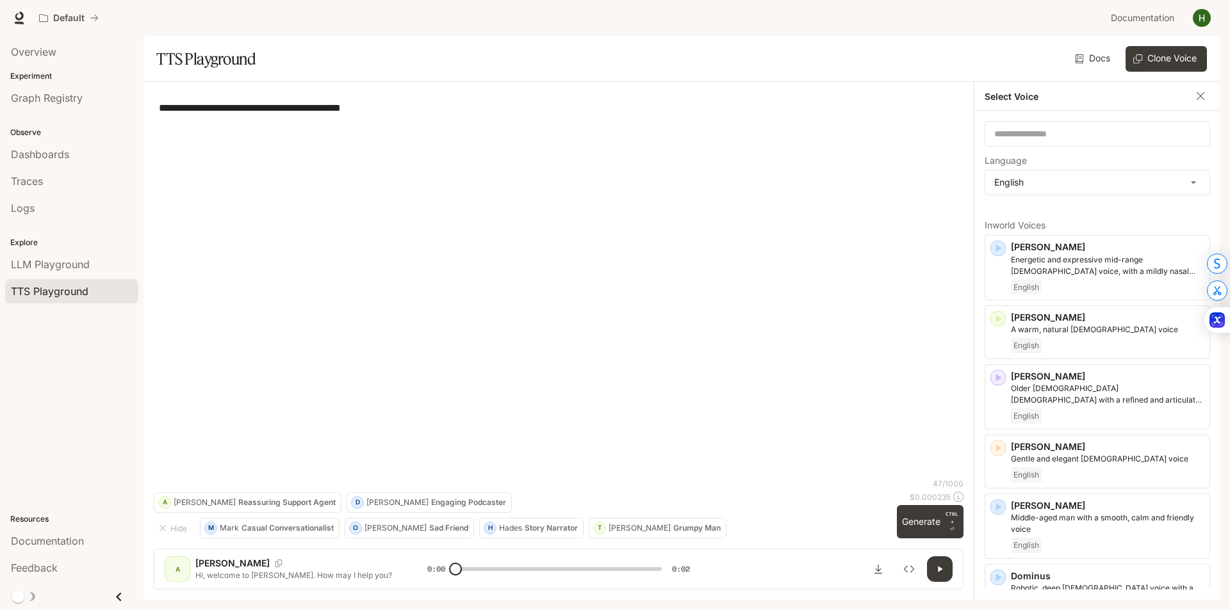
click at [914, 224] on div "**********" at bounding box center [558, 285] width 809 height 386
click at [309, 113] on textarea "**********" at bounding box center [558, 108] width 799 height 15
paste textarea
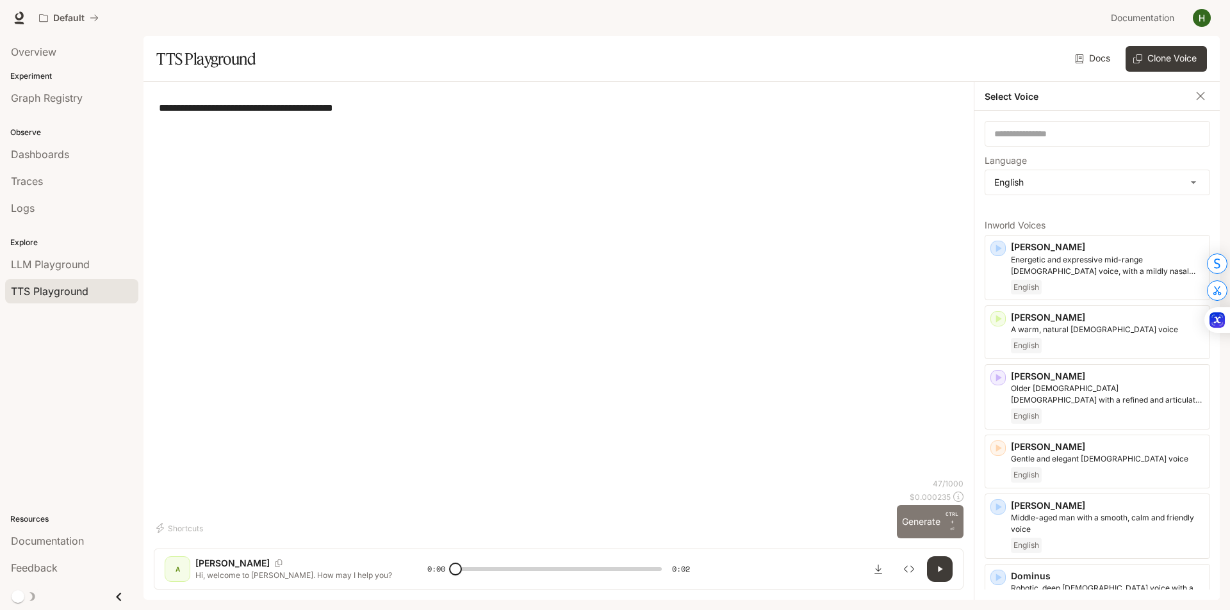
type textarea "**********"
click at [906, 517] on button "Generate CTRL + ⏎" at bounding box center [930, 521] width 67 height 33
type input "*"
click at [272, 560] on icon "Copy Voice ID" at bounding box center [278, 564] width 13 height 8
click at [142, 422] on div "Overview Experiment Graph Registry Observe Dashboards Traces Logs Explore LLM P…" at bounding box center [71, 323] width 143 height 574
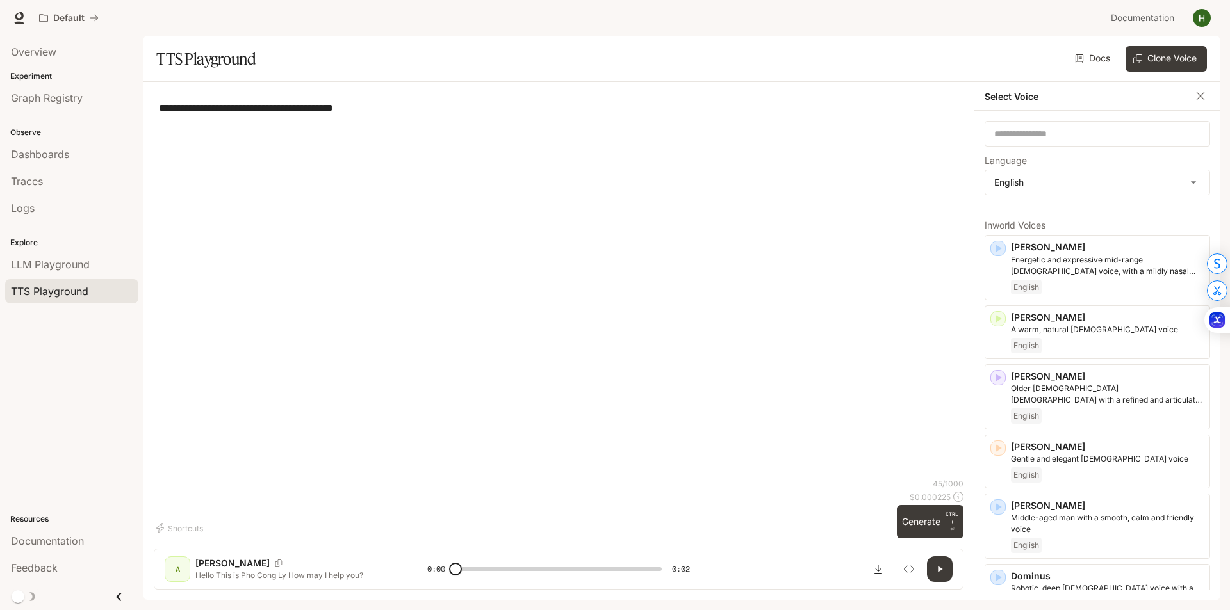
click at [1203, 17] on img "button" at bounding box center [1201, 18] width 18 height 18
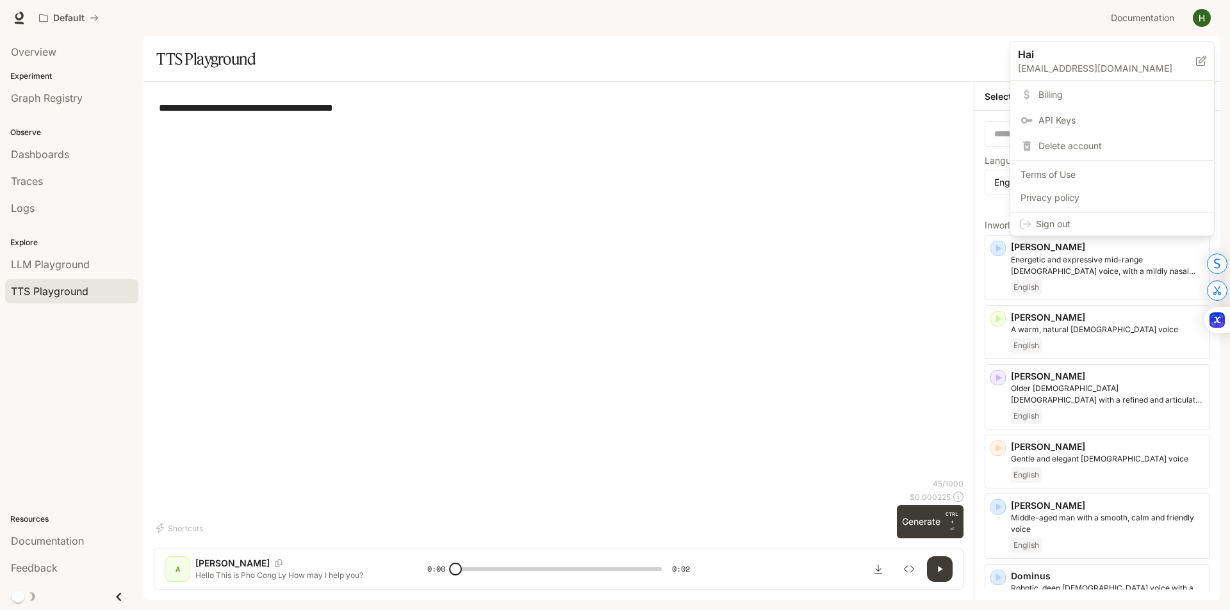
click at [1075, 122] on span "API Keys" at bounding box center [1120, 120] width 165 height 13
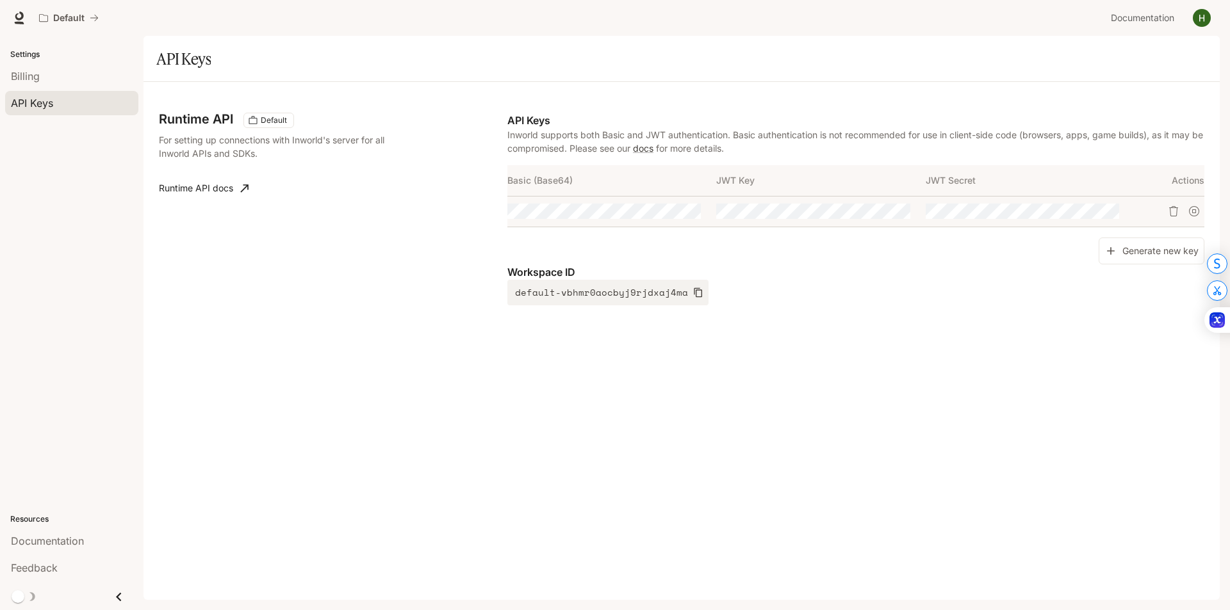
click at [133, 319] on div "Settings Billing API Keys Resources Documentation Feedback" at bounding box center [71, 323] width 143 height 574
click at [687, 211] on icon "Copy Basic (Base64)" at bounding box center [690, 211] width 10 height 10
click at [678, 217] on div at bounding box center [678, 211] width 45 height 22
click at [672, 213] on button "button" at bounding box center [667, 211] width 22 height 22
click at [0, 0] on icon "Copy Basic (Base64)" at bounding box center [0, 0] width 0 height 0
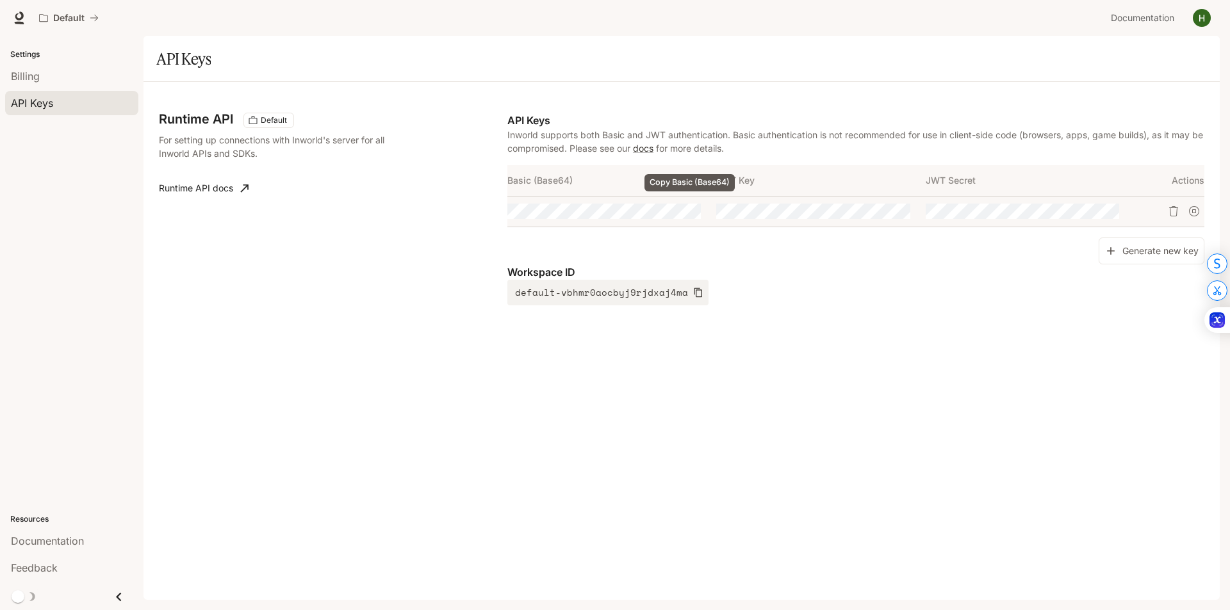
click at [0, 0] on icon "Copy Basic (Base64)" at bounding box center [0, 0] width 0 height 0
click at [86, 427] on div "Settings Billing API Keys Resources Documentation Feedback" at bounding box center [71, 323] width 143 height 574
click at [0, 0] on icon "Copy Basic (Base64)" at bounding box center [0, 0] width 0 height 0
click at [104, 363] on div "Settings Billing API Keys Resources Documentation Feedback" at bounding box center [71, 323] width 143 height 574
click at [41, 81] on div "Billing" at bounding box center [72, 76] width 122 height 15
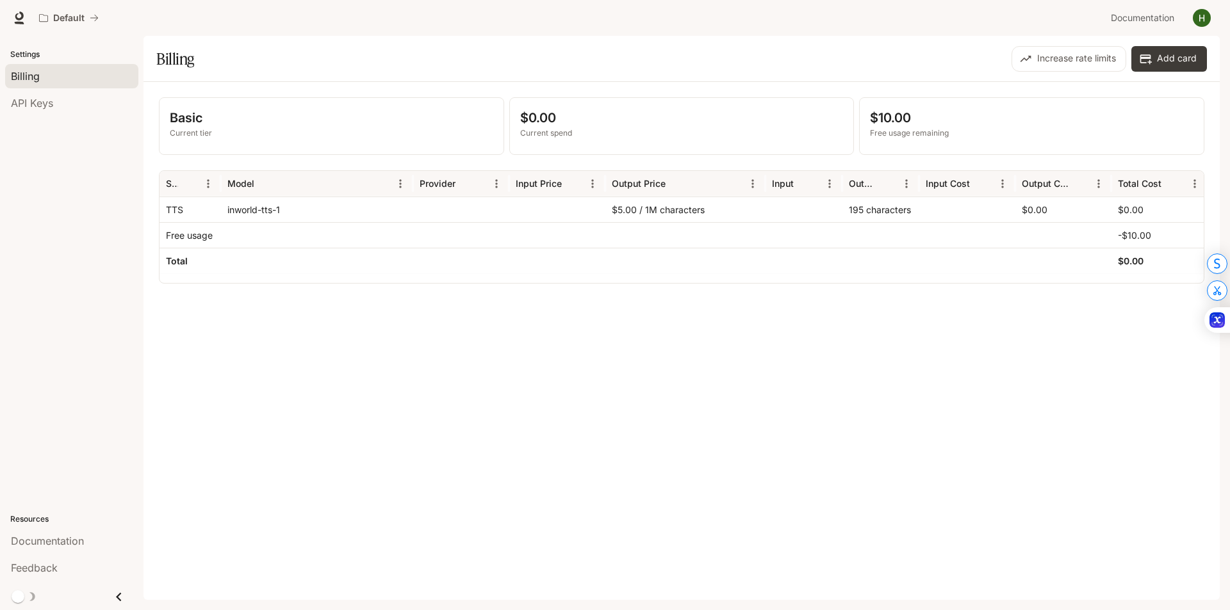
click at [879, 207] on div "195 characters" at bounding box center [880, 210] width 77 height 26
click at [617, 343] on div "Basic Current tier $0.00 Current spend $10.00 Free usage remaining Service Mode…" at bounding box center [681, 341] width 1076 height 518
click at [653, 206] on div "$5.00 / 1M characters" at bounding box center [685, 210] width 160 height 26
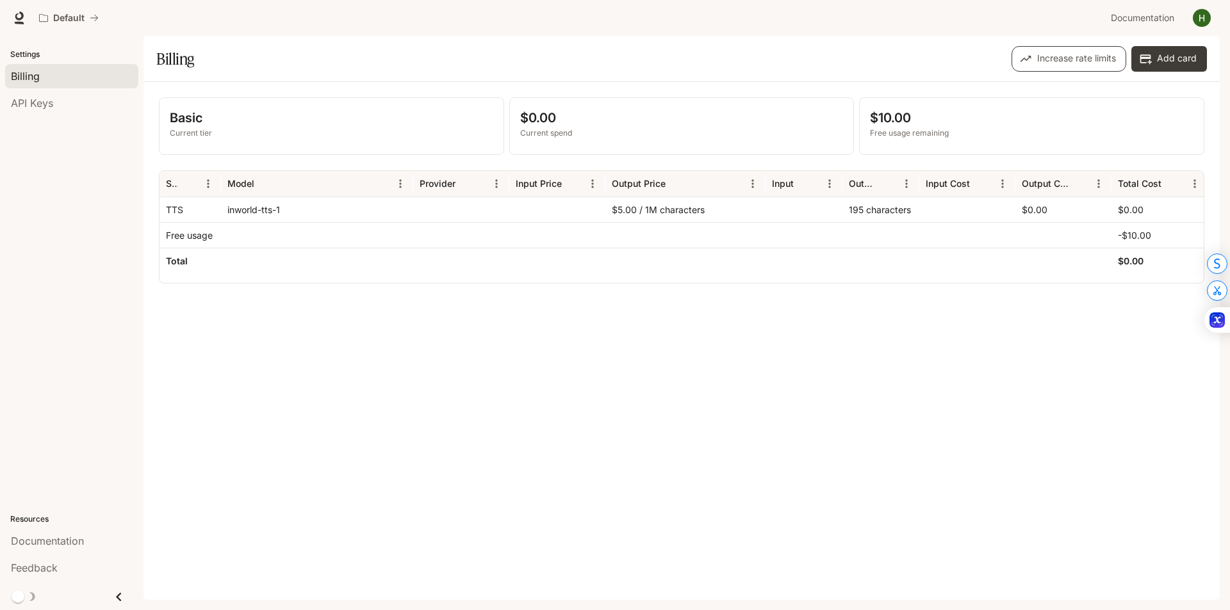
click at [1032, 69] on button "Increase rate limits" at bounding box center [1068, 59] width 115 height 26
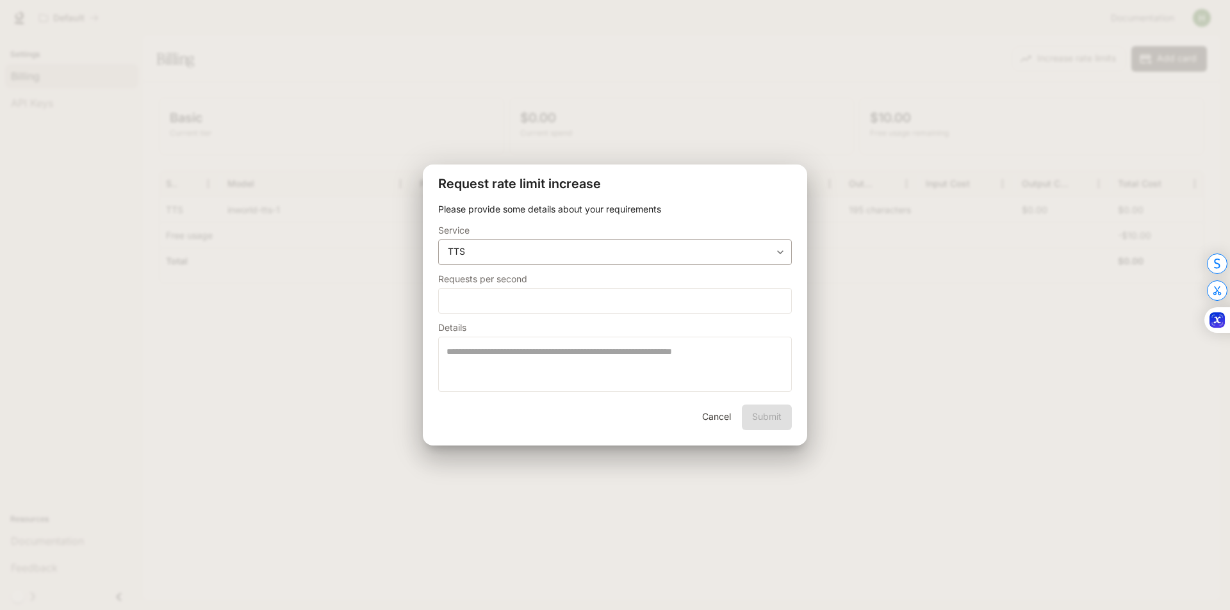
click at [637, 256] on body "**********" at bounding box center [615, 305] width 1230 height 610
click at [637, 256] on div at bounding box center [615, 305] width 1230 height 610
click at [623, 297] on input "*" at bounding box center [615, 300] width 352 height 13
type input "**"
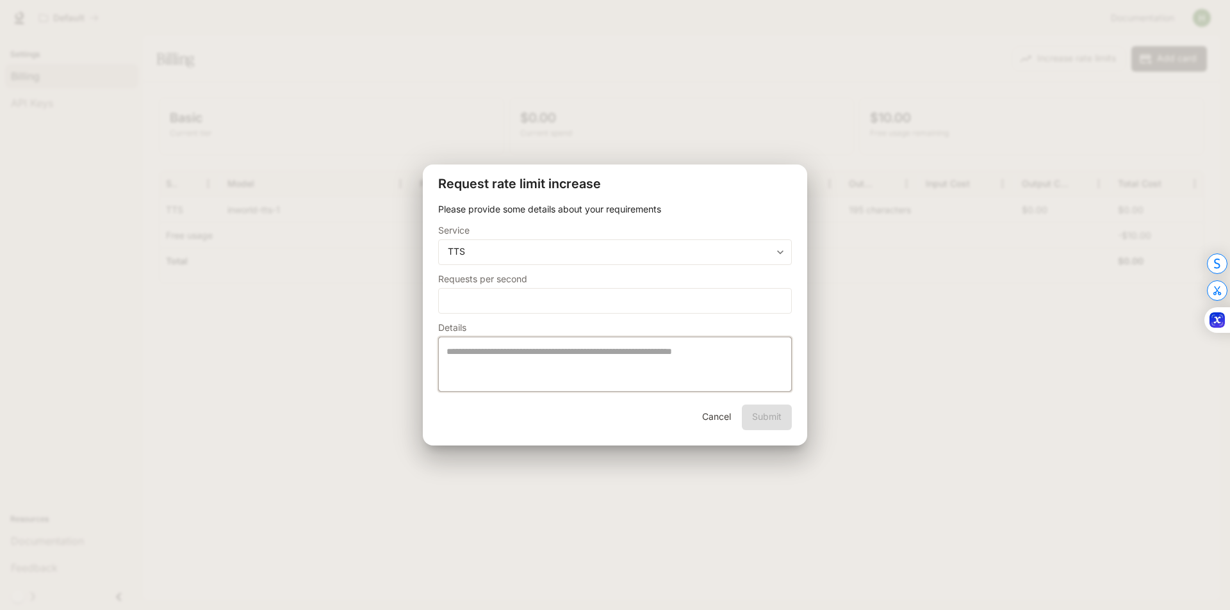
click at [729, 364] on textarea at bounding box center [614, 364] width 337 height 38
click at [704, 414] on button "Cancel" at bounding box center [715, 418] width 41 height 26
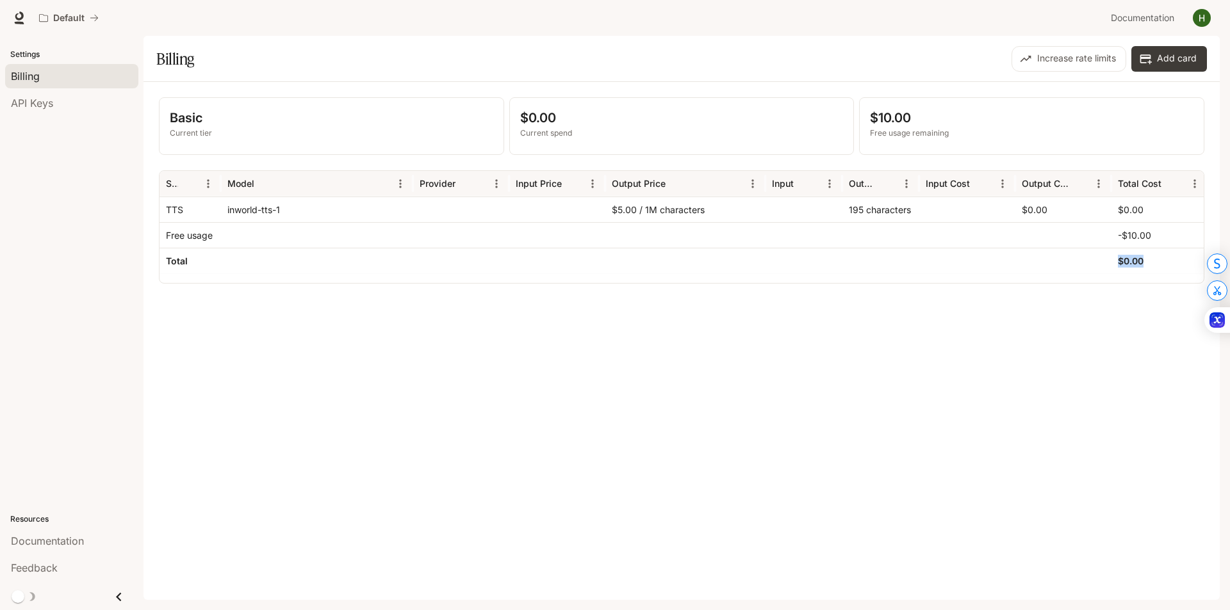
drag, startPoint x: 872, startPoint y: 273, endPoint x: 763, endPoint y: 282, distance: 108.6
click at [763, 282] on div "Service Model Provider Input Price Output Price Input Output Input Cost Output …" at bounding box center [681, 227] width 1044 height 112
click at [565, 451] on div "Basic Current tier $0.00 Current spend $10.00 Free usage remaining Service Mode…" at bounding box center [681, 341] width 1076 height 518
click at [0, 443] on div "Settings Billing API Keys Resources Documentation Feedback" at bounding box center [71, 323] width 143 height 574
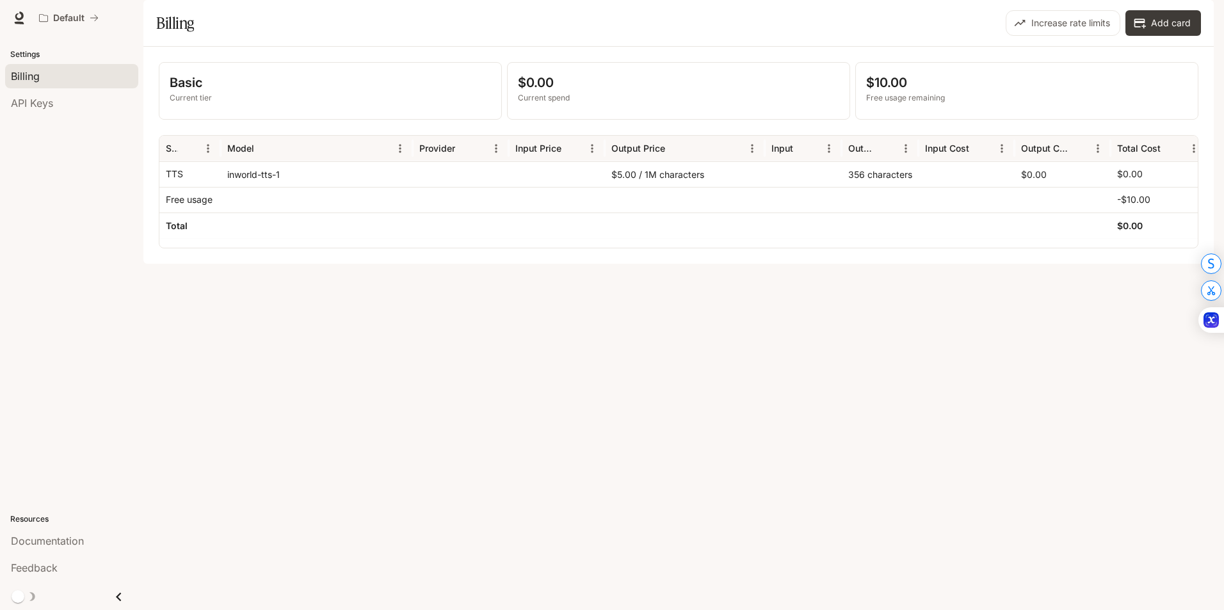
click at [879, 187] on div "356 characters" at bounding box center [880, 174] width 77 height 26
click at [854, 187] on div "356 characters" at bounding box center [880, 174] width 77 height 26
click at [202, 187] on div "TTS" at bounding box center [190, 174] width 49 height 25
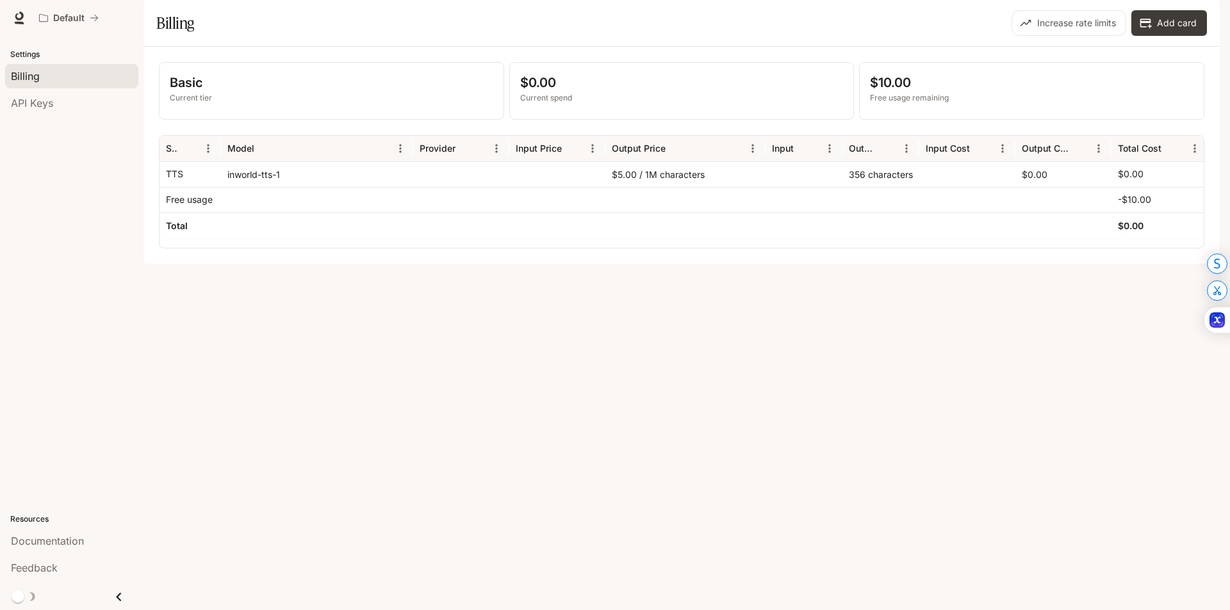
click at [181, 181] on p "TTS" at bounding box center [174, 174] width 17 height 13
click at [888, 187] on div "356 characters" at bounding box center [880, 174] width 77 height 26
click at [0, 495] on div "Settings Billing API Keys Resources Documentation Feedback" at bounding box center [71, 323] width 143 height 574
click at [0, 430] on div "Settings Billing API Keys Resources Documentation Feedback" at bounding box center [71, 323] width 143 height 574
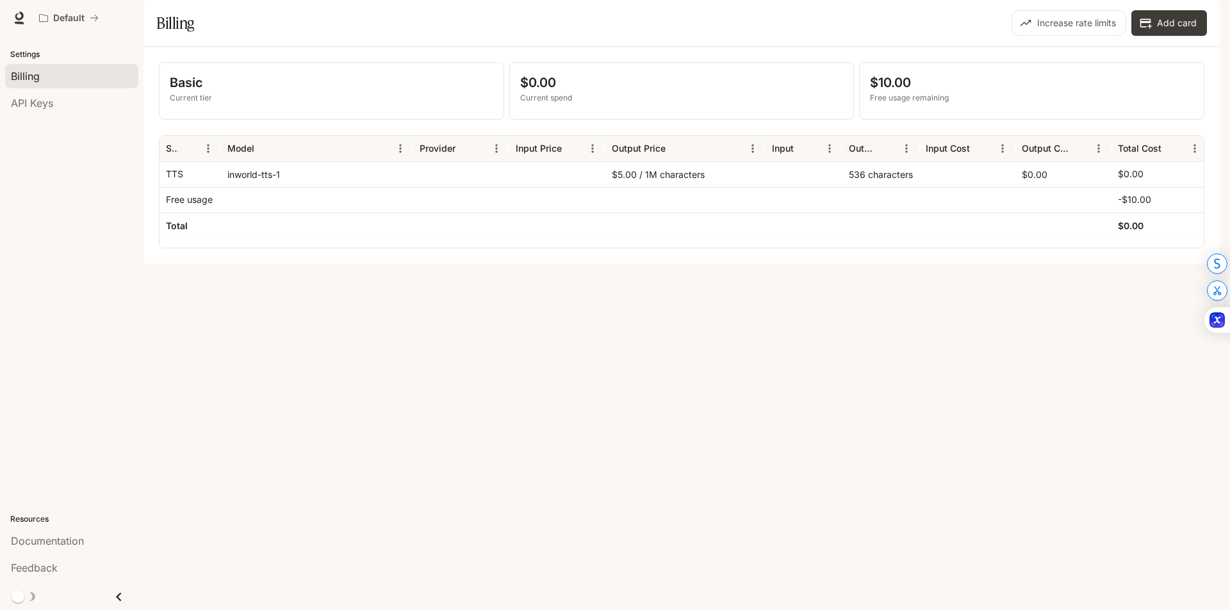
click at [163, 264] on main "Portal Settings Billing API Keys Resources Documentation Feedback Portal Settin…" at bounding box center [681, 132] width 1076 height 264
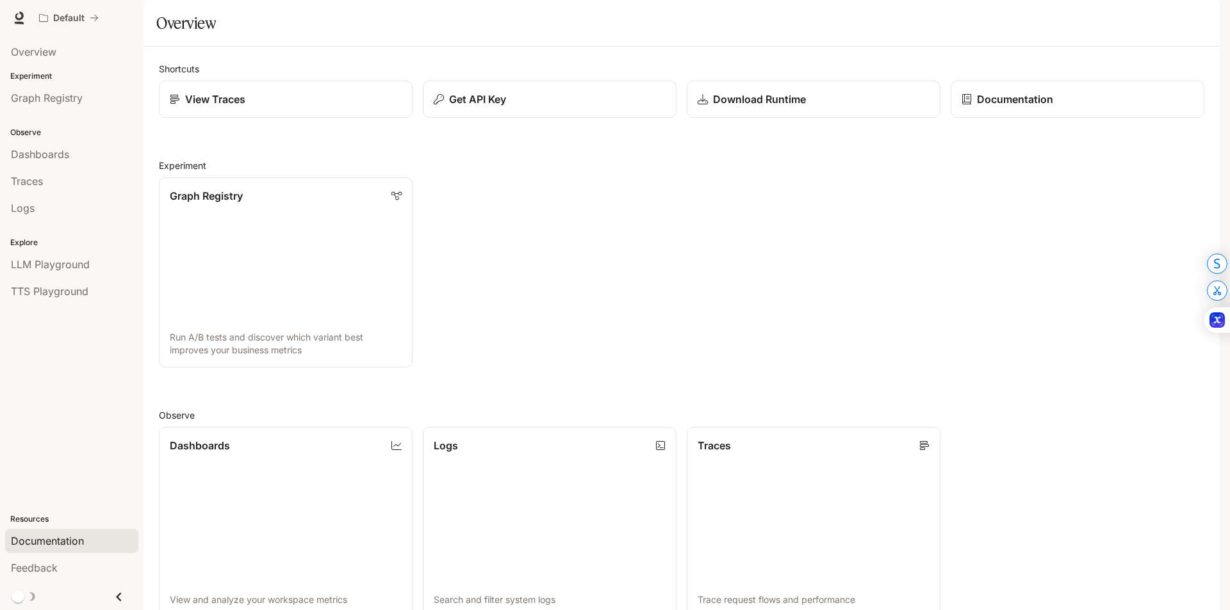
click at [84, 534] on span "Documentation" at bounding box center [47, 540] width 73 height 15
